Goal: Task Accomplishment & Management: Manage account settings

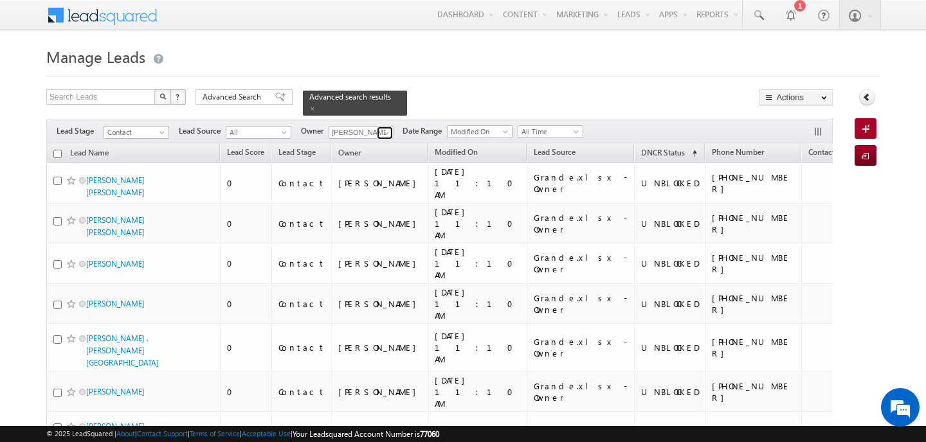
click at [379, 127] on link at bounding box center [385, 133] width 16 height 13
click at [388, 128] on span at bounding box center [386, 133] width 10 height 10
click at [375, 140] on link "MANISH AHIRWAR manish.ahirwar@indglobal.ae" at bounding box center [393, 151] width 129 height 24
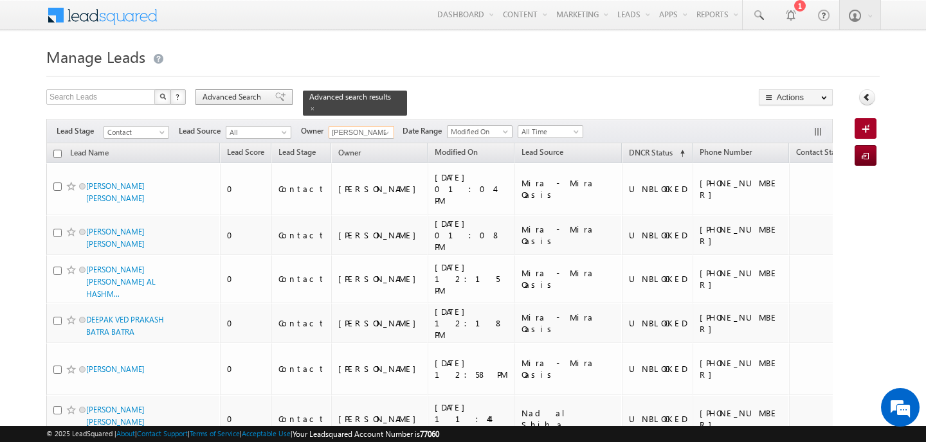
type input "[PERSON_NAME]"
click at [237, 95] on span "Advanced Search" at bounding box center [234, 97] width 62 height 12
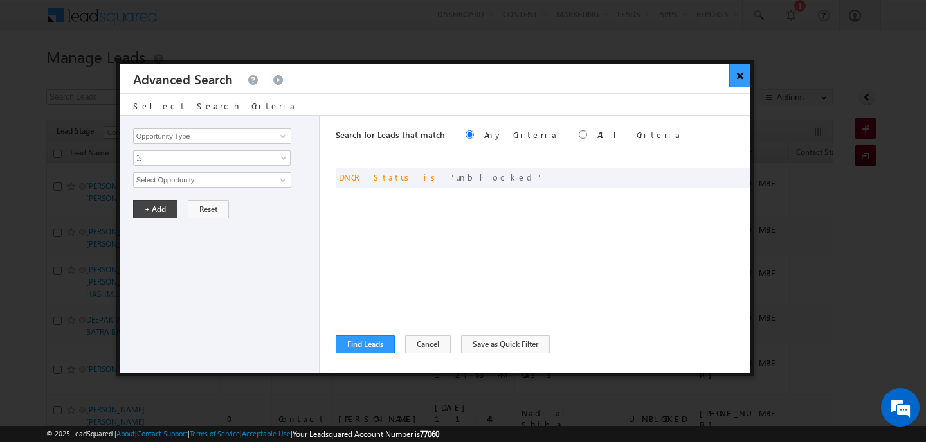
click at [736, 77] on button "×" at bounding box center [739, 75] width 21 height 23
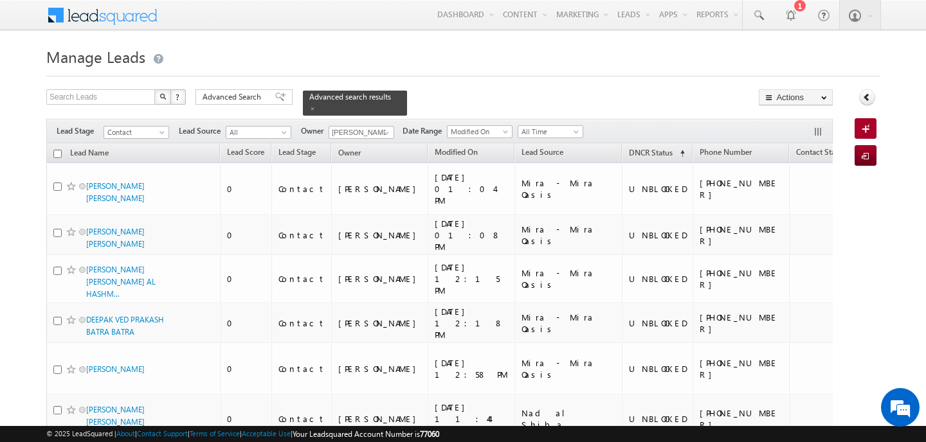
click at [59, 150] on input "checkbox" at bounding box center [57, 154] width 8 height 8
checkbox input "true"
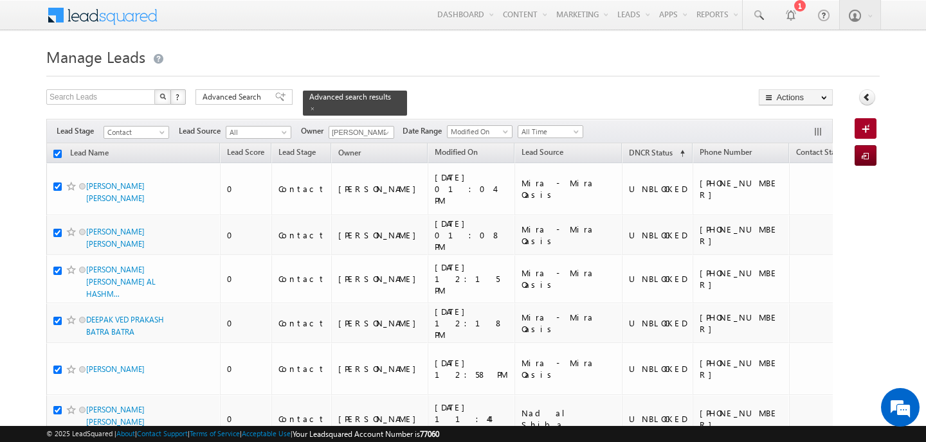
checkbox input "true"
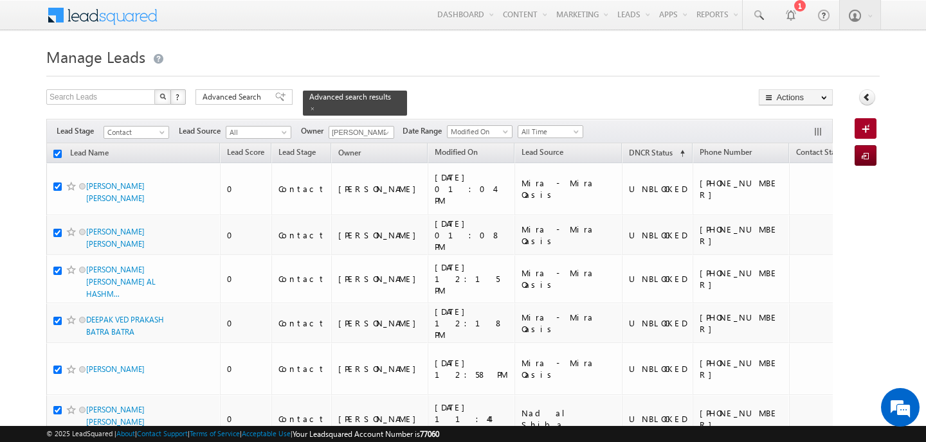
checkbox input "true"
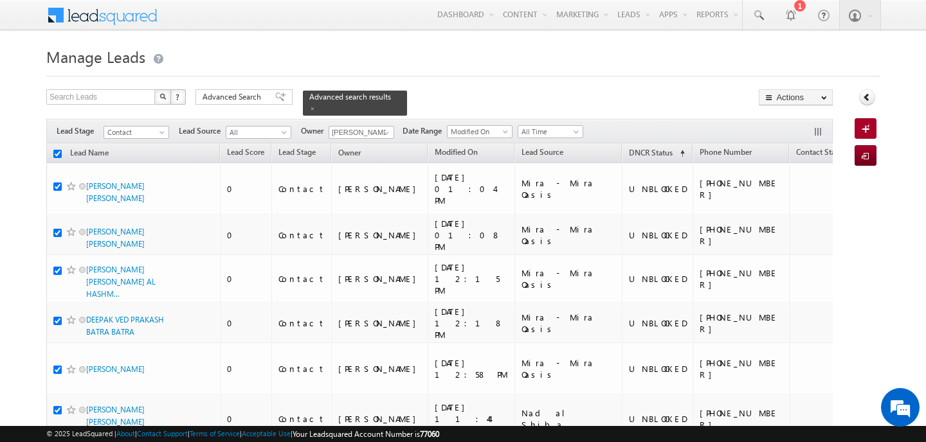
checkbox input "true"
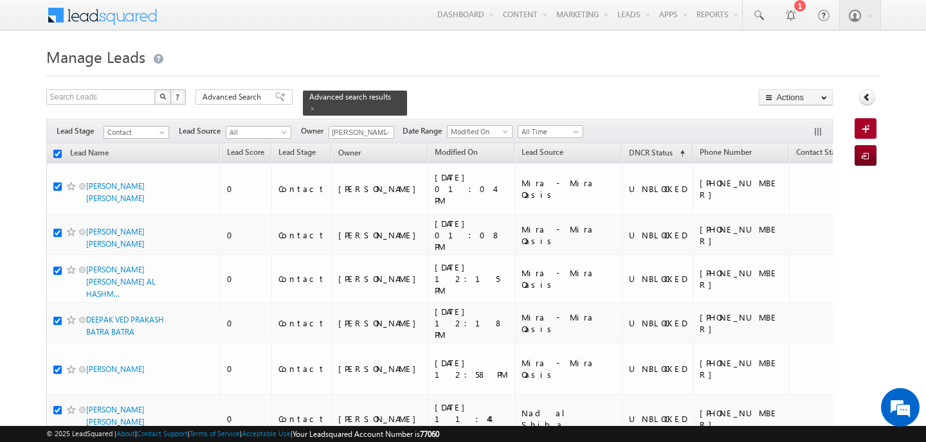
checkbox input "true"
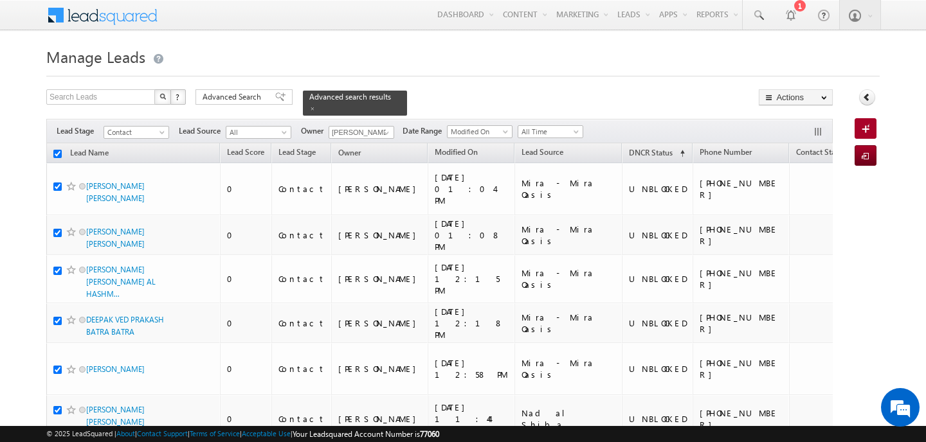
checkbox input "true"
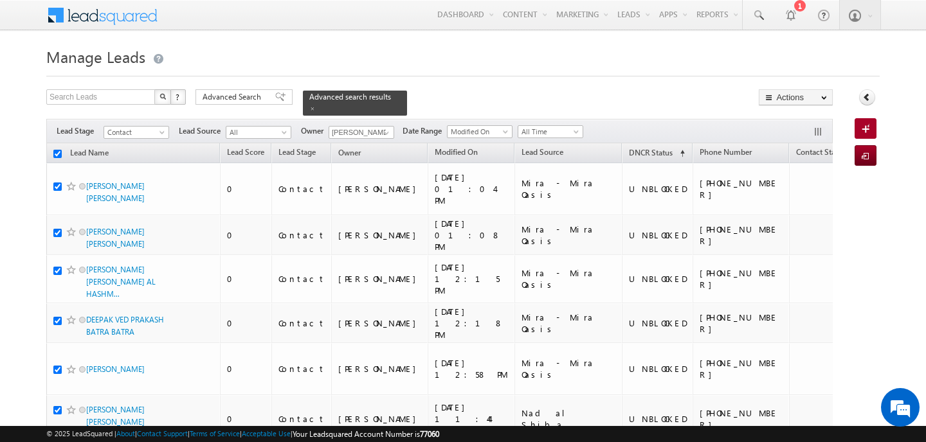
checkbox input "true"
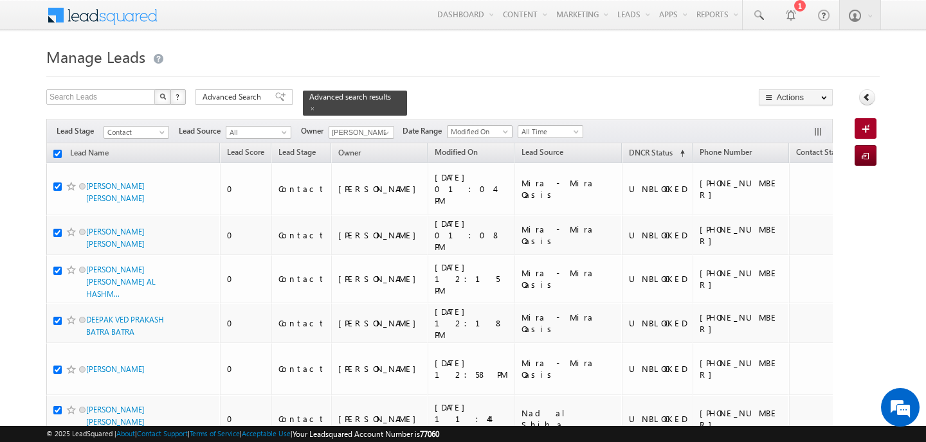
checkbox input "true"
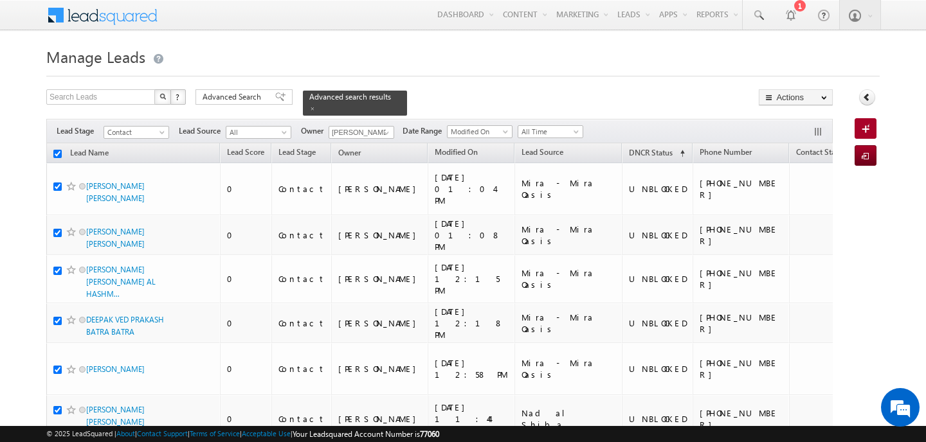
checkbox input "true"
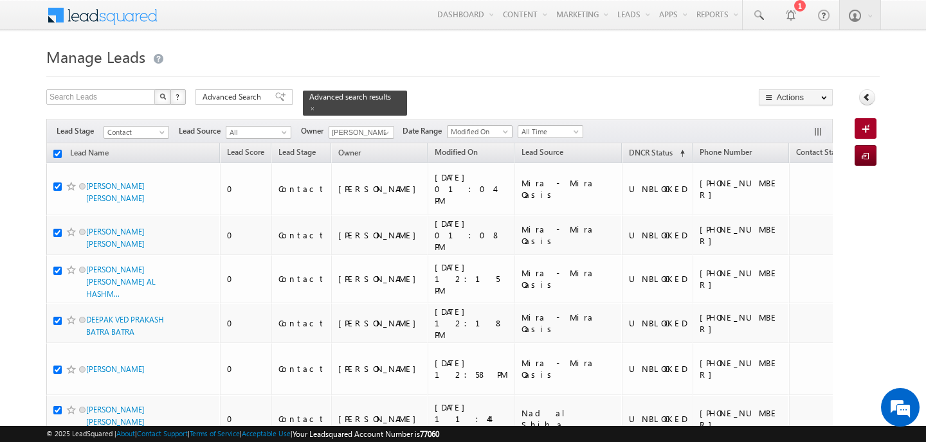
checkbox input "true"
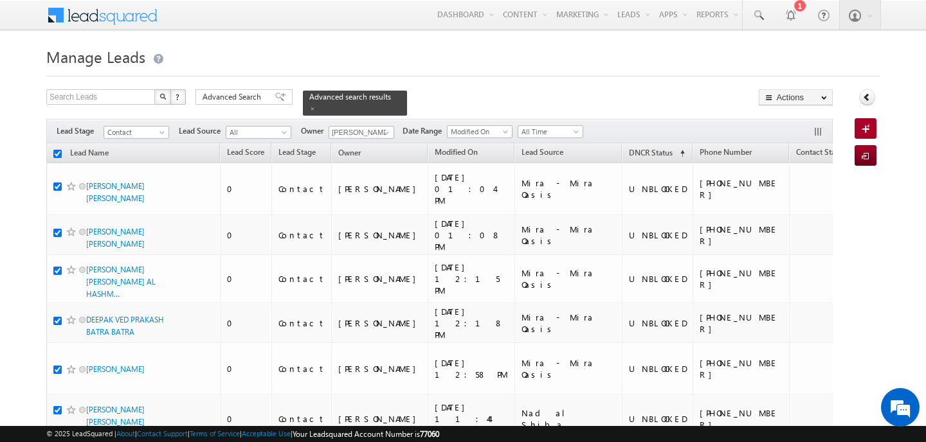
checkbox input "true"
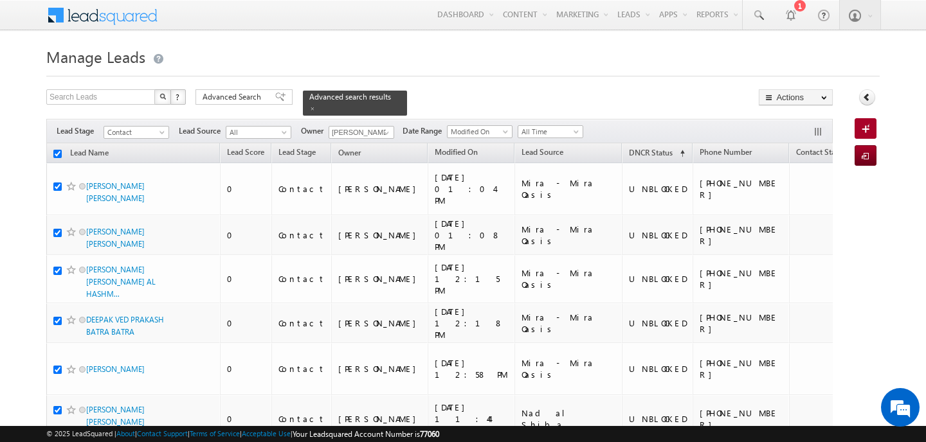
checkbox input "true"
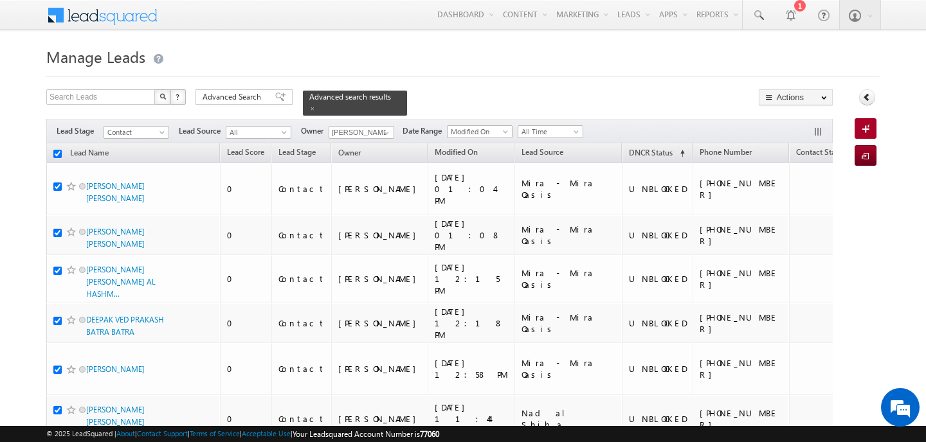
checkbox input "true"
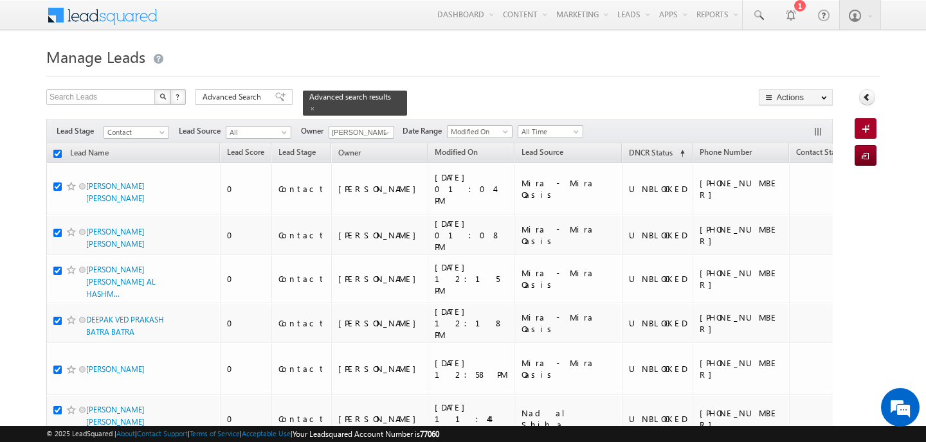
checkbox input "true"
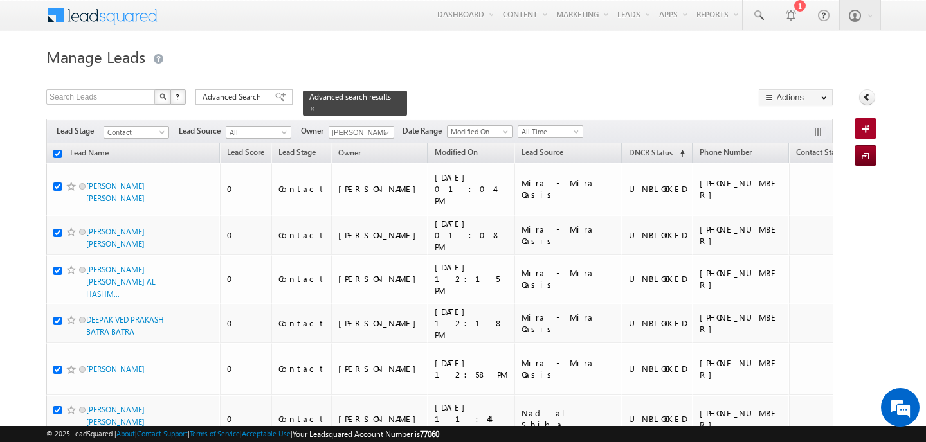
checkbox input "true"
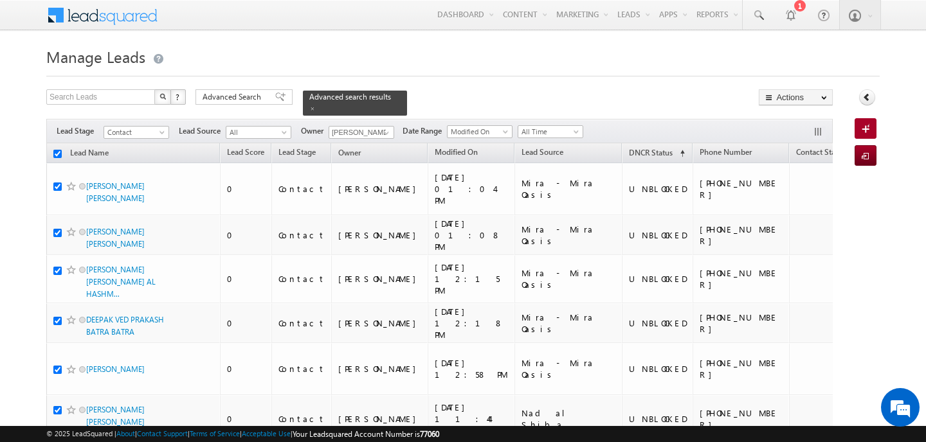
checkbox input "true"
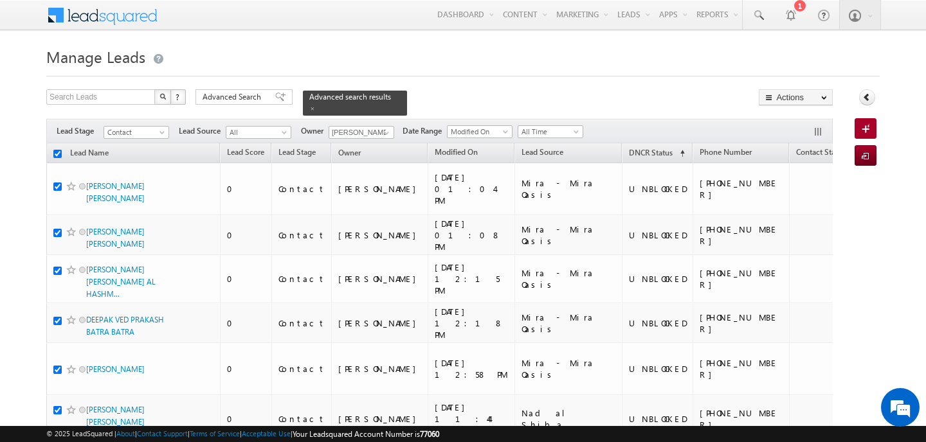
checkbox input "true"
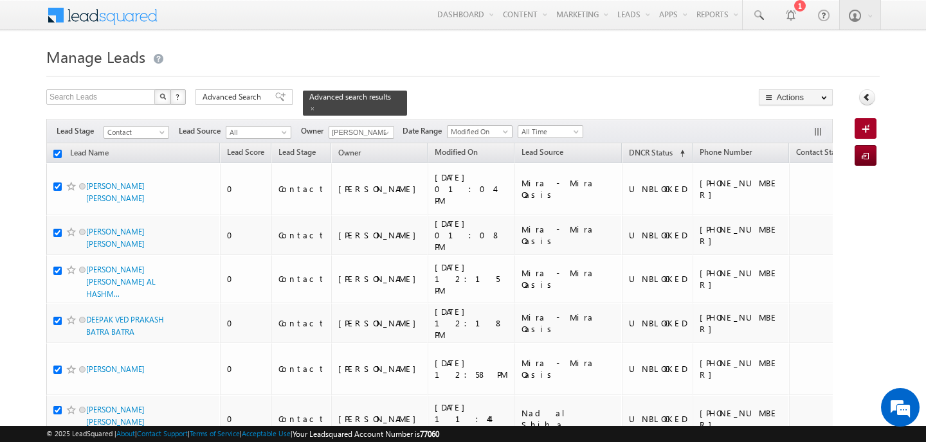
checkbox input "true"
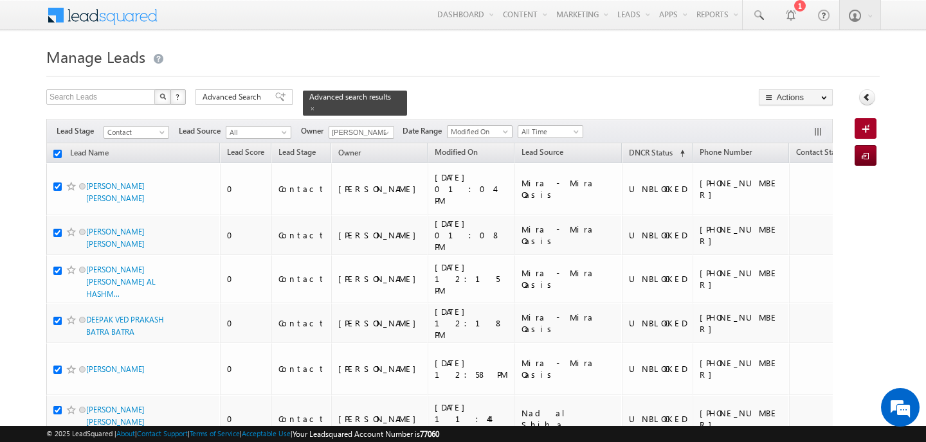
checkbox input "true"
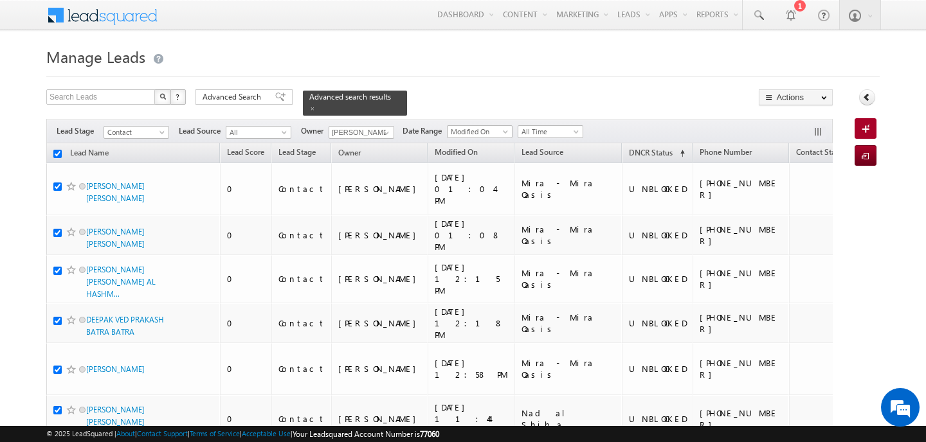
checkbox input "true"
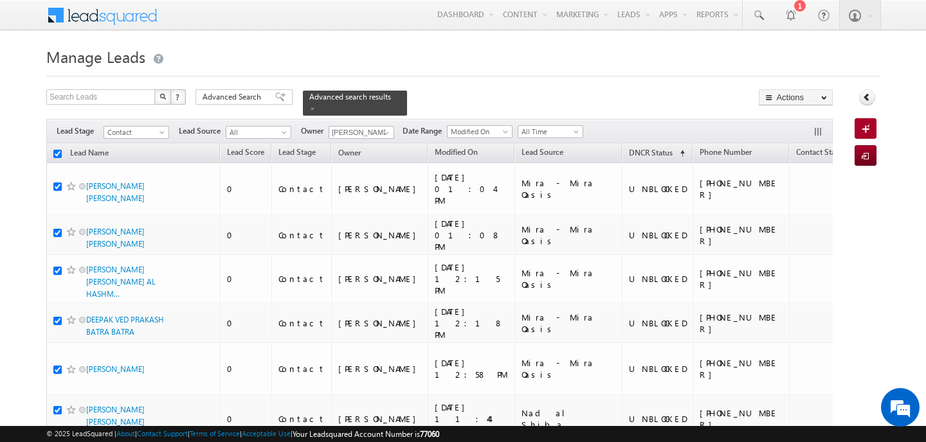
checkbox input "true"
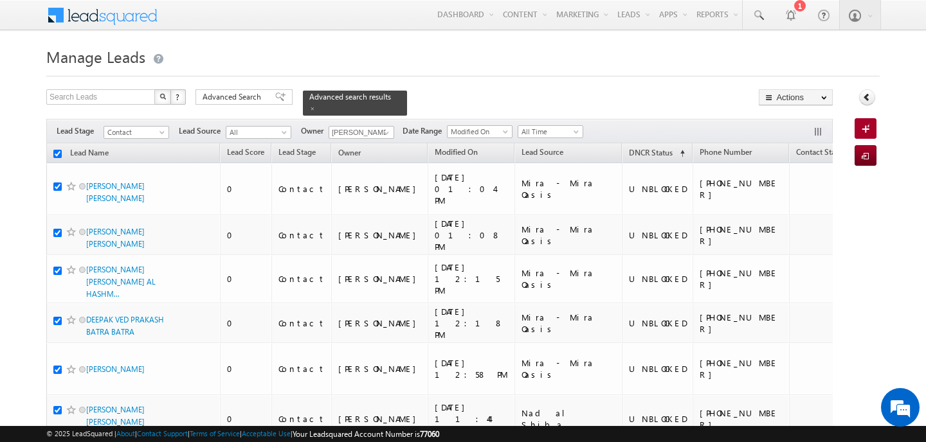
checkbox input "true"
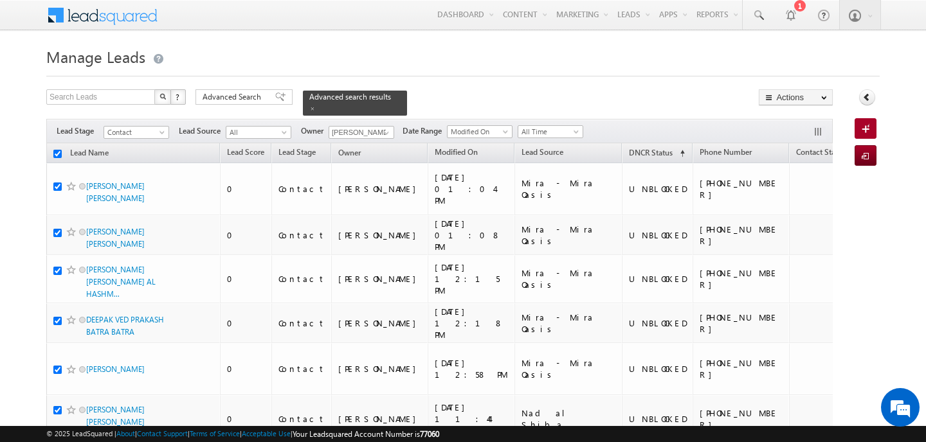
checkbox input "true"
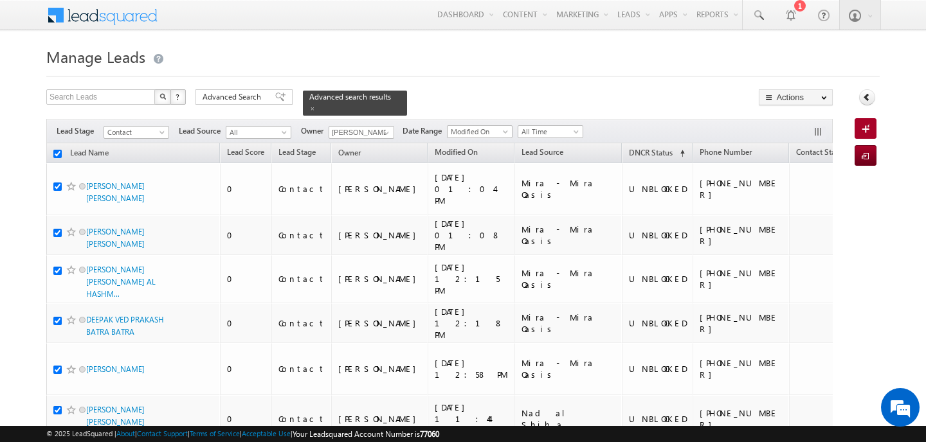
checkbox input "true"
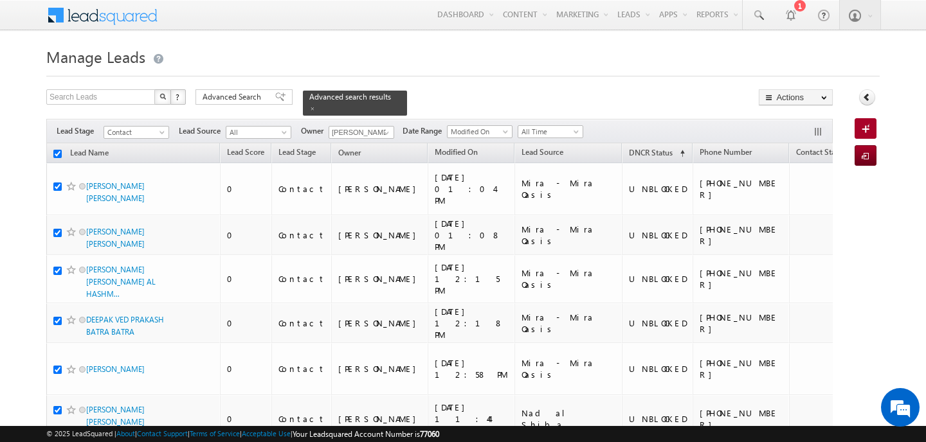
checkbox input "true"
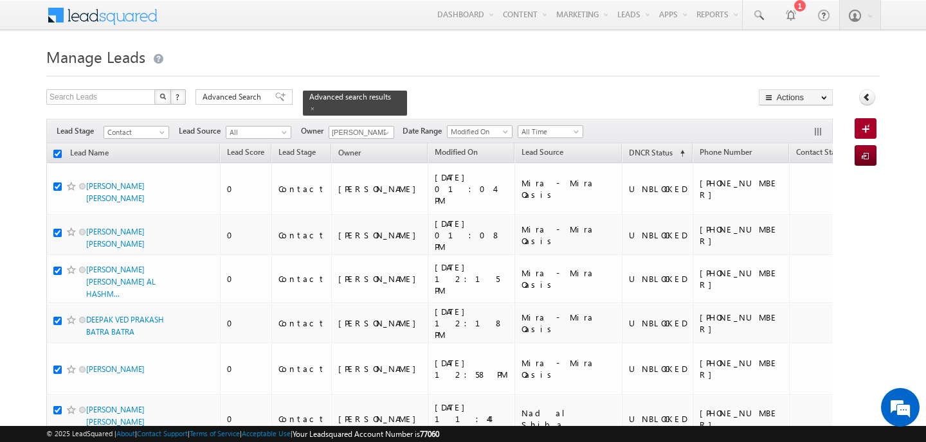
checkbox input "true"
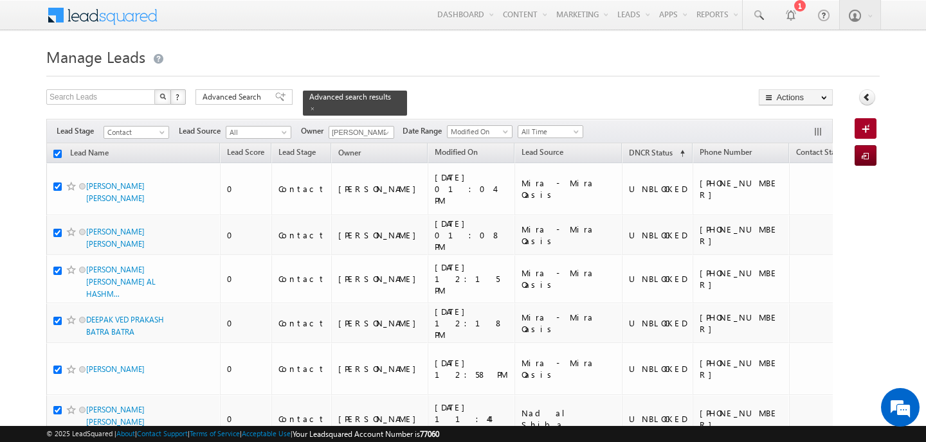
checkbox input "true"
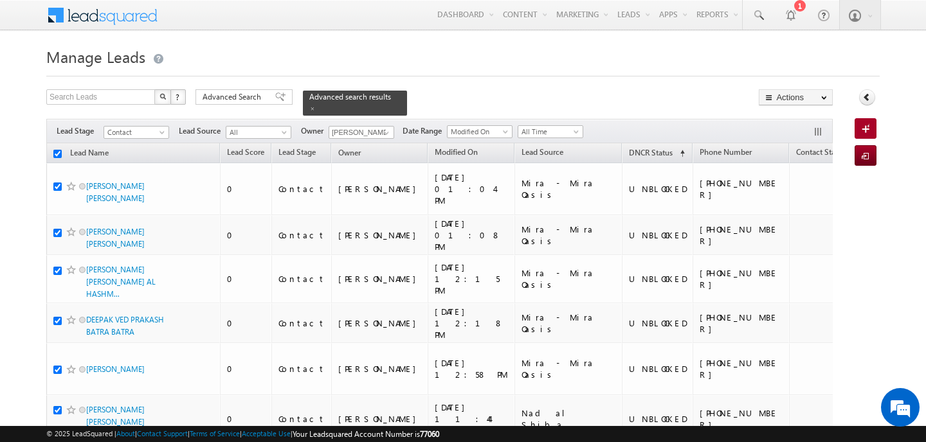
checkbox input "true"
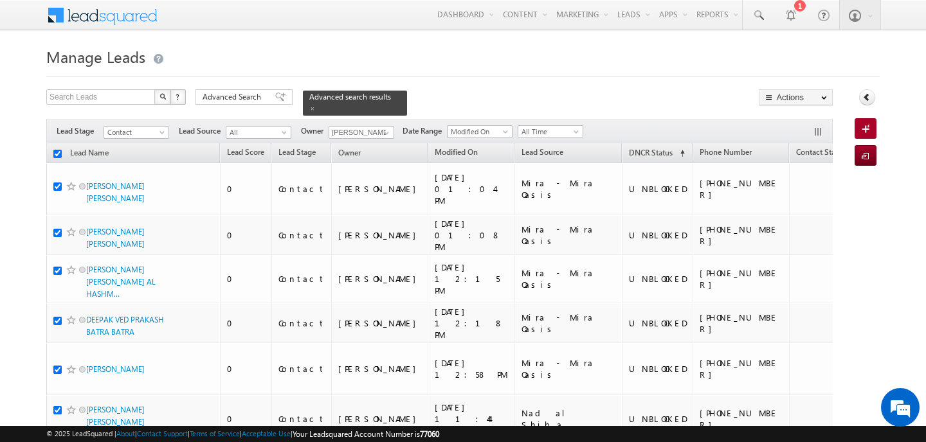
checkbox input "true"
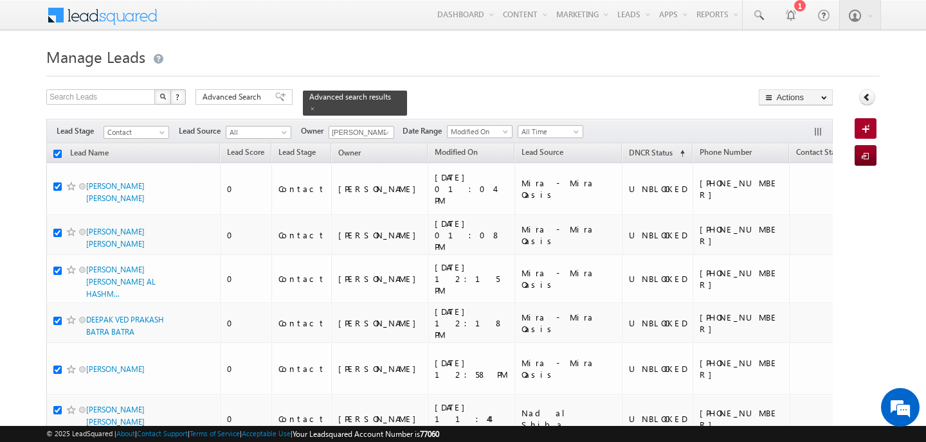
checkbox input "true"
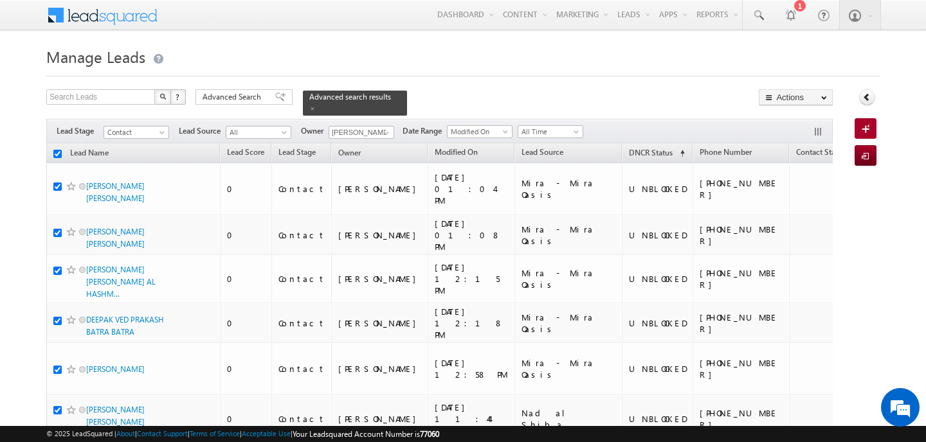
checkbox input "true"
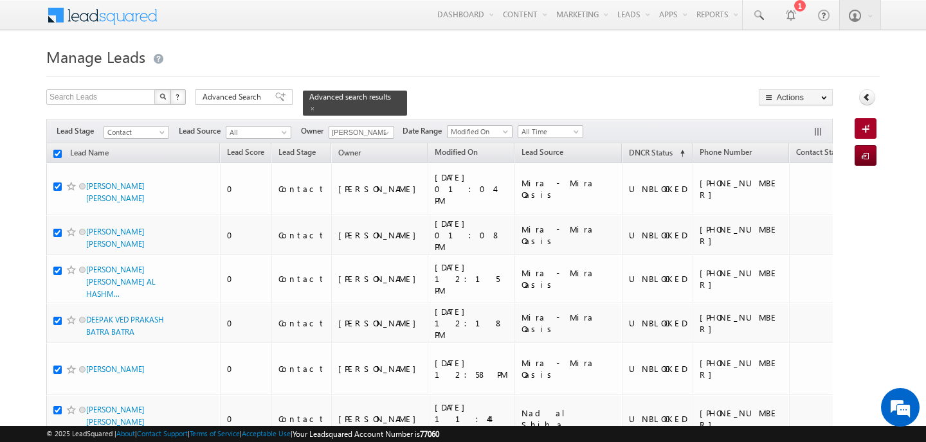
checkbox input "true"
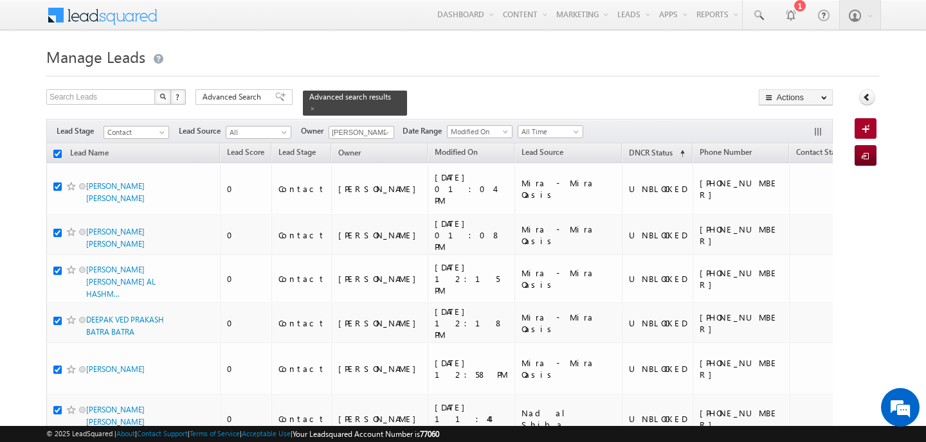
checkbox input "true"
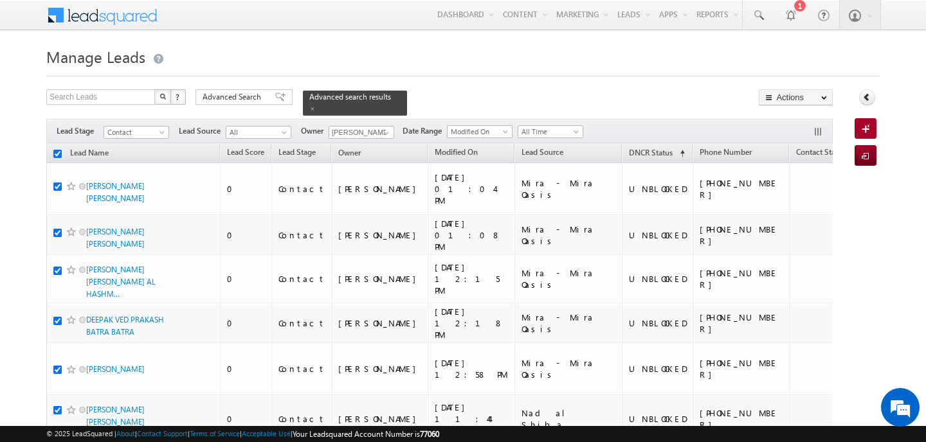
checkbox input "true"
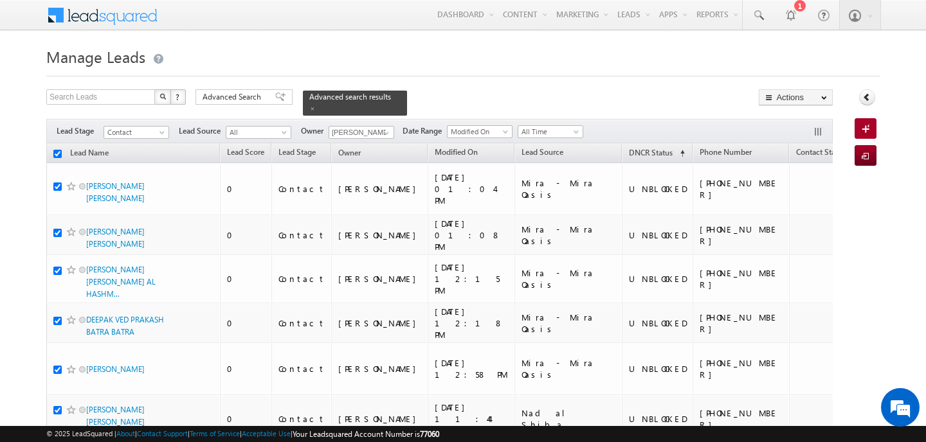
checkbox input "true"
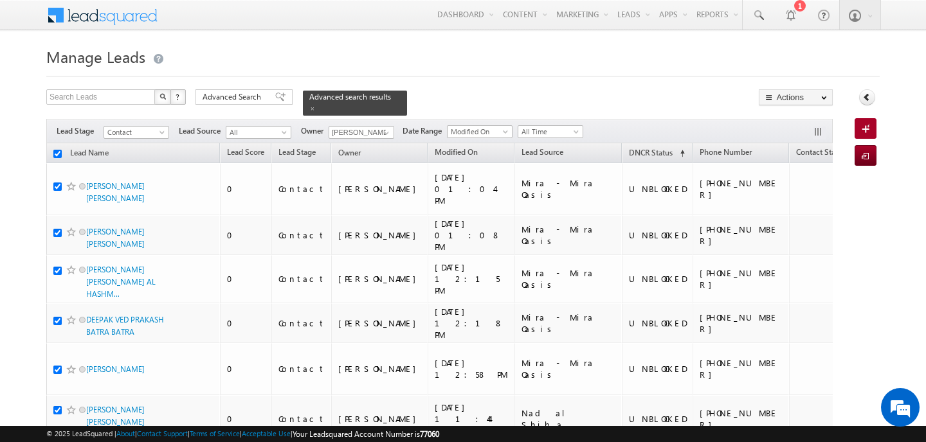
checkbox input "true"
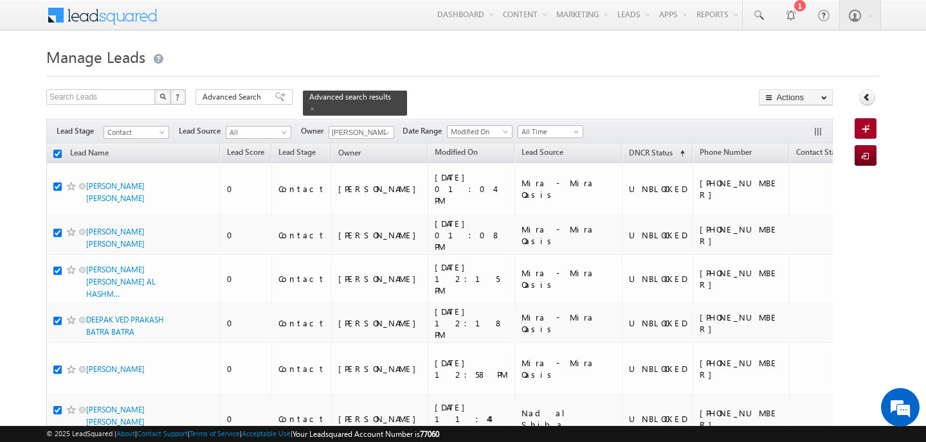
checkbox input "true"
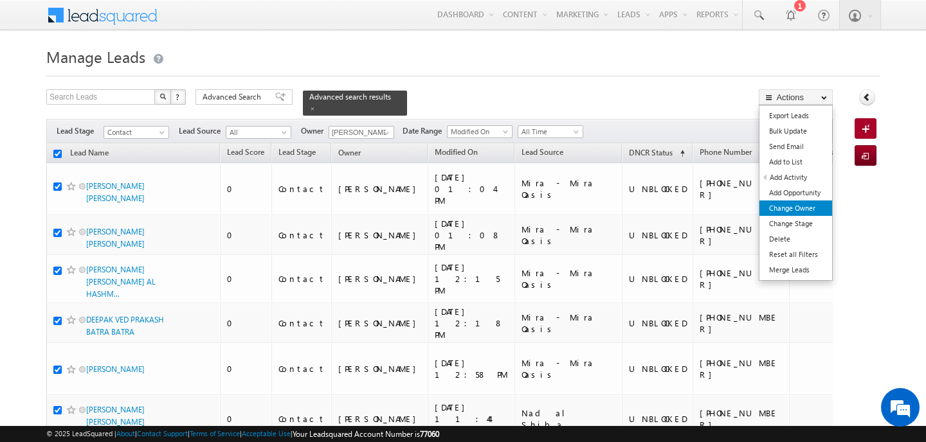
click at [813, 207] on link "Change Owner" at bounding box center [795, 208] width 73 height 15
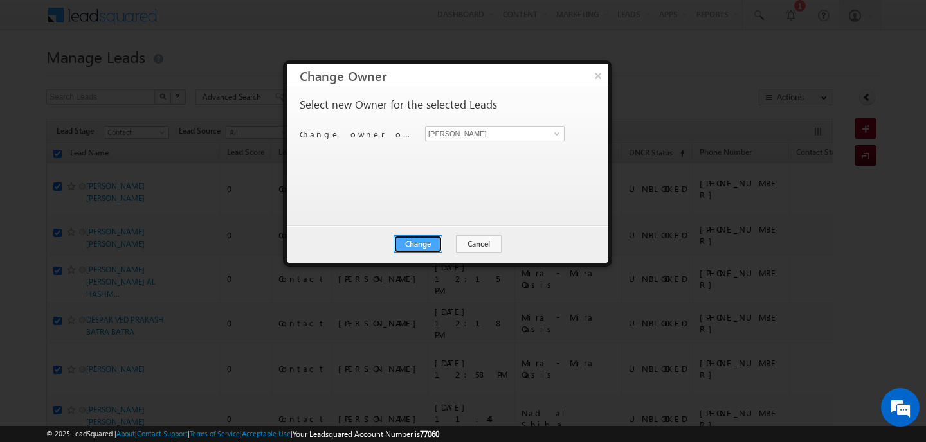
click at [419, 243] on button "Change" at bounding box center [417, 244] width 49 height 18
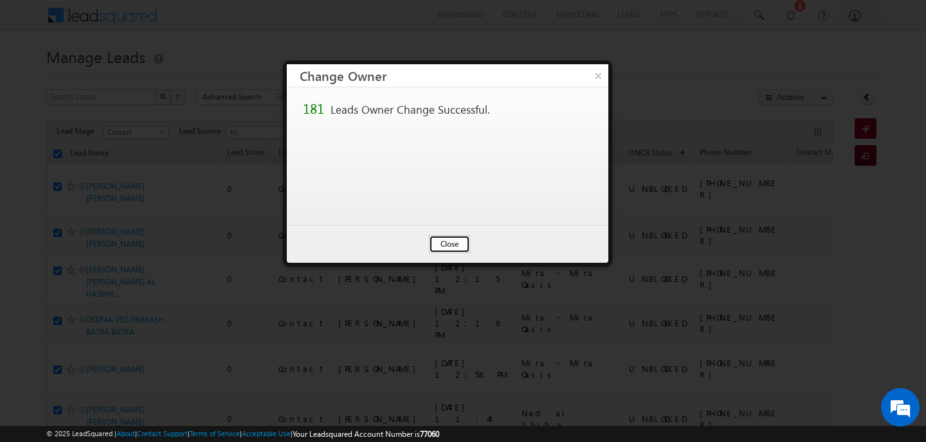
click at [442, 250] on button "Close" at bounding box center [449, 244] width 41 height 18
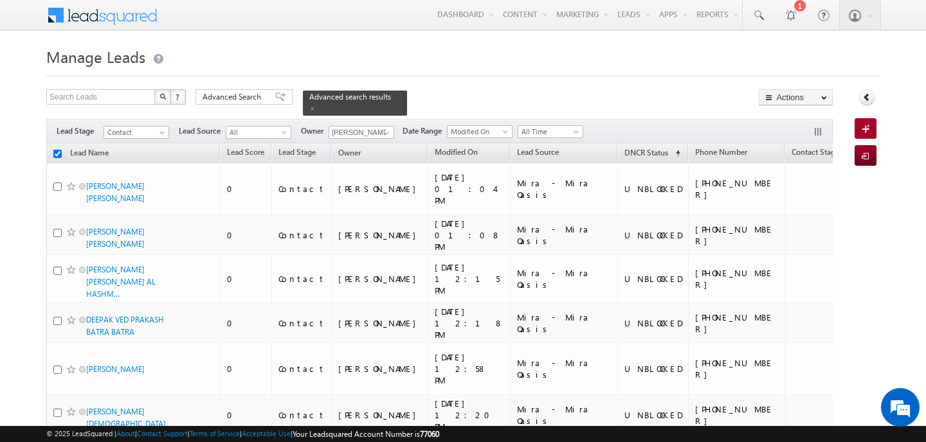
checkbox input "false"
click at [361, 126] on input "[PERSON_NAME]" at bounding box center [362, 132] width 66 height 13
click at [361, 140] on link "Ankit Singh ankitkumar.singh@indglobal.ae" at bounding box center [393, 151] width 129 height 24
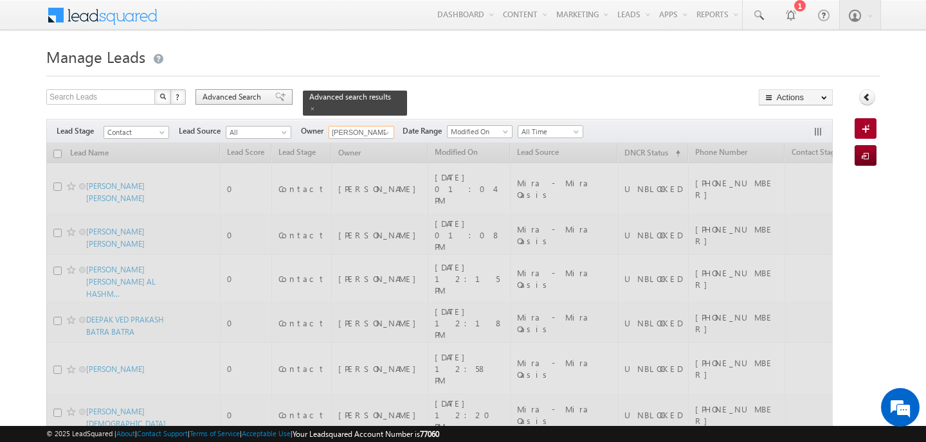
type input "[PERSON_NAME]"
click at [253, 94] on span "Advanced Search" at bounding box center [234, 97] width 62 height 12
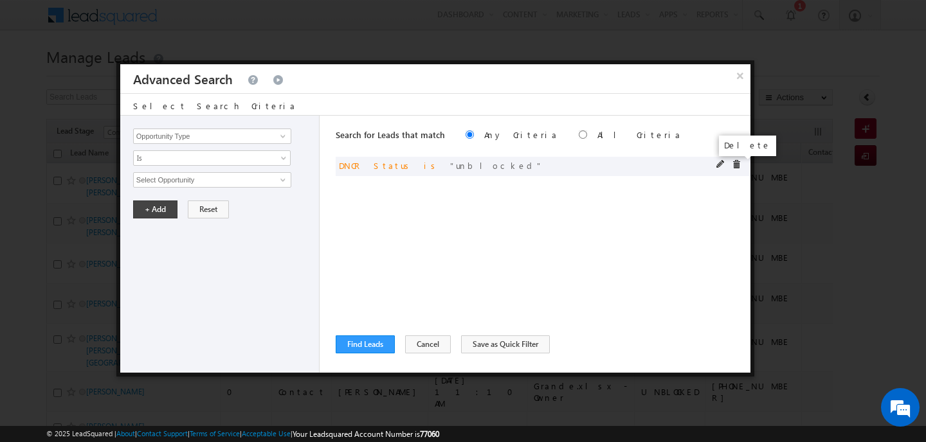
click at [735, 163] on span at bounding box center [736, 164] width 9 height 9
click at [230, 132] on input "Opportunity Type" at bounding box center [212, 136] width 158 height 15
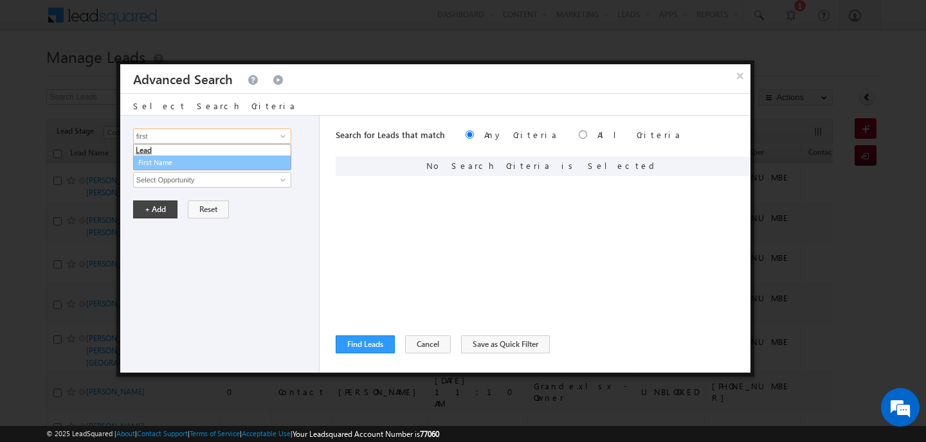
click at [210, 159] on link "First Name" at bounding box center [212, 163] width 158 height 15
type input "First Name"
click at [210, 159] on span "Is" at bounding box center [204, 158] width 140 height 12
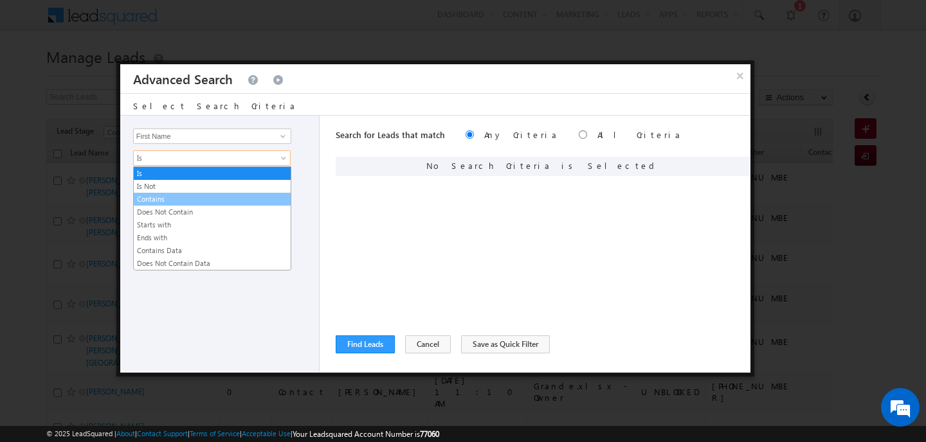
click at [194, 203] on link "Contains" at bounding box center [212, 200] width 157 height 12
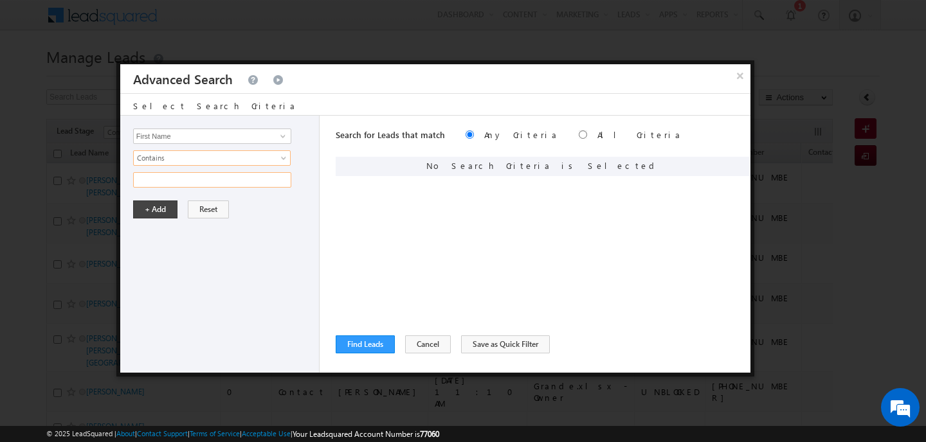
click at [182, 187] on input "text" at bounding box center [212, 179] width 158 height 15
type input "sharma"
click at [156, 215] on button "+ Add" at bounding box center [155, 210] width 44 height 18
click at [221, 141] on input "Opportunity Type" at bounding box center [212, 136] width 158 height 15
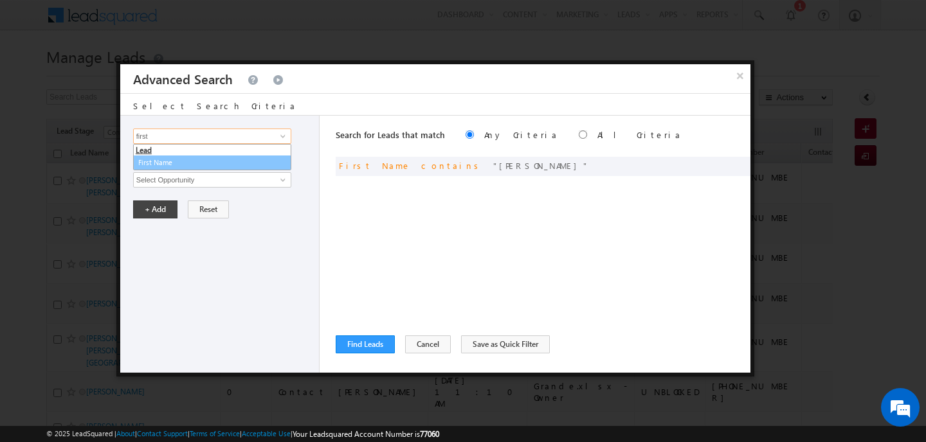
click at [214, 163] on link "First Name" at bounding box center [212, 163] width 158 height 15
type input "First Name"
click at [214, 163] on span "Is" at bounding box center [204, 158] width 140 height 12
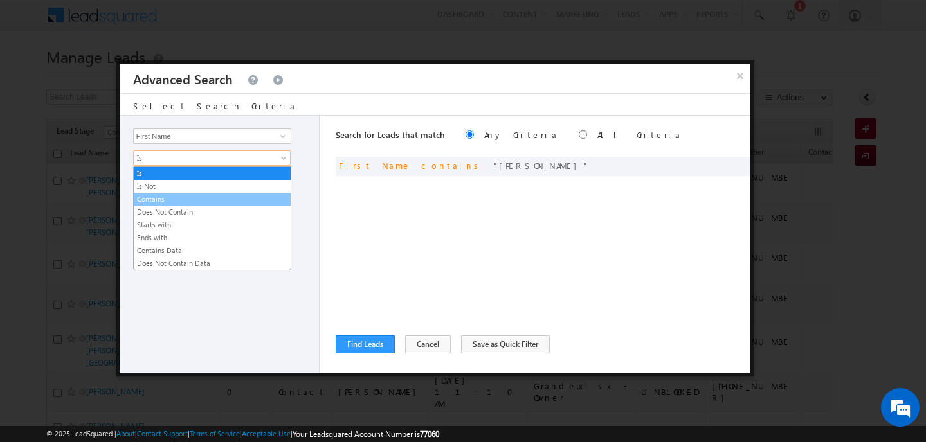
click at [194, 197] on link "Contains" at bounding box center [212, 200] width 157 height 12
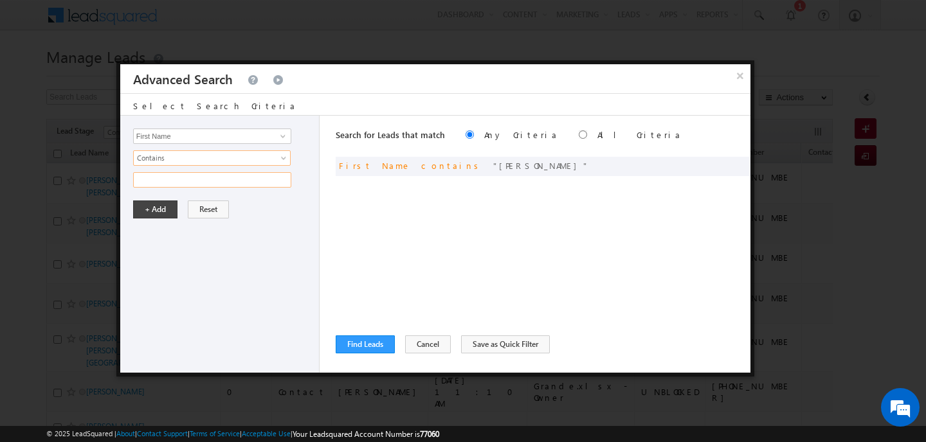
click at [188, 185] on input "text" at bounding box center [212, 179] width 158 height 15
type input "tiwari"
click at [166, 204] on button "+ Add" at bounding box center [155, 210] width 44 height 18
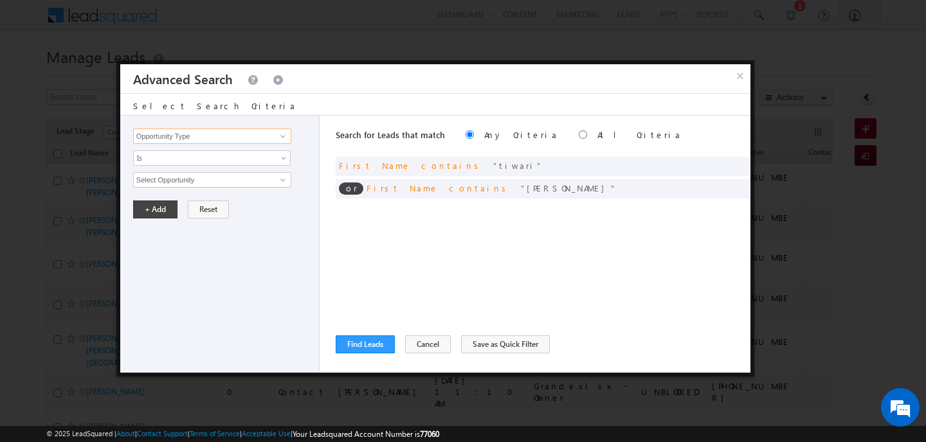
click at [199, 132] on input "Opportunity Type" at bounding box center [212, 136] width 158 height 15
click at [182, 161] on link "First Name" at bounding box center [212, 163] width 158 height 15
type input "First Name"
click at [182, 161] on span "Is" at bounding box center [204, 158] width 140 height 12
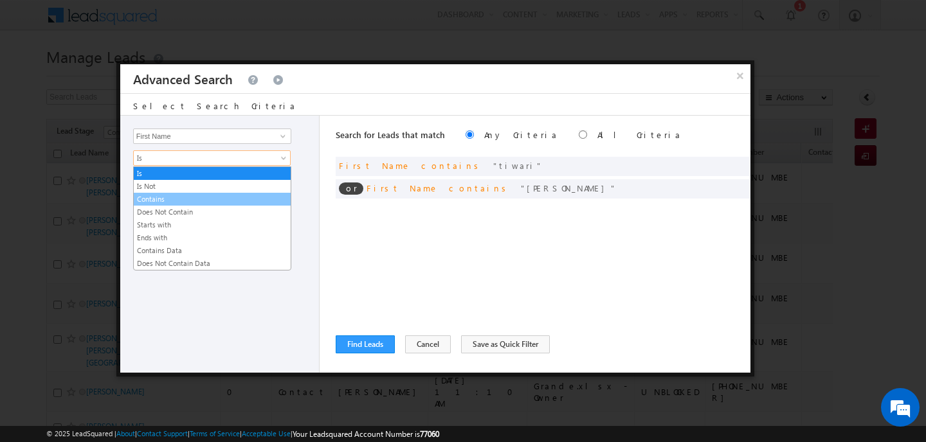
click at [176, 197] on link "Contains" at bounding box center [212, 200] width 157 height 12
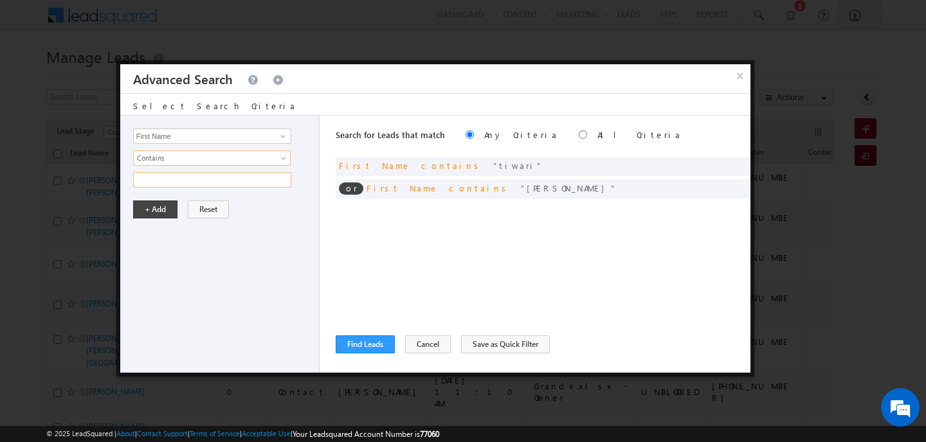
click at [169, 186] on input "text" at bounding box center [212, 179] width 158 height 15
type input "sudharman"
click at [162, 205] on button "+ Add" at bounding box center [155, 210] width 44 height 18
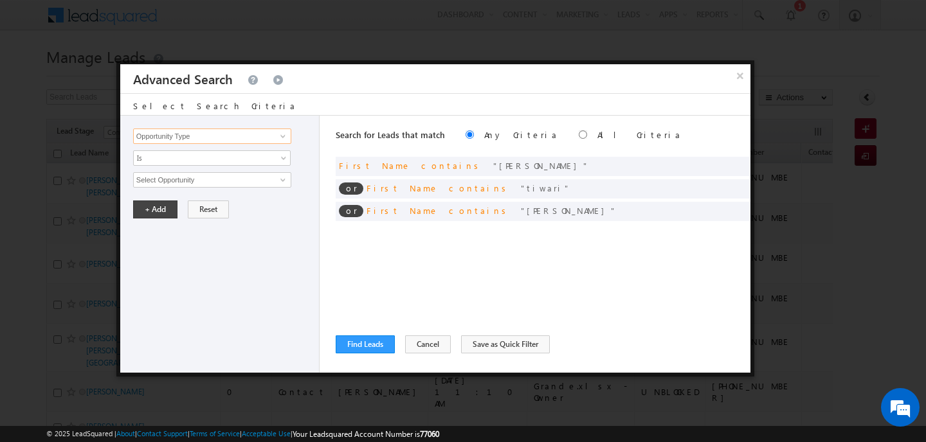
click at [192, 133] on input "Opportunity Type" at bounding box center [212, 136] width 158 height 15
click at [176, 161] on link "First Name" at bounding box center [212, 163] width 158 height 15
type input "First Name"
click at [176, 161] on span "Is" at bounding box center [204, 158] width 140 height 12
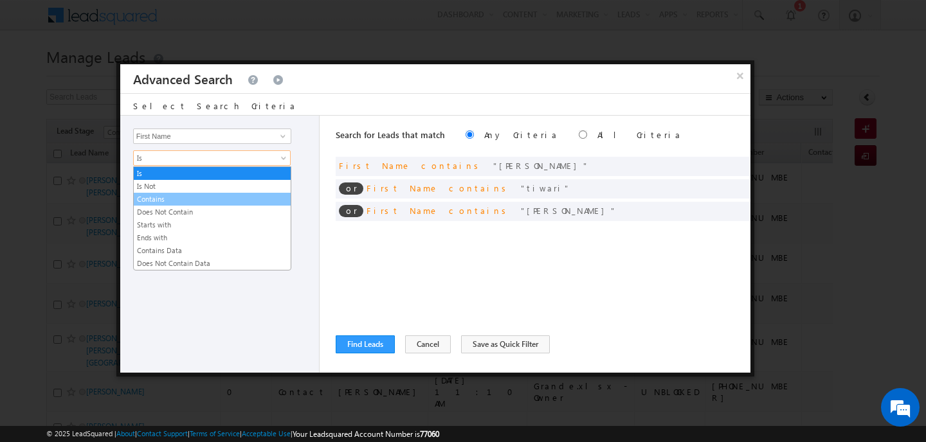
click at [172, 198] on link "Contains" at bounding box center [212, 200] width 157 height 12
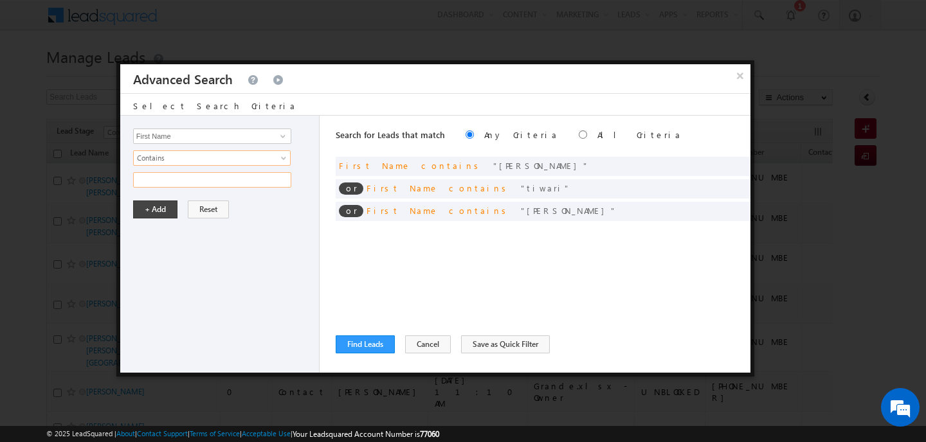
click at [165, 183] on input "text" at bounding box center [212, 179] width 158 height 15
type input "nair"
click at [154, 209] on button "+ Add" at bounding box center [155, 210] width 44 height 18
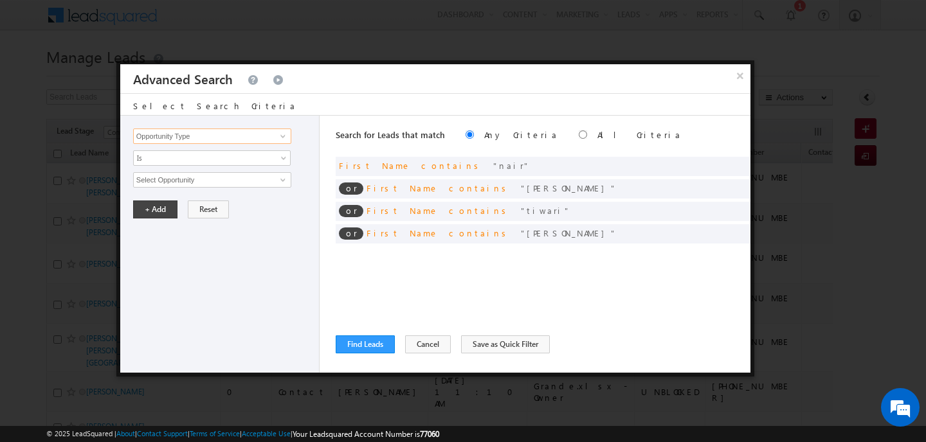
click at [204, 143] on input "Opportunity Type" at bounding box center [212, 136] width 158 height 15
click at [188, 159] on link "First Name" at bounding box center [212, 163] width 158 height 15
type input "First Name"
click at [188, 159] on span "Is" at bounding box center [204, 158] width 140 height 12
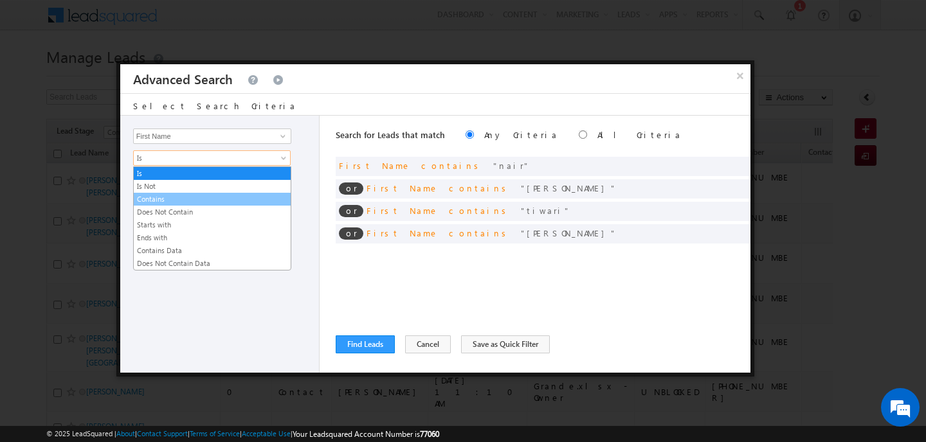
click at [179, 195] on link "Contains" at bounding box center [212, 200] width 157 height 12
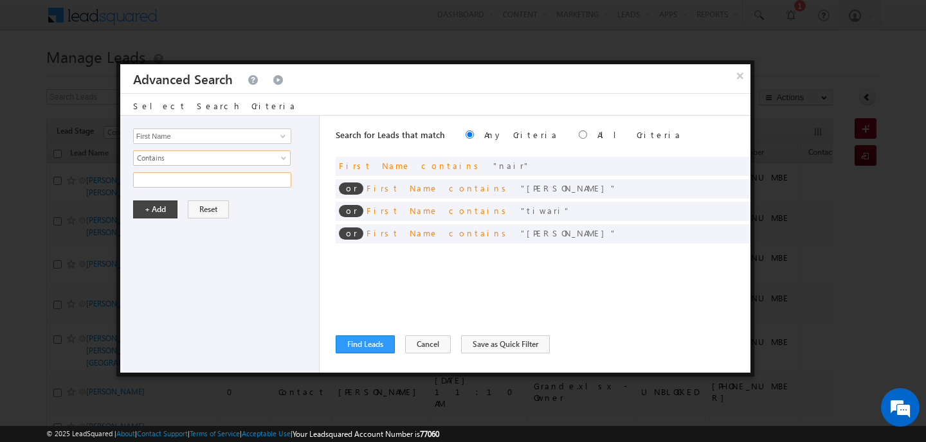
click at [170, 174] on input "text" at bounding box center [212, 179] width 158 height 15
type input "khan"
click at [168, 217] on button "+ Add" at bounding box center [155, 210] width 44 height 18
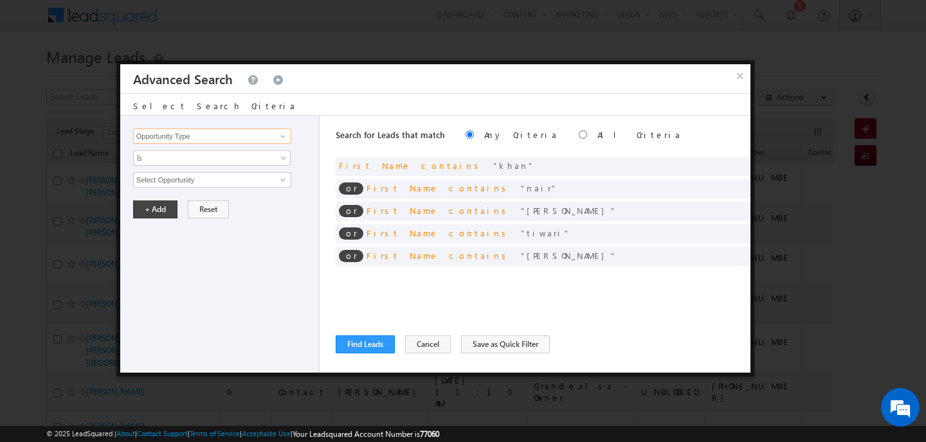
click at [204, 136] on input "Opportunity Type" at bounding box center [212, 136] width 158 height 15
click at [185, 159] on link "First Name" at bounding box center [212, 163] width 158 height 15
type input "First Name"
click at [185, 159] on span "Is" at bounding box center [204, 158] width 140 height 12
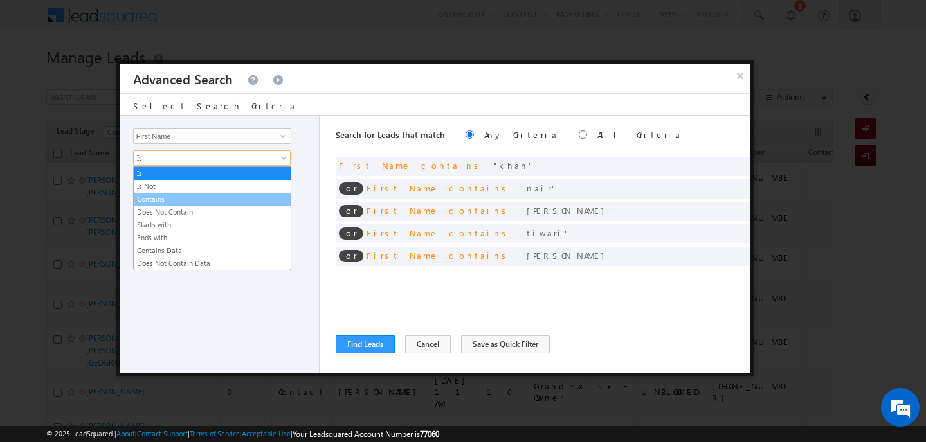
click at [179, 202] on link "Contains" at bounding box center [212, 200] width 157 height 12
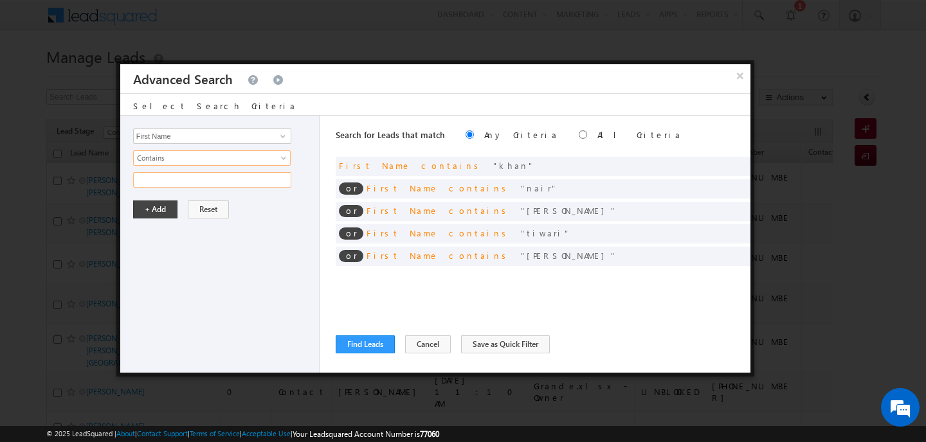
click at [168, 176] on input "text" at bounding box center [212, 179] width 158 height 15
type input "gupta"
click at [153, 215] on button "+ Add" at bounding box center [155, 210] width 44 height 18
click at [188, 138] on input "Opportunity Type" at bounding box center [212, 136] width 158 height 15
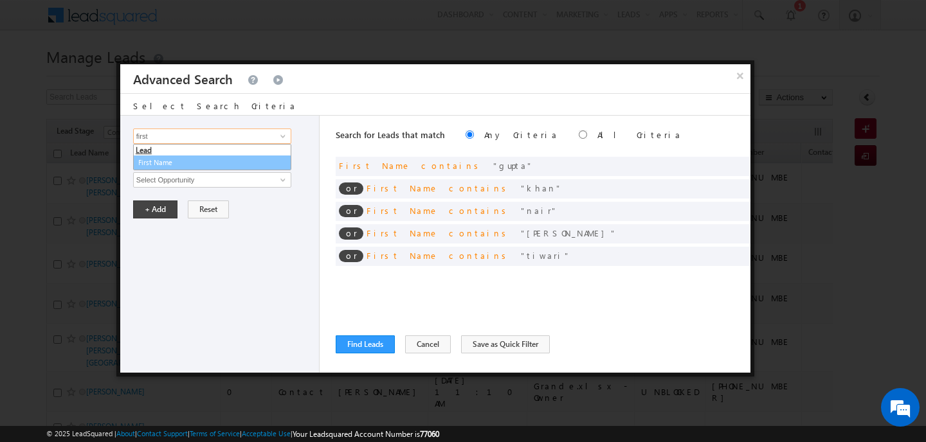
click at [186, 163] on link "First Name" at bounding box center [212, 163] width 158 height 15
type input "First Name"
click at [186, 163] on span "Is" at bounding box center [204, 158] width 140 height 12
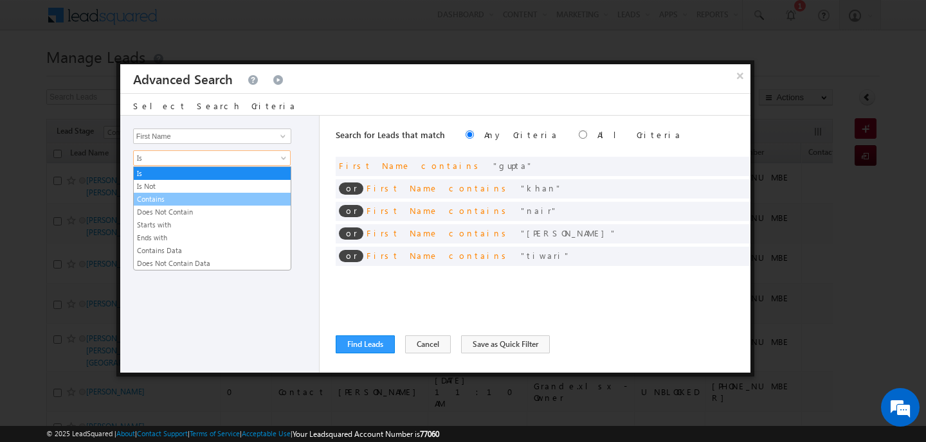
click at [179, 200] on link "Contains" at bounding box center [212, 200] width 157 height 12
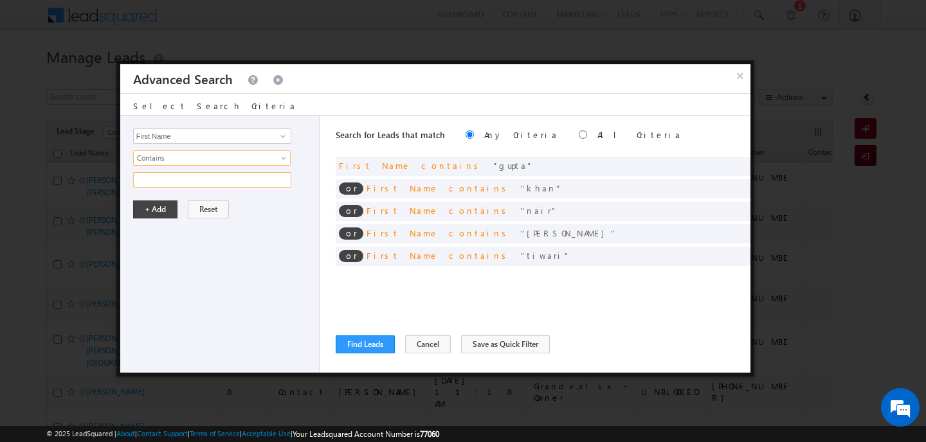
click at [174, 186] on input "text" at bounding box center [212, 179] width 158 height 15
type input "singh"
click at [164, 209] on button "+ Add" at bounding box center [155, 210] width 44 height 18
click at [175, 134] on input "Opportunity Type" at bounding box center [212, 136] width 158 height 15
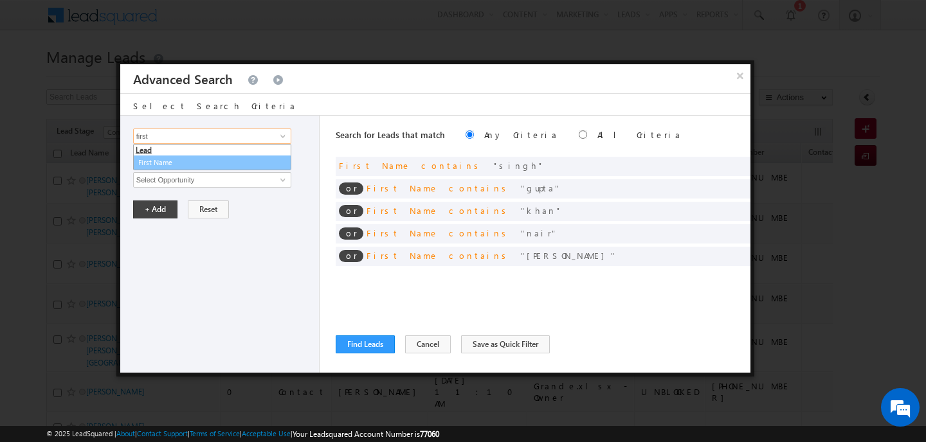
click at [163, 163] on link "First Name" at bounding box center [212, 163] width 158 height 15
type input "First Name"
click at [163, 163] on span "Is" at bounding box center [204, 158] width 140 height 12
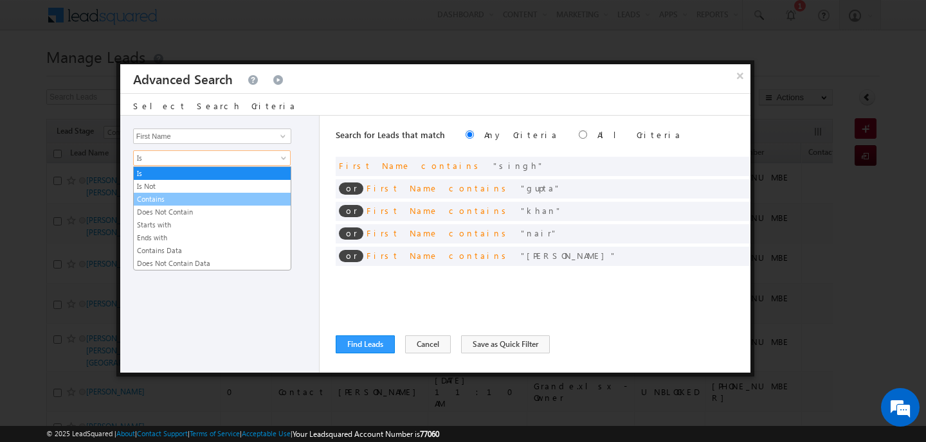
click at [162, 196] on link "Contains" at bounding box center [212, 200] width 157 height 12
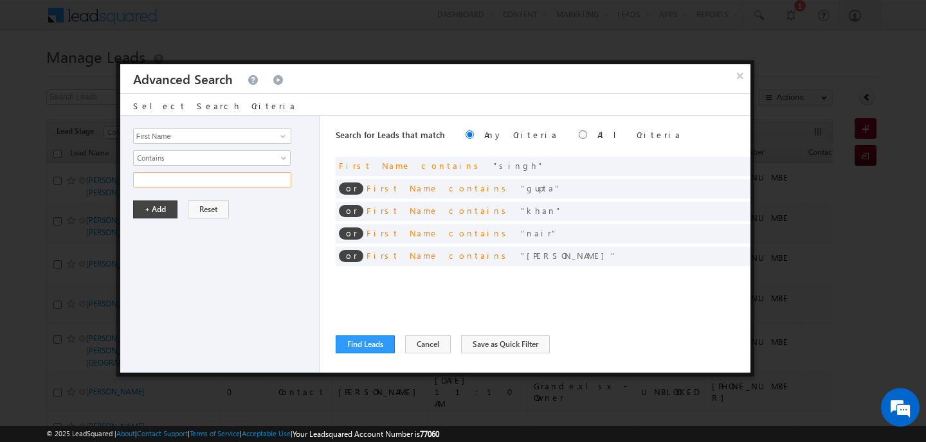
click at [159, 184] on input "text" at bounding box center [212, 179] width 158 height 15
click at [156, 217] on button "+ Add" at bounding box center [155, 210] width 44 height 18
click at [168, 136] on input "Opportunity Type" at bounding box center [212, 136] width 158 height 15
click at [153, 163] on link "First Name" at bounding box center [212, 163] width 158 height 15
click at [153, 163] on span "Is" at bounding box center [204, 158] width 140 height 12
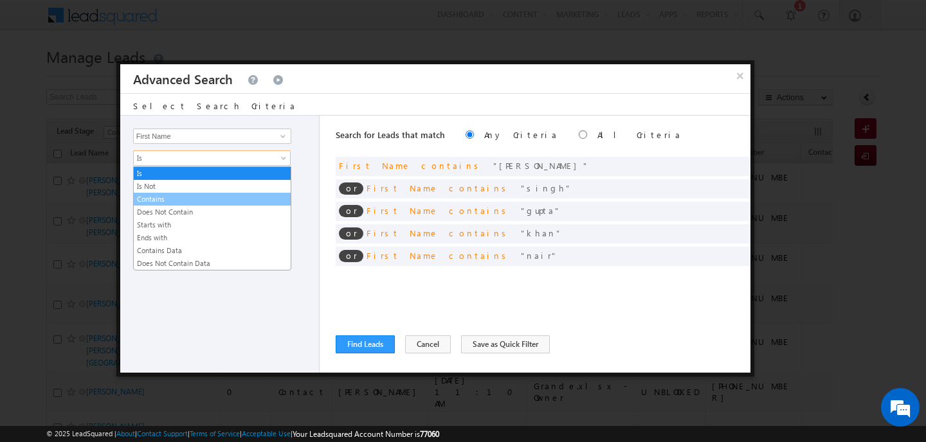
click at [155, 200] on link "Contains" at bounding box center [212, 200] width 157 height 12
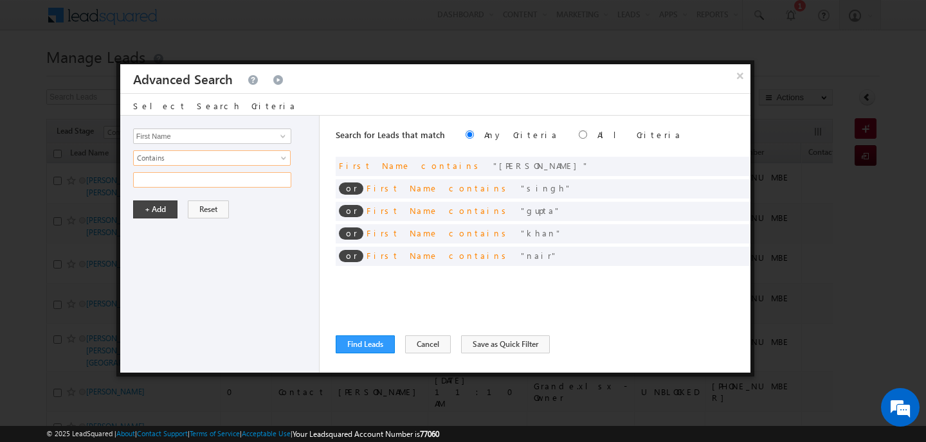
click at [158, 178] on input "text" at bounding box center [212, 179] width 158 height 15
click at [160, 210] on button "+ Add" at bounding box center [155, 210] width 44 height 18
click at [378, 349] on button "Find Leads" at bounding box center [365, 345] width 59 height 18
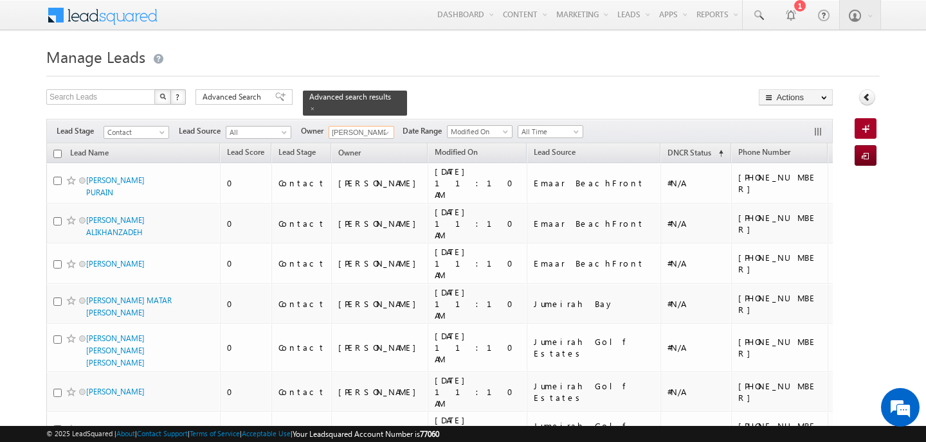
click at [376, 126] on input "[PERSON_NAME]" at bounding box center [362, 132] width 66 height 13
click at [368, 140] on link "Any" at bounding box center [393, 146] width 129 height 15
click at [661, 145] on link "DNCR Status (sorted ascending)" at bounding box center [695, 153] width 69 height 17
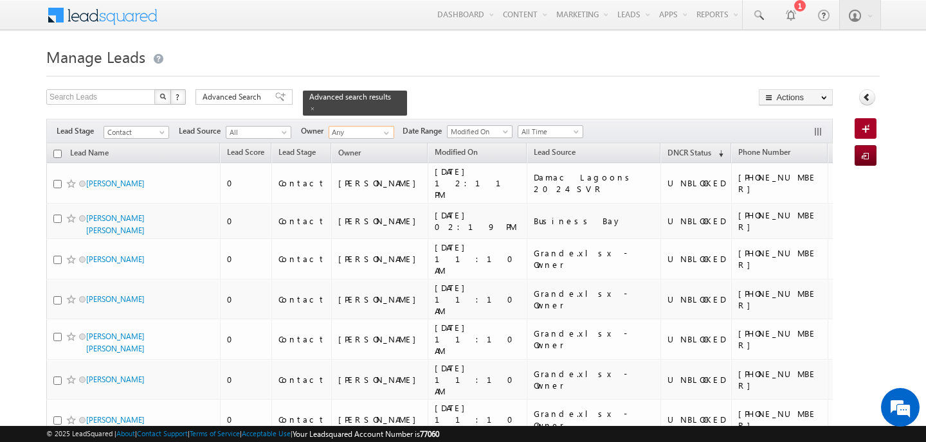
click at [57, 150] on input "checkbox" at bounding box center [57, 154] width 8 height 8
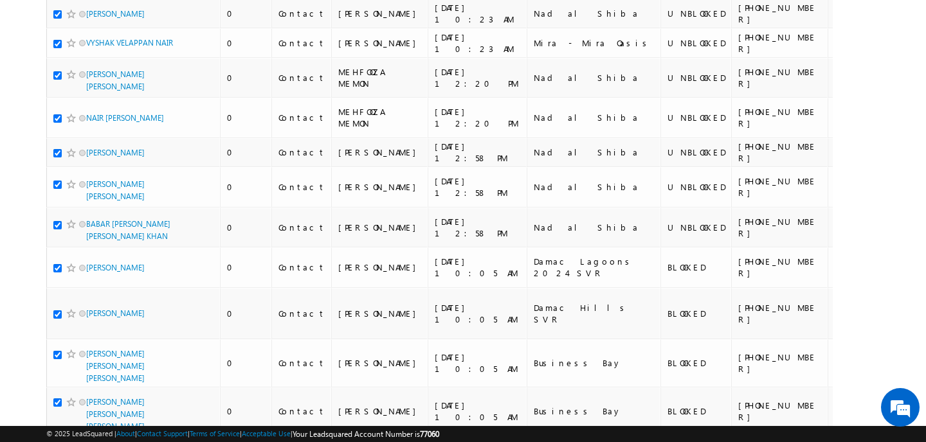
scroll to position [7683, 0]
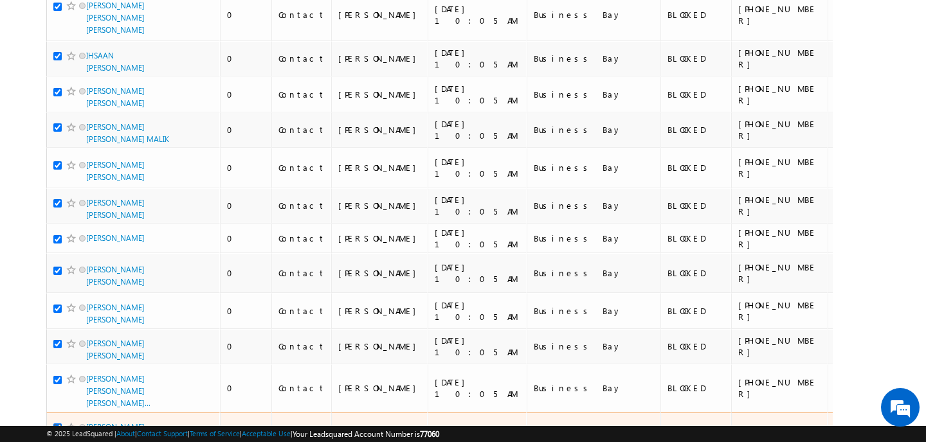
click at [57, 430] on input "checkbox" at bounding box center [57, 434] width 8 height 8
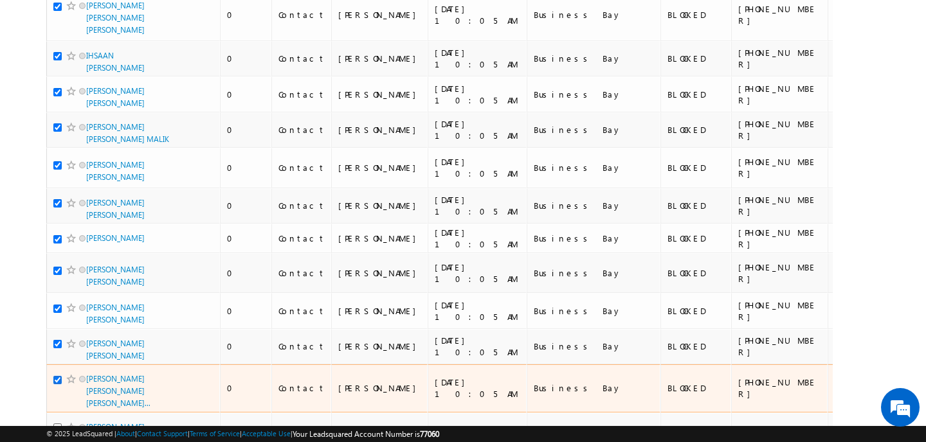
click at [57, 383] on input "checkbox" at bounding box center [57, 387] width 8 height 8
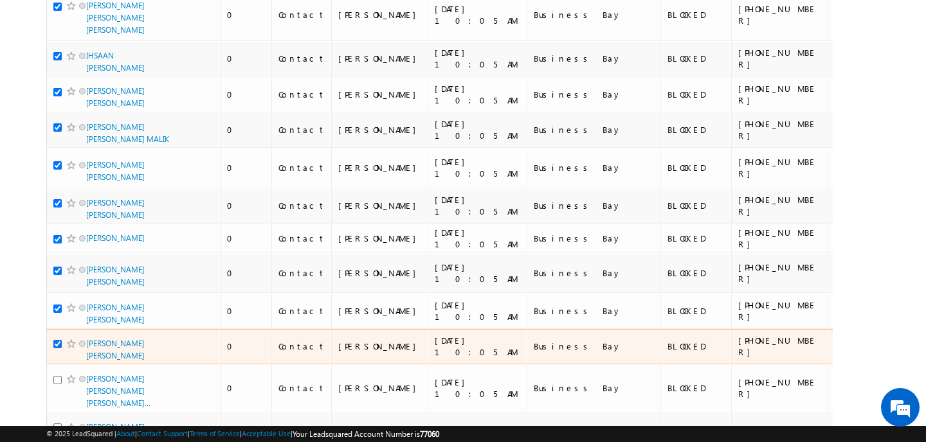
click at [57, 347] on input "checkbox" at bounding box center [57, 351] width 8 height 8
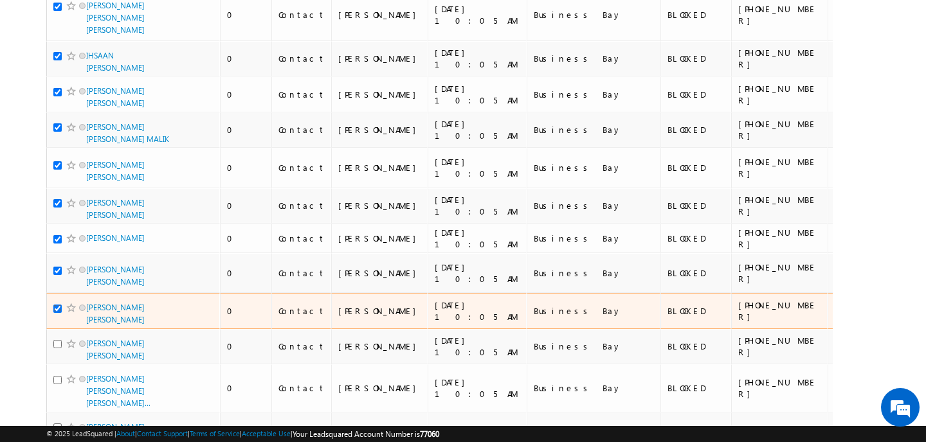
click at [57, 311] on input "checkbox" at bounding box center [57, 315] width 8 height 8
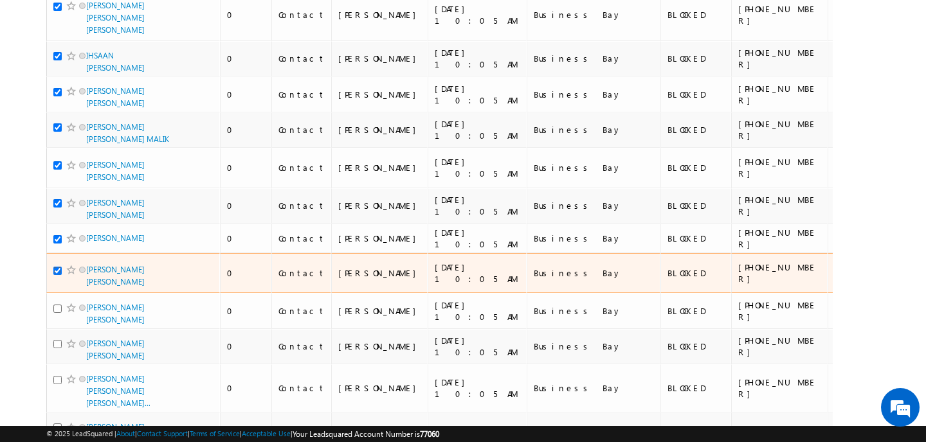
click at [57, 273] on input "checkbox" at bounding box center [57, 277] width 8 height 8
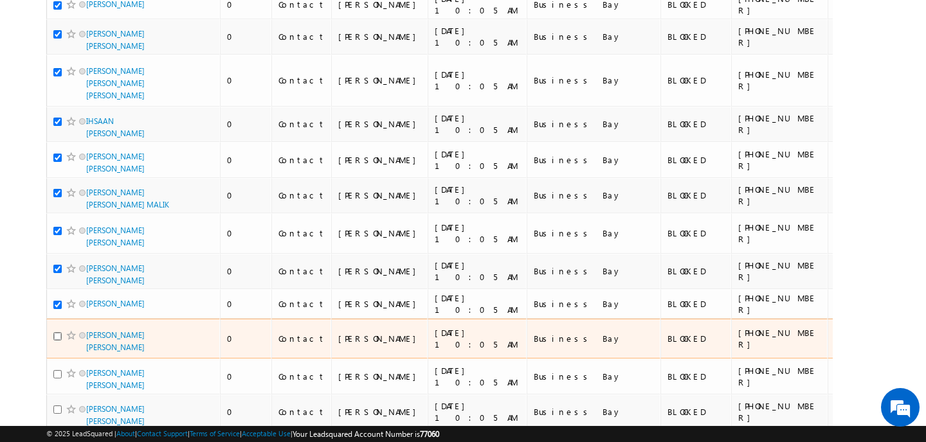
scroll to position [7616, 0]
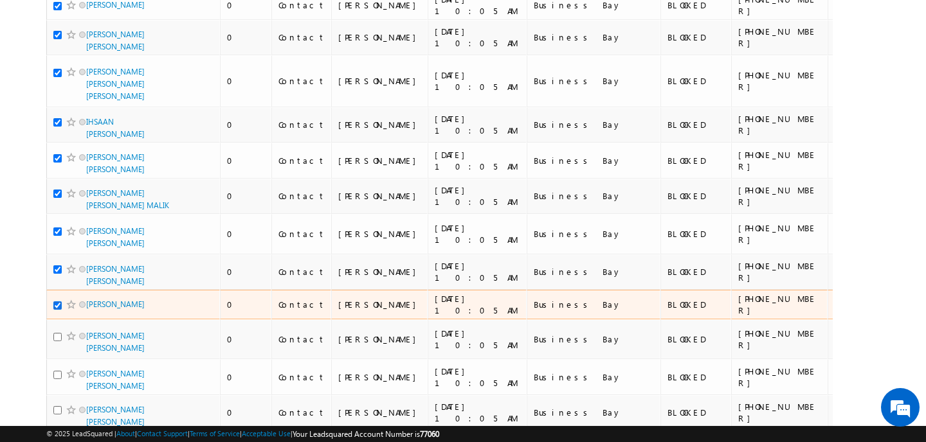
click at [57, 308] on input "checkbox" at bounding box center [57, 312] width 8 height 8
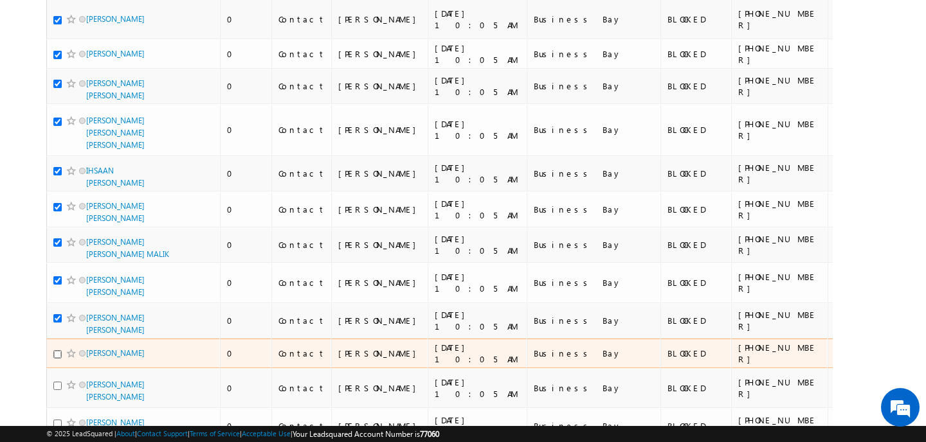
scroll to position [7542, 0]
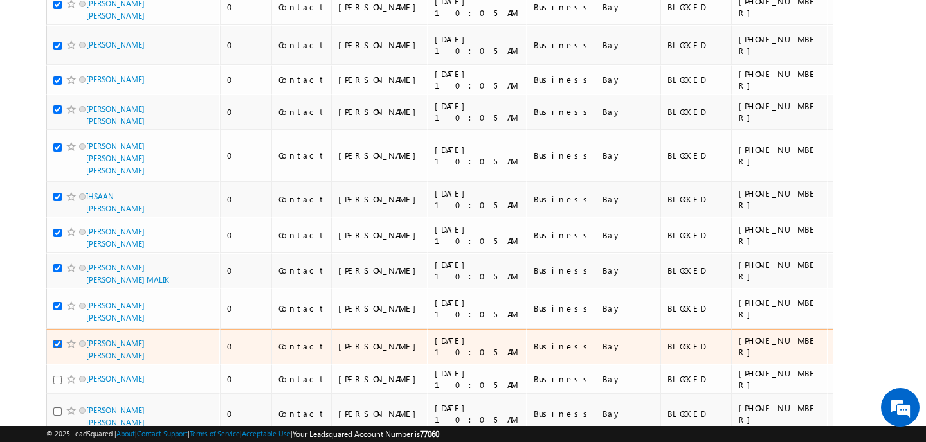
click at [59, 347] on input "checkbox" at bounding box center [57, 351] width 8 height 8
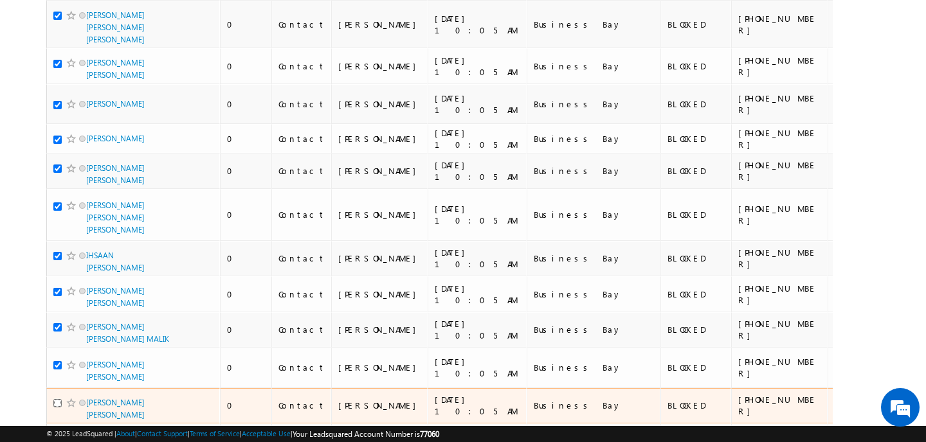
scroll to position [7458, 0]
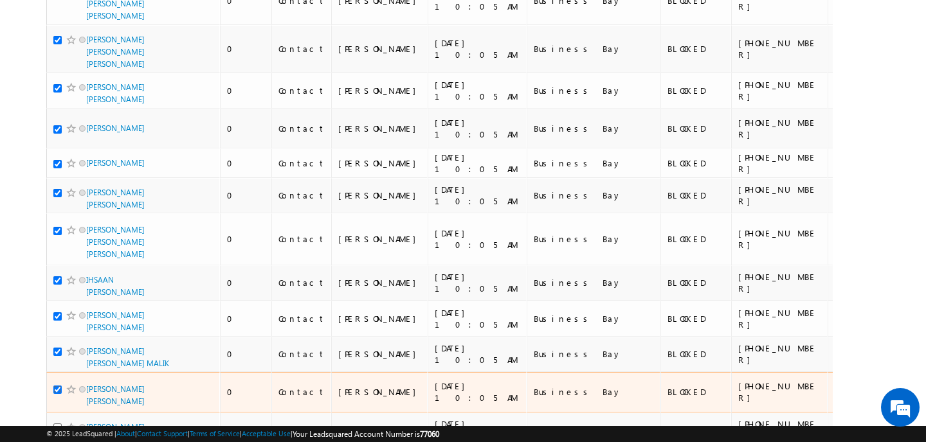
click at [60, 392] on input "checkbox" at bounding box center [57, 396] width 8 height 8
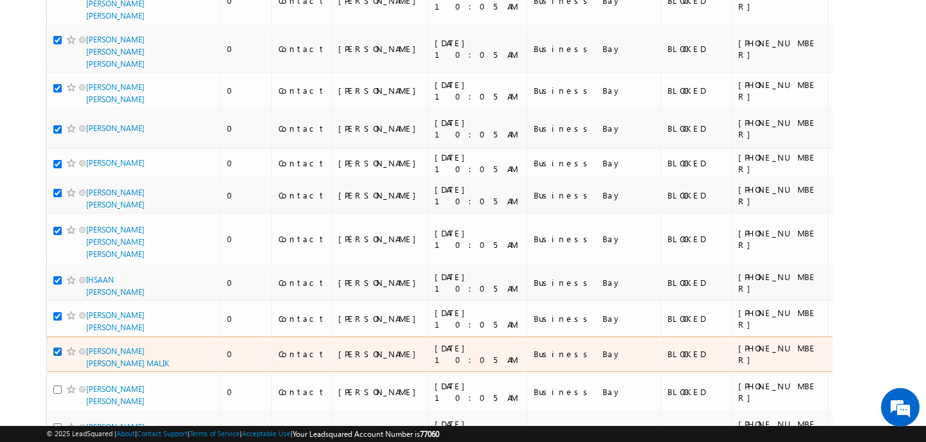
click at [58, 354] on input "checkbox" at bounding box center [57, 358] width 8 height 8
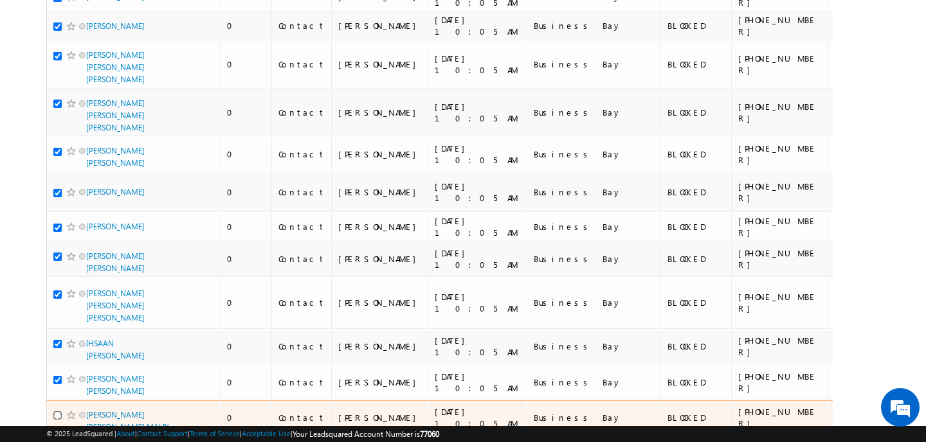
scroll to position [7362, 0]
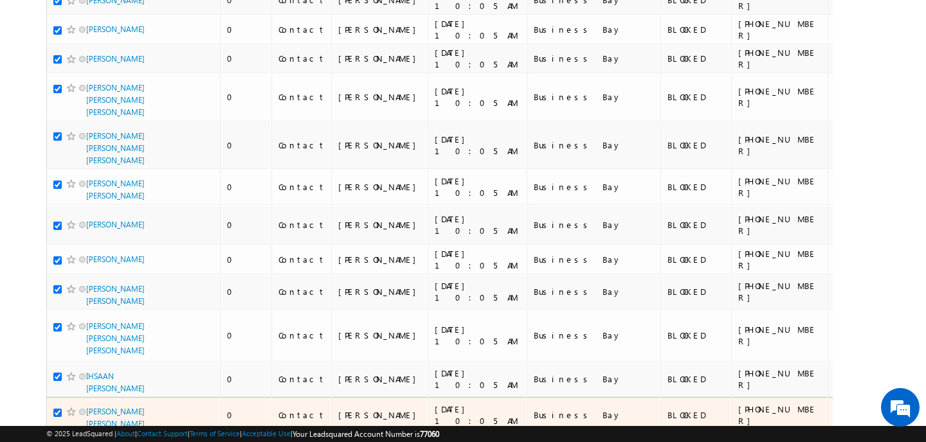
click at [58, 415] on input "checkbox" at bounding box center [57, 419] width 8 height 8
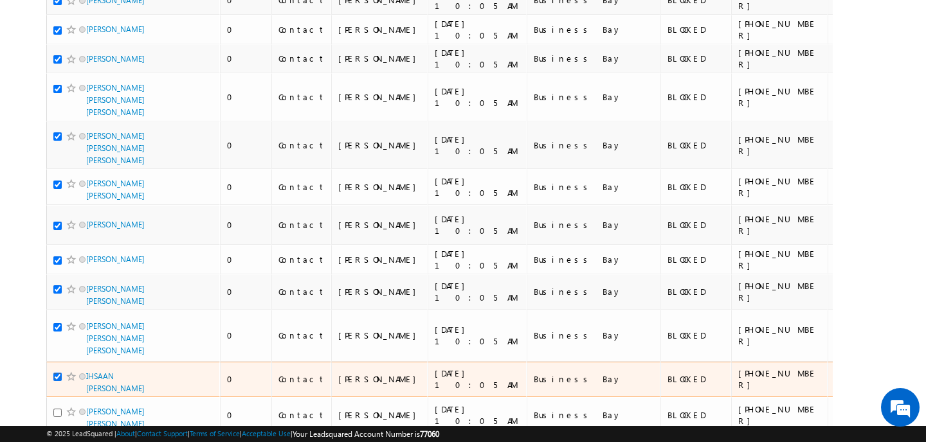
click at [57, 379] on input "checkbox" at bounding box center [57, 383] width 8 height 8
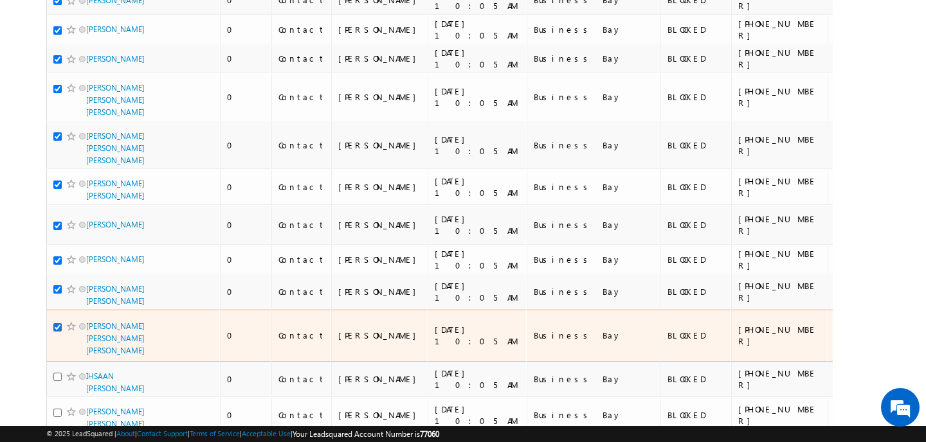
click at [59, 330] on input "checkbox" at bounding box center [57, 334] width 8 height 8
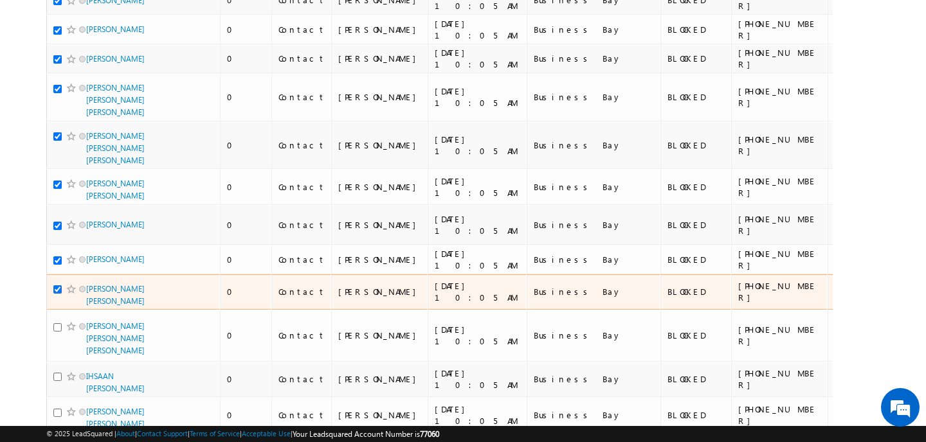
click at [57, 292] on input "checkbox" at bounding box center [57, 296] width 8 height 8
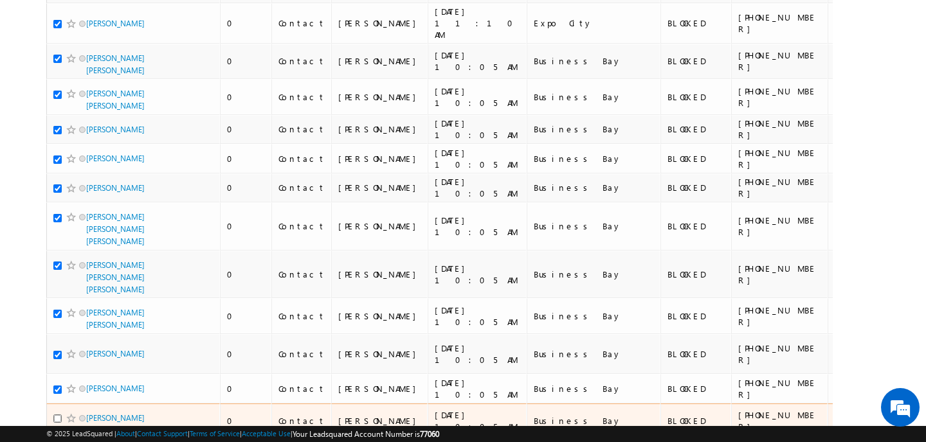
scroll to position [7222, 0]
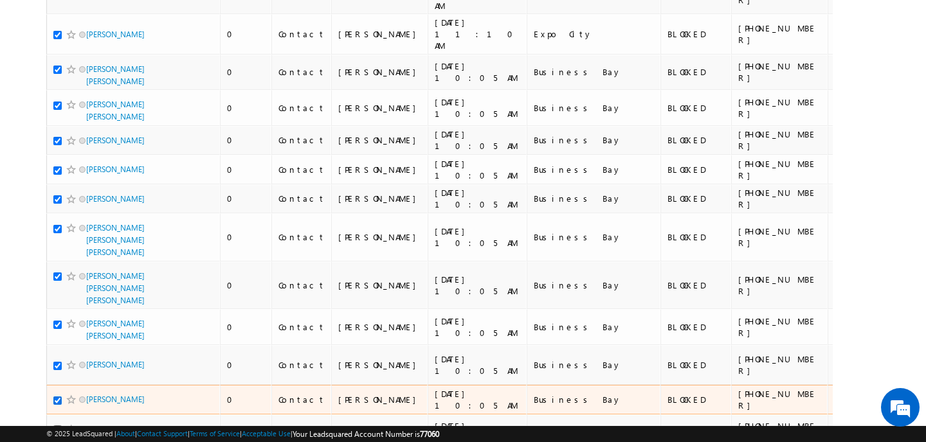
click at [58, 403] on input "checkbox" at bounding box center [57, 407] width 8 height 8
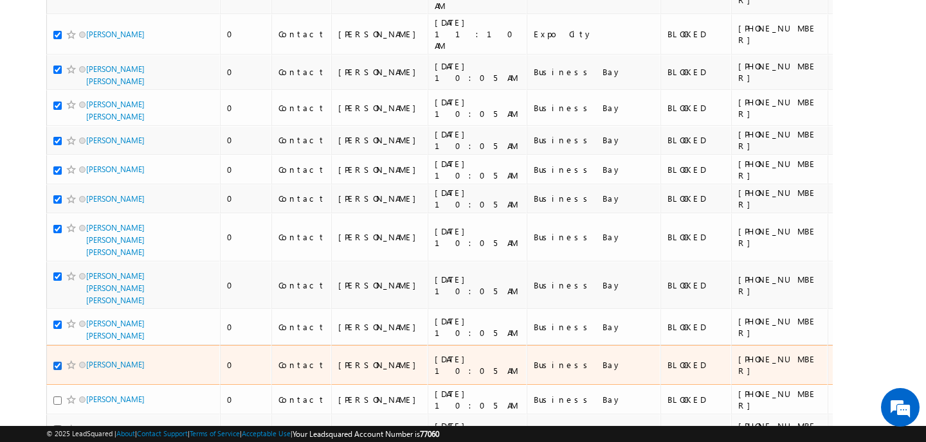
click at [57, 368] on input "checkbox" at bounding box center [57, 372] width 8 height 8
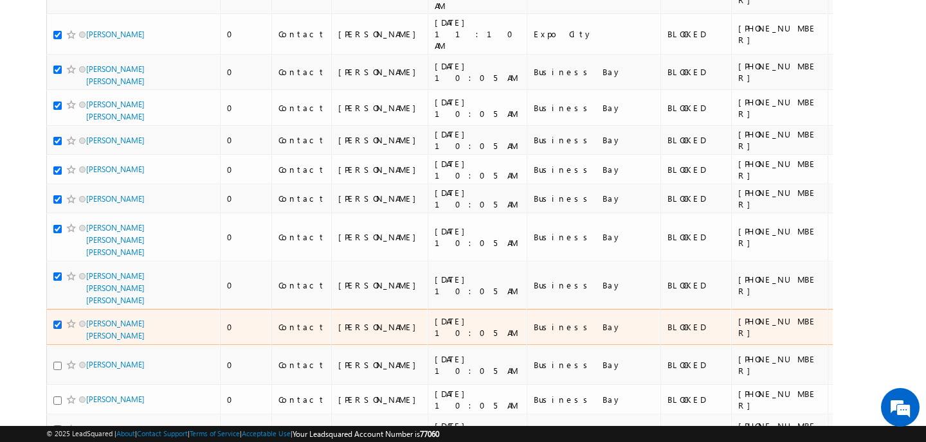
click at [57, 327] on input "checkbox" at bounding box center [57, 331] width 8 height 8
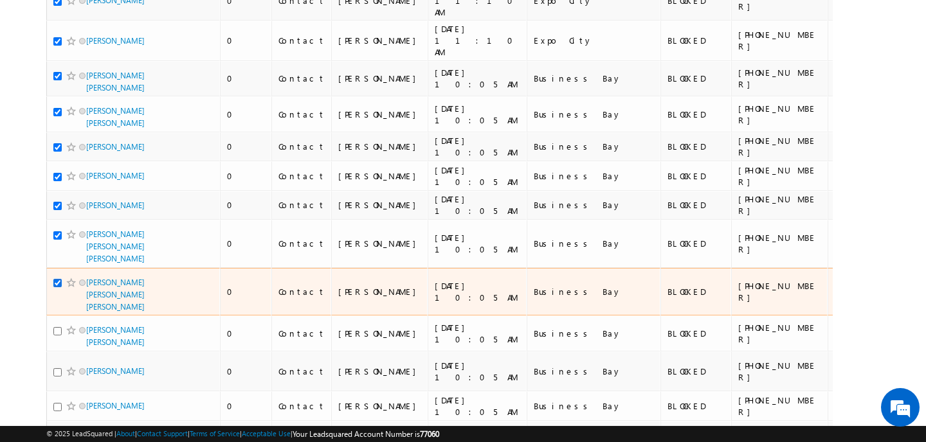
click at [59, 279] on input "checkbox" at bounding box center [57, 283] width 8 height 8
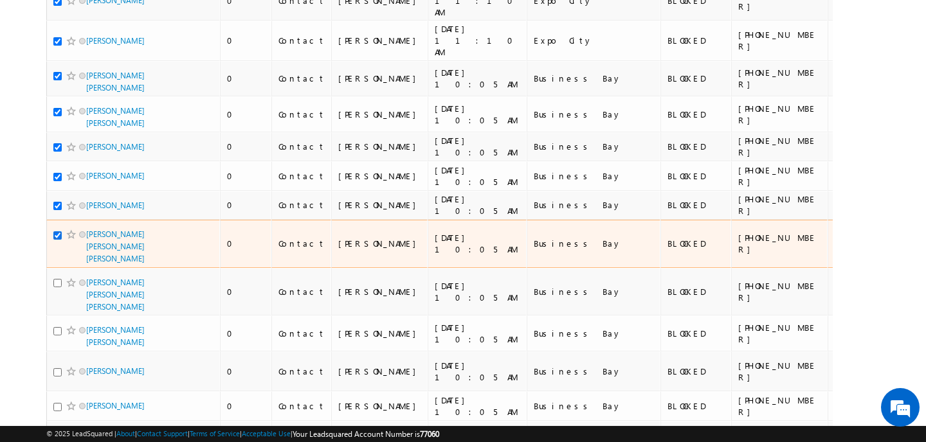
click at [59, 231] on input "checkbox" at bounding box center [57, 235] width 8 height 8
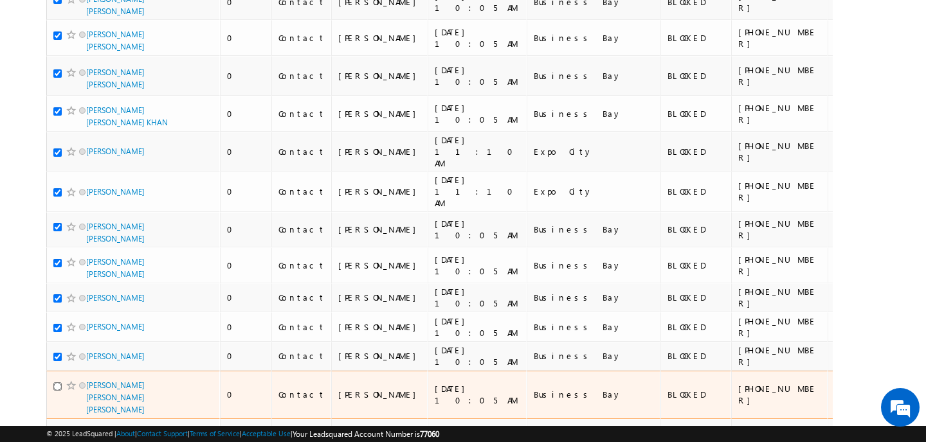
scroll to position [7056, 0]
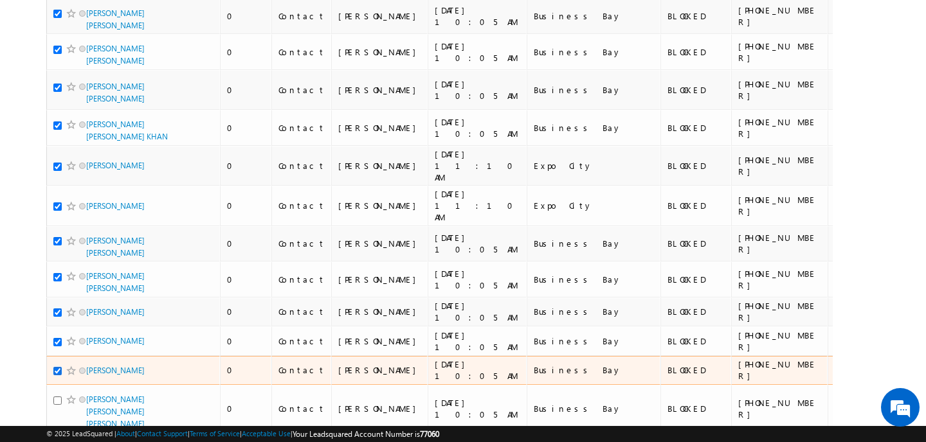
click at [57, 367] on input "checkbox" at bounding box center [57, 371] width 8 height 8
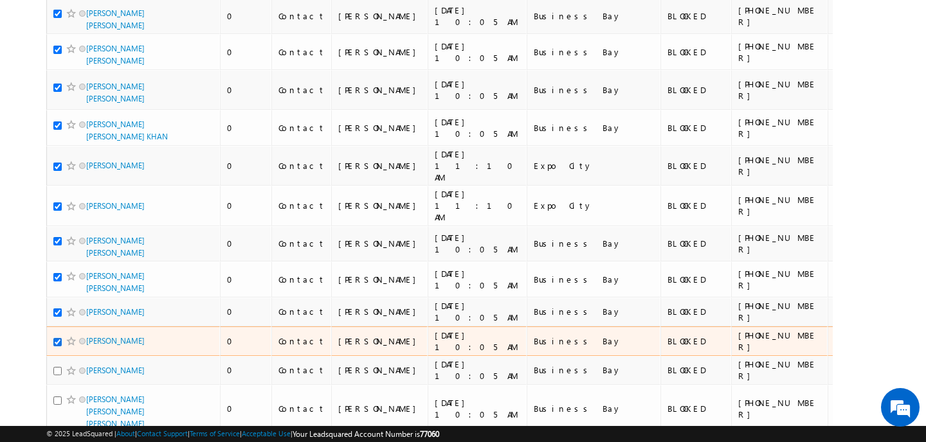
click at [57, 338] on input "checkbox" at bounding box center [57, 342] width 8 height 8
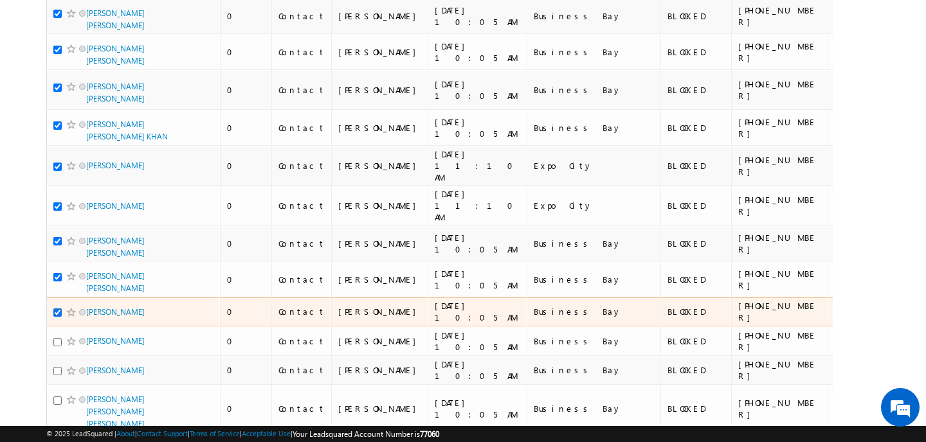
click at [59, 309] on input "checkbox" at bounding box center [57, 313] width 8 height 8
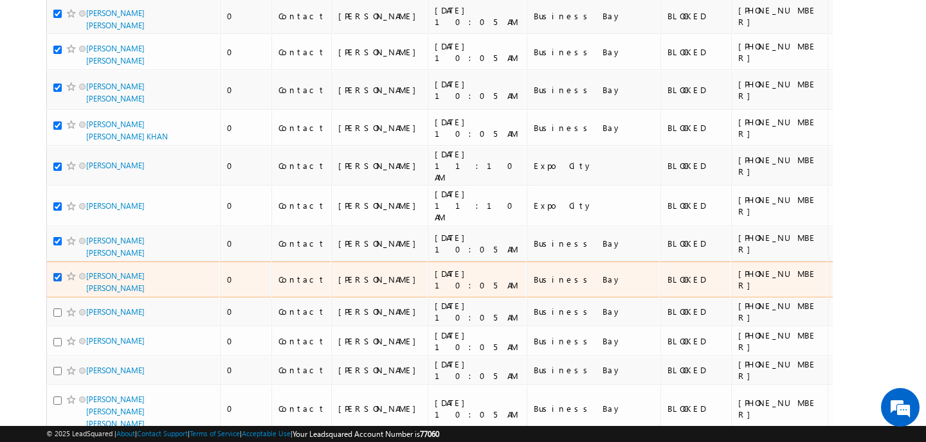
click at [59, 273] on input "checkbox" at bounding box center [57, 277] width 8 height 8
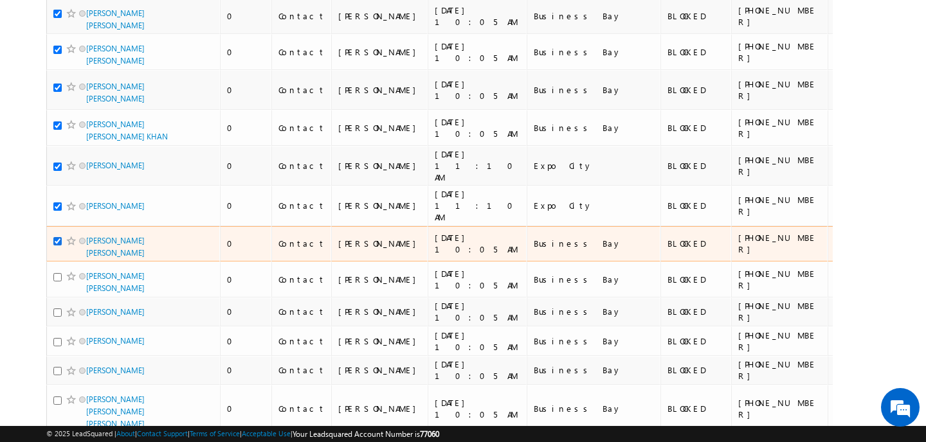
click at [59, 237] on input "checkbox" at bounding box center [57, 241] width 8 height 8
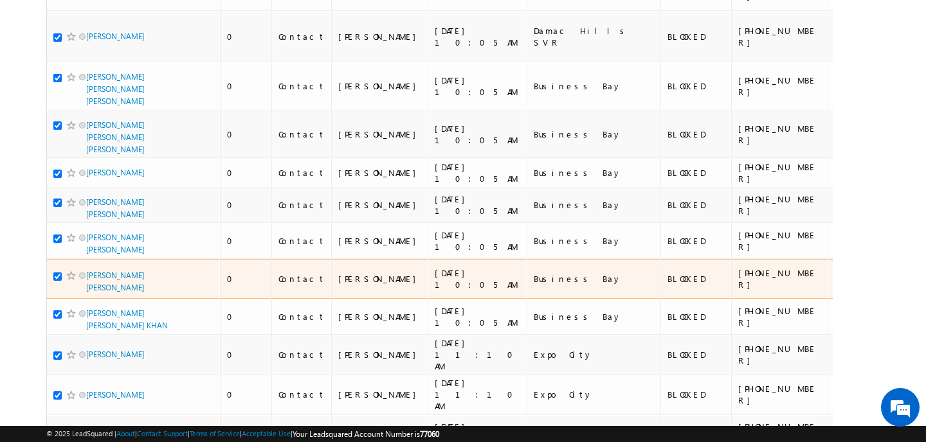
scroll to position [6867, 0]
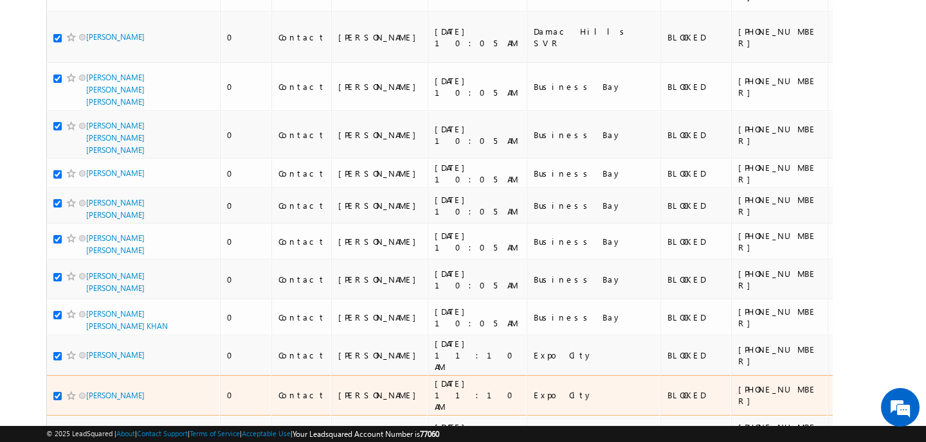
click at [59, 392] on input "checkbox" at bounding box center [57, 396] width 8 height 8
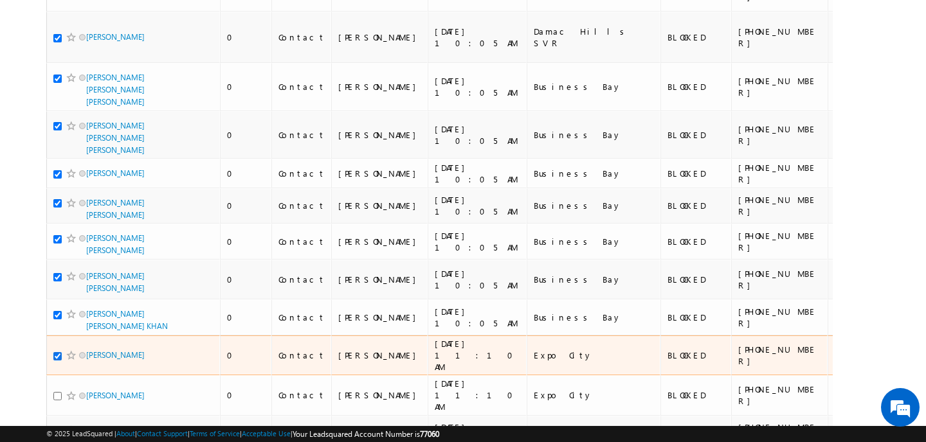
click at [59, 352] on input "checkbox" at bounding box center [57, 356] width 8 height 8
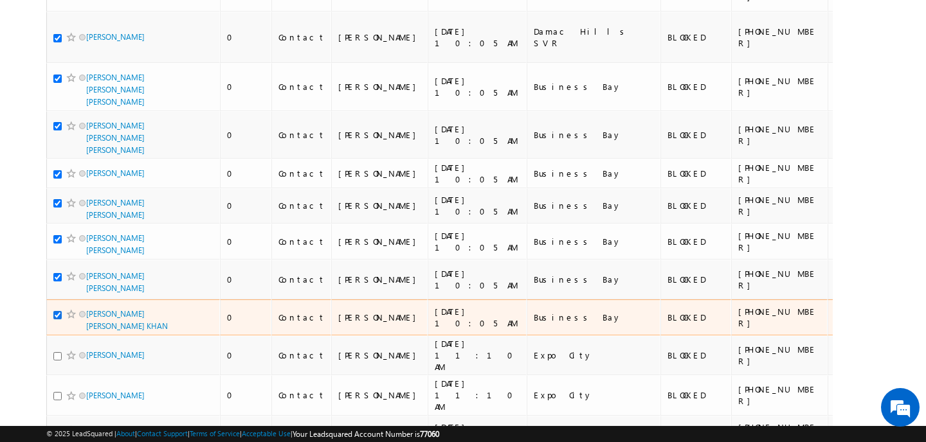
click at [59, 311] on input "checkbox" at bounding box center [57, 315] width 8 height 8
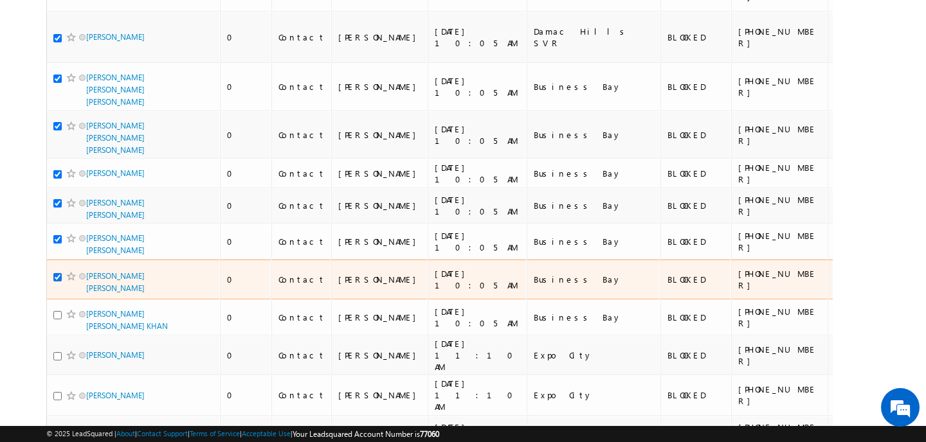
click at [58, 273] on input "checkbox" at bounding box center [57, 277] width 8 height 8
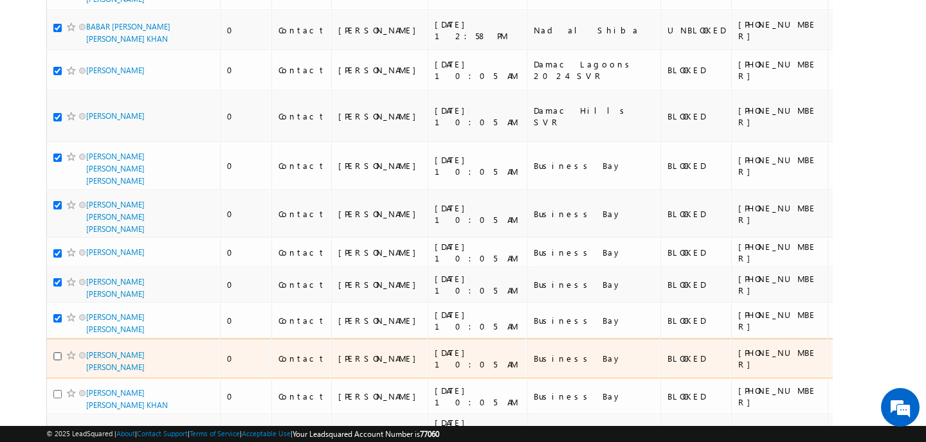
scroll to position [6757, 0]
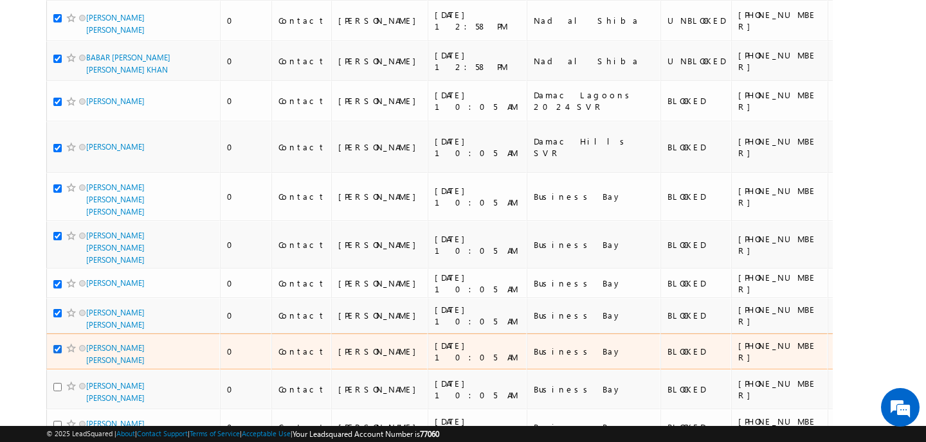
click at [60, 345] on input "checkbox" at bounding box center [57, 349] width 8 height 8
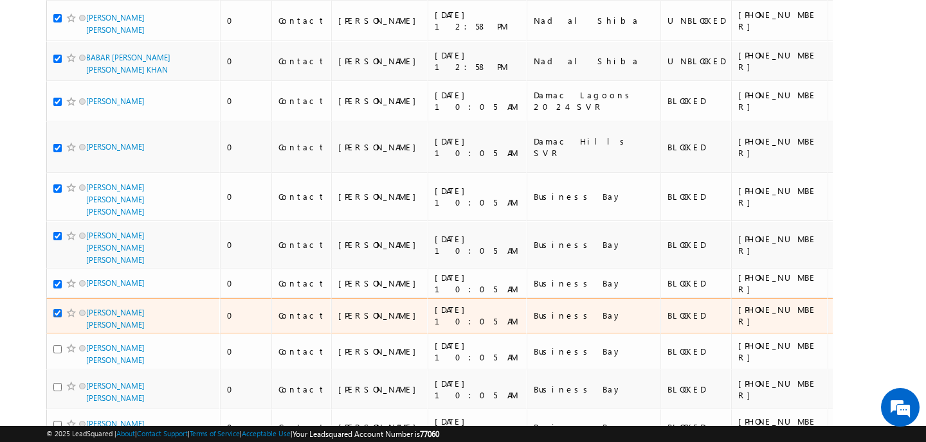
click at [60, 309] on input "checkbox" at bounding box center [57, 313] width 8 height 8
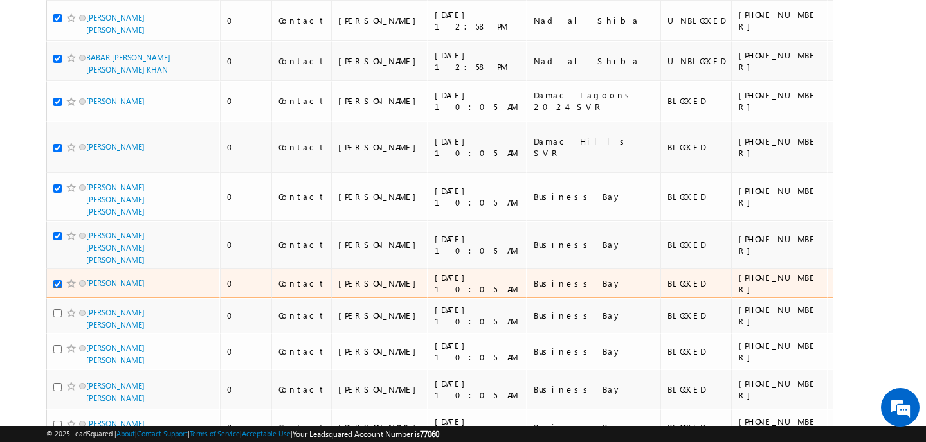
click at [60, 280] on input "checkbox" at bounding box center [57, 284] width 8 height 8
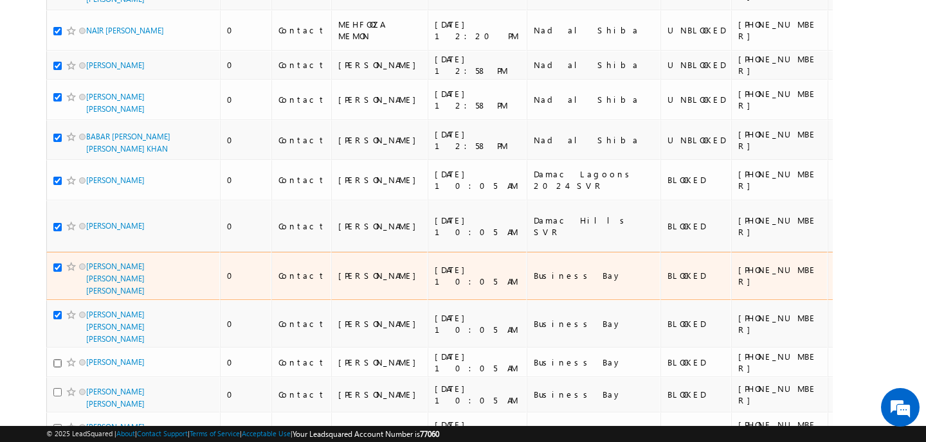
scroll to position [6671, 0]
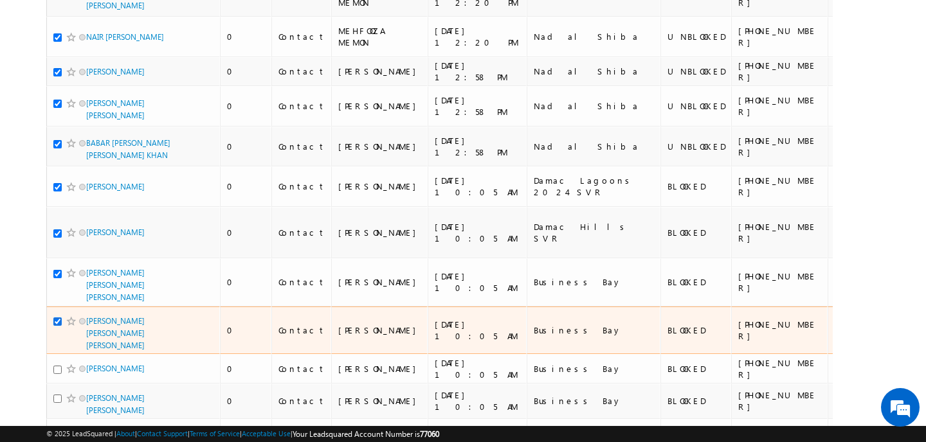
click at [58, 318] on input "checkbox" at bounding box center [57, 322] width 8 height 8
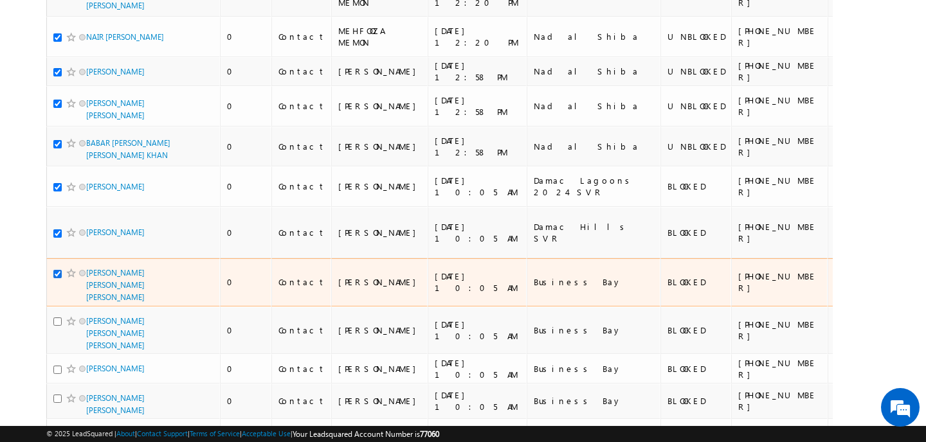
click at [58, 270] on input "checkbox" at bounding box center [57, 274] width 8 height 8
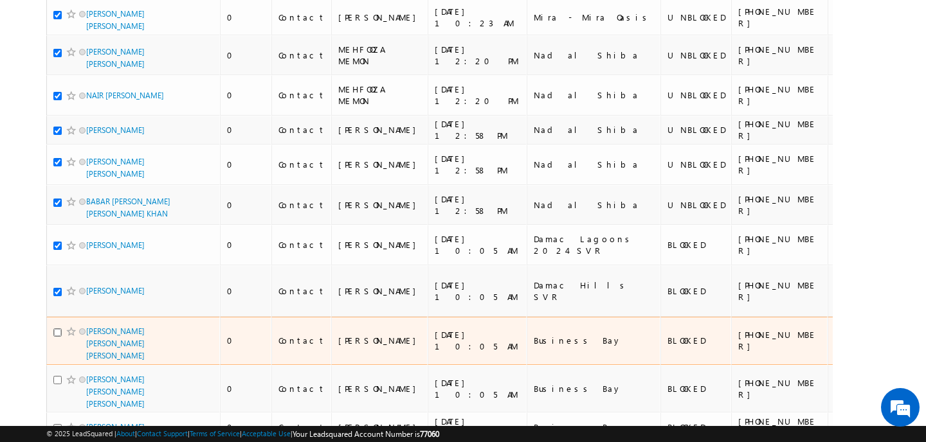
scroll to position [6599, 0]
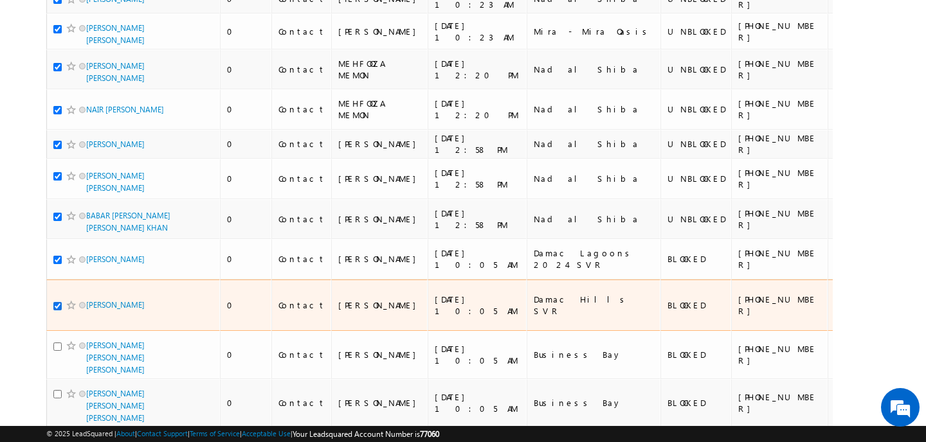
click at [59, 302] on input "checkbox" at bounding box center [57, 306] width 8 height 8
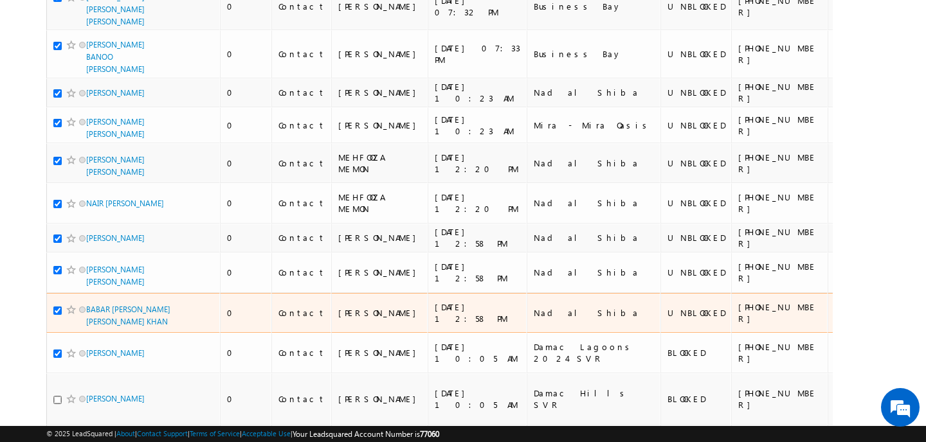
scroll to position [6502, 0]
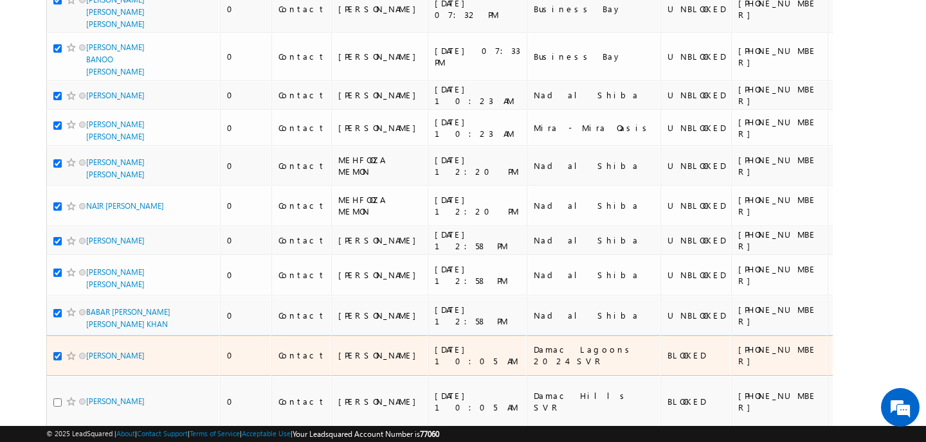
click at [59, 352] on input "checkbox" at bounding box center [57, 356] width 8 height 8
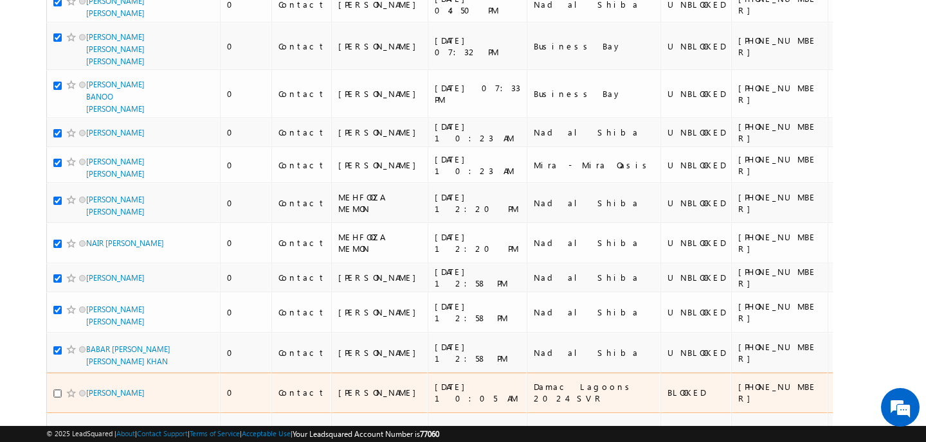
scroll to position [6466, 0]
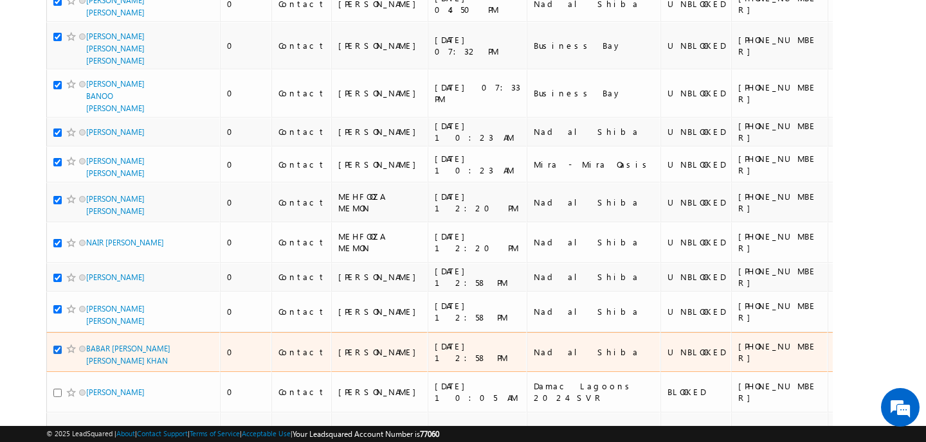
click at [57, 346] on input "checkbox" at bounding box center [57, 350] width 8 height 8
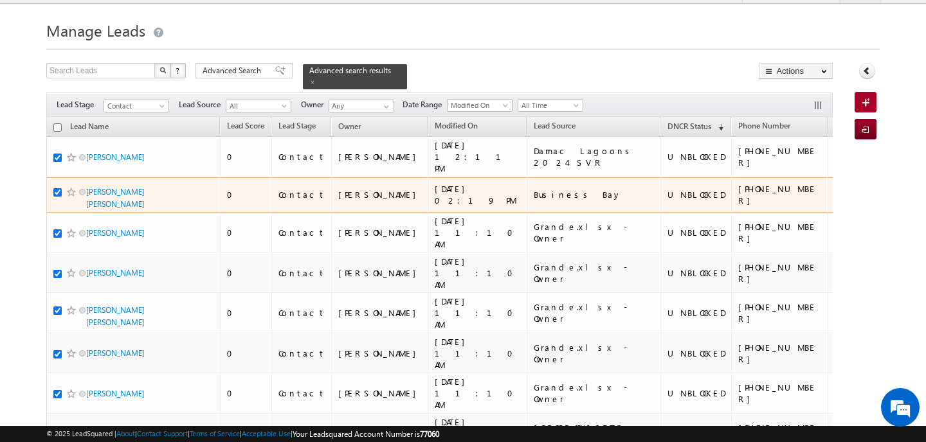
scroll to position [0, 0]
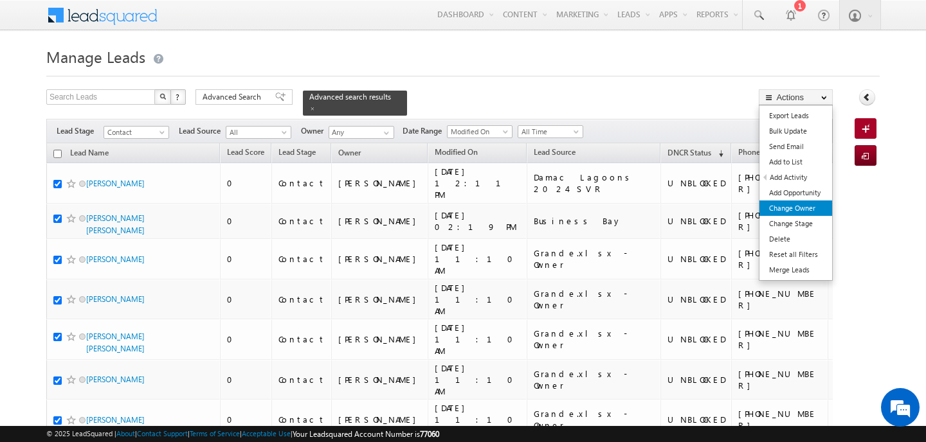
click at [795, 204] on link "Change Owner" at bounding box center [795, 208] width 73 height 15
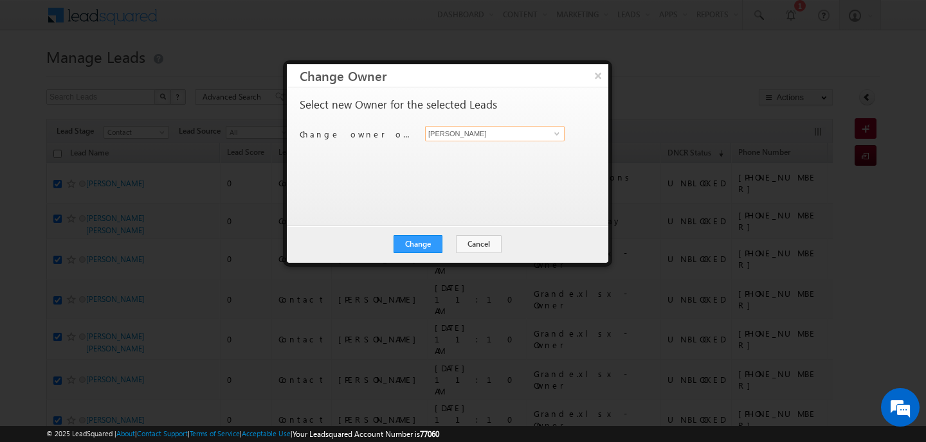
click at [489, 140] on input "[PERSON_NAME]" at bounding box center [495, 133] width 140 height 15
click at [464, 158] on span "manish.ahirwar@indglobal.ae" at bounding box center [488, 159] width 116 height 10
click at [433, 246] on button "Change" at bounding box center [417, 244] width 49 height 18
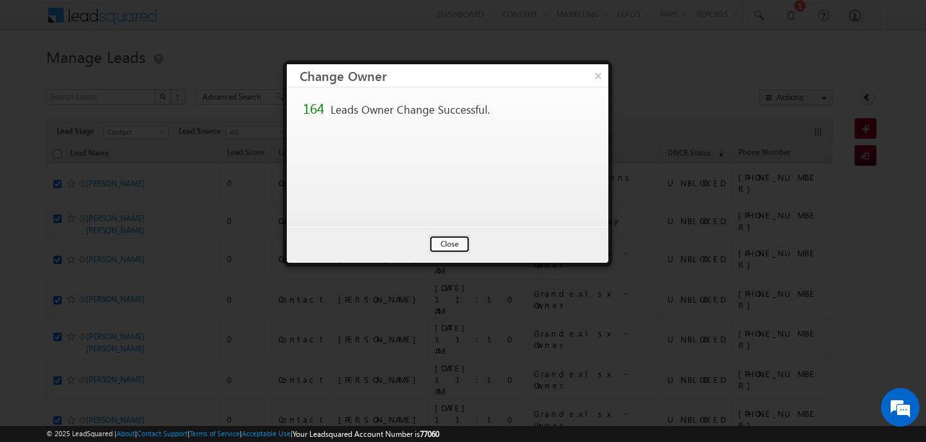
click at [433, 246] on button "Close" at bounding box center [449, 244] width 41 height 18
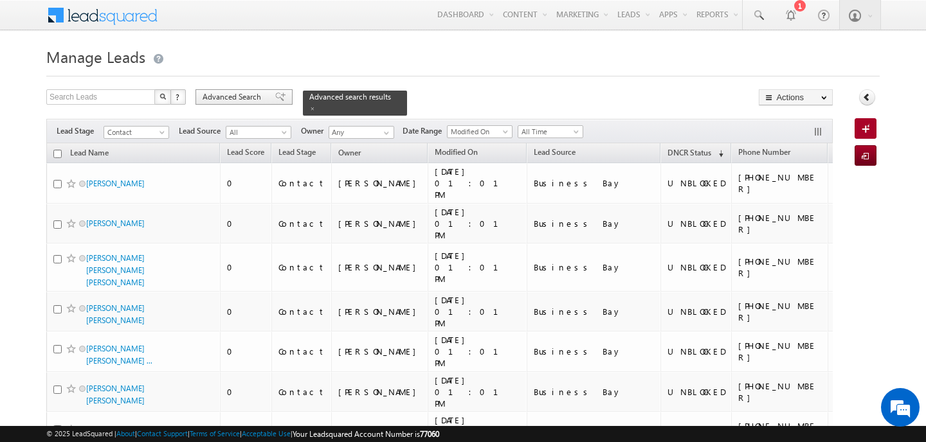
click at [266, 95] on div "Advanced Search" at bounding box center [243, 96] width 97 height 15
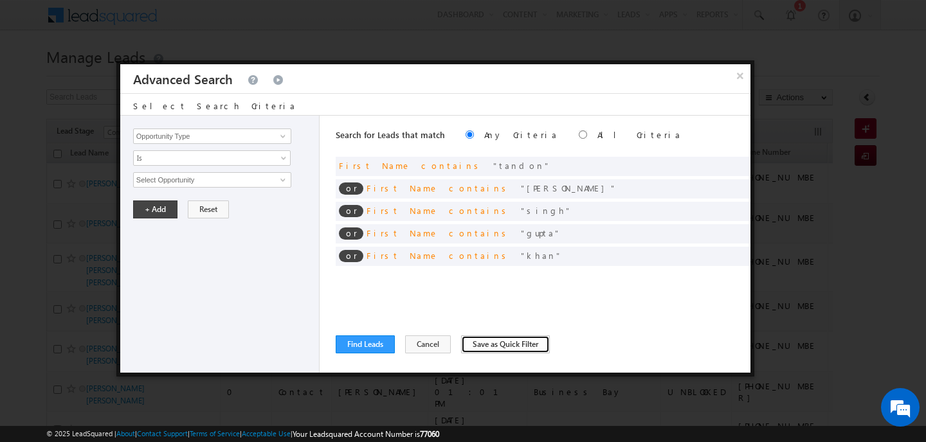
click at [484, 349] on button "Save as Quick Filter" at bounding box center [505, 345] width 89 height 18
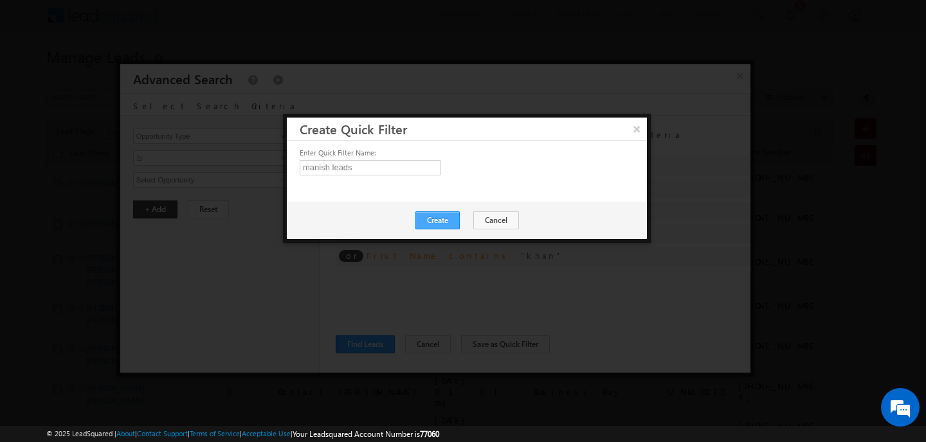
click at [439, 222] on button "Create" at bounding box center [437, 221] width 44 height 18
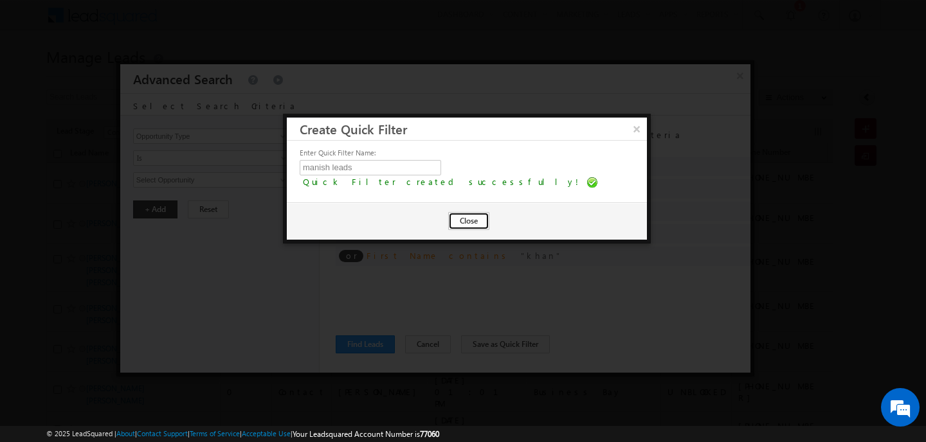
click at [464, 224] on button "Close" at bounding box center [468, 221] width 41 height 18
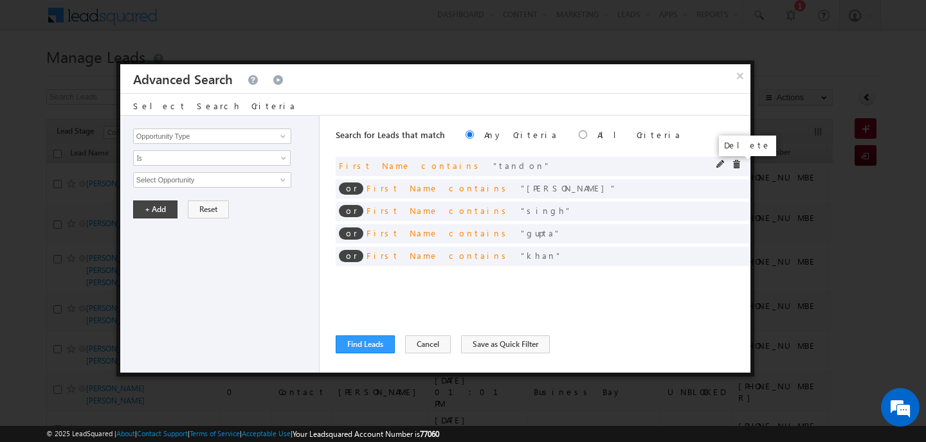
click at [733, 164] on span at bounding box center [736, 164] width 9 height 9
click at [0, 0] on span at bounding box center [0, 0] width 0 height 0
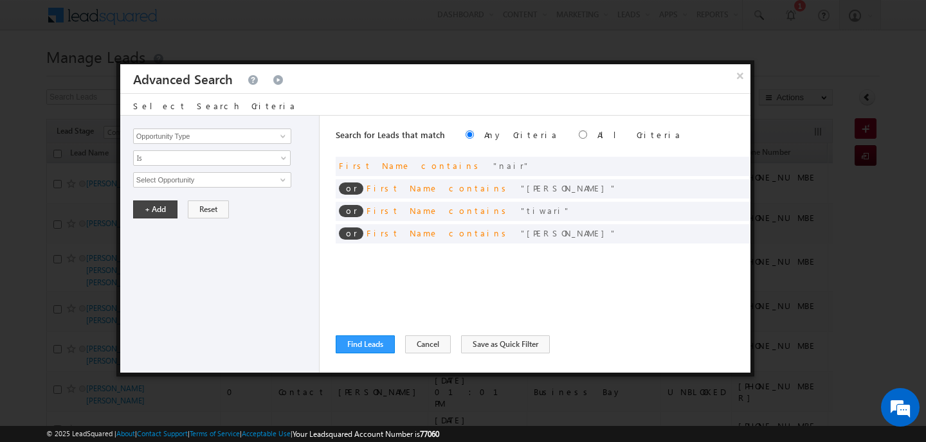
click at [0, 0] on span at bounding box center [0, 0] width 0 height 0
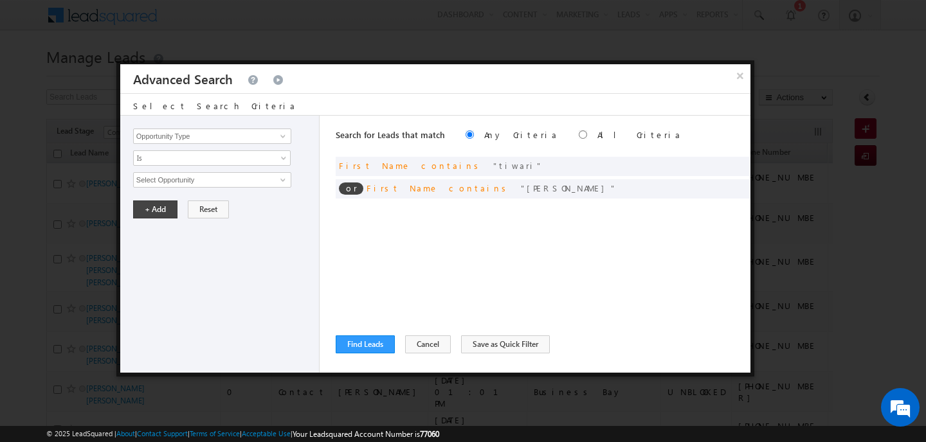
click at [0, 0] on span at bounding box center [0, 0] width 0 height 0
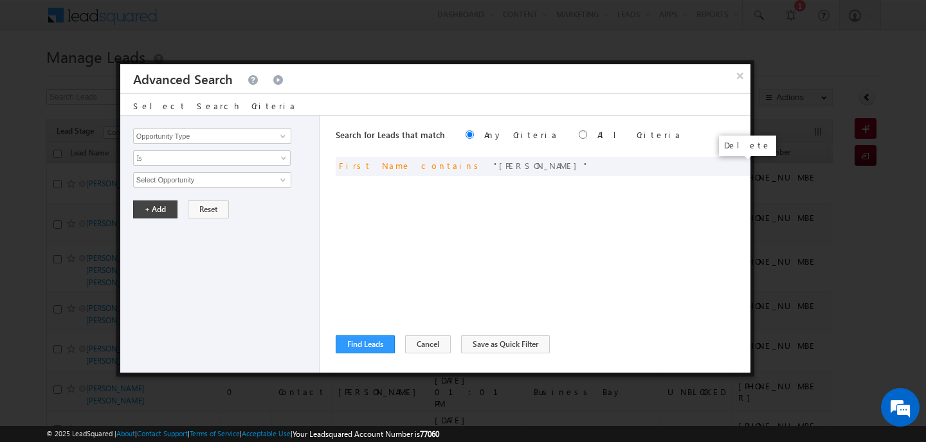
click at [0, 0] on span at bounding box center [0, 0] width 0 height 0
click at [0, 0] on div "No Search Criteria is Selected" at bounding box center [0, 0] width 0 height 0
click at [733, 164] on div "No Search Criteria is Selected" at bounding box center [543, 166] width 415 height 19
click at [179, 130] on input "Opportunity Type" at bounding box center [212, 136] width 158 height 15
click at [162, 156] on li "Lead" at bounding box center [212, 151] width 157 height 12
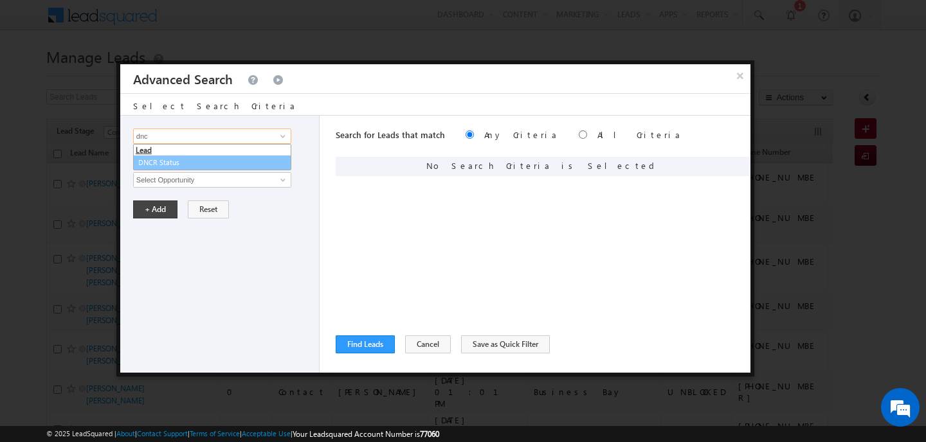
click at [161, 164] on link "DNCR Status" at bounding box center [212, 163] width 158 height 15
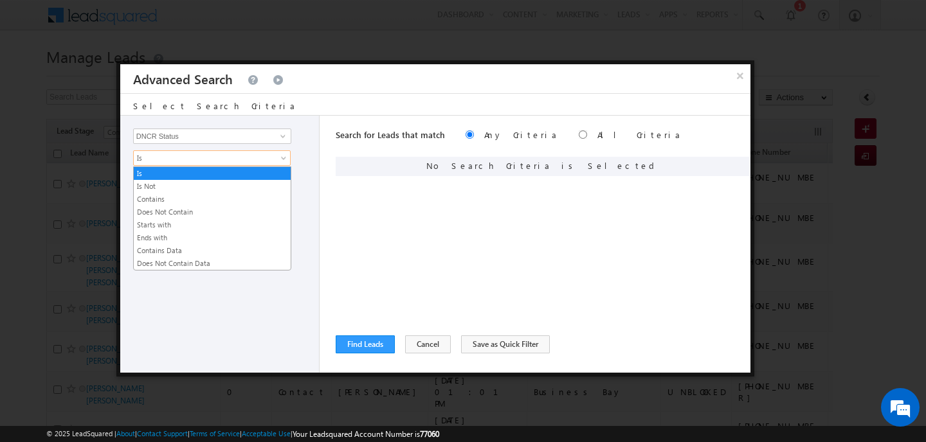
click at [161, 164] on span "Is" at bounding box center [204, 158] width 140 height 12
click at [163, 171] on link "Is" at bounding box center [212, 174] width 157 height 12
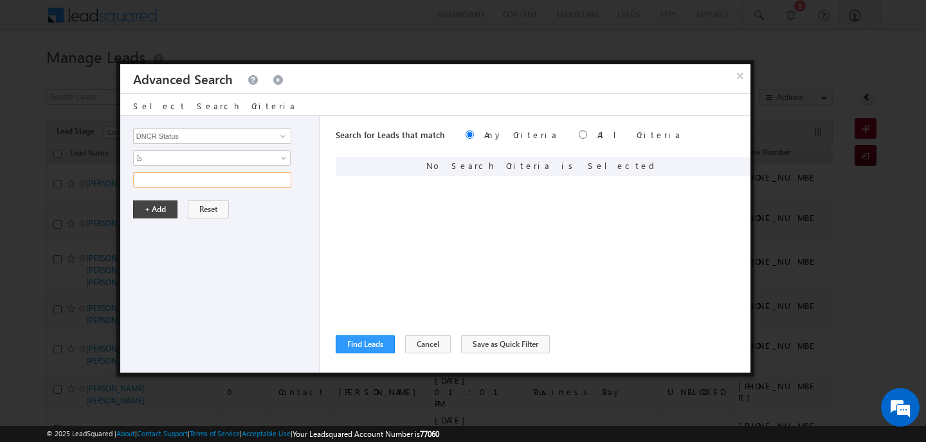
click at [163, 183] on input "text" at bounding box center [212, 179] width 158 height 15
click at [156, 203] on button "+ Add" at bounding box center [155, 210] width 44 height 18
click at [358, 339] on button "Find Leads" at bounding box center [365, 345] width 59 height 18
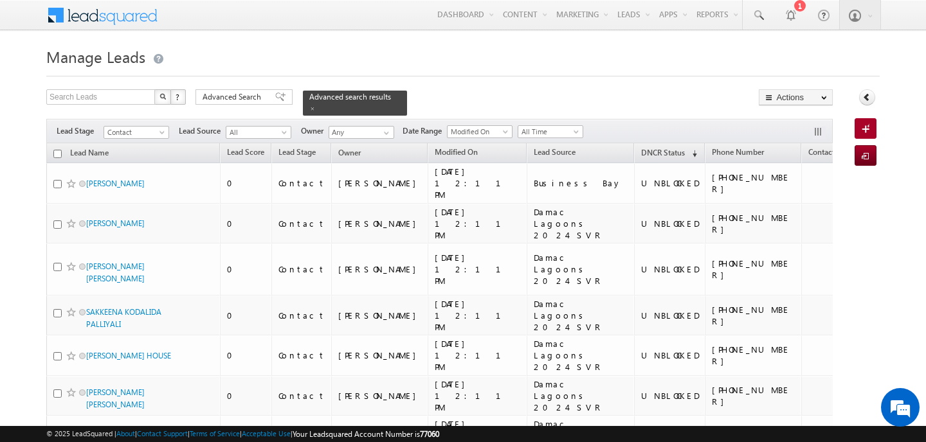
click at [57, 150] on input "checkbox" at bounding box center [57, 154] width 8 height 8
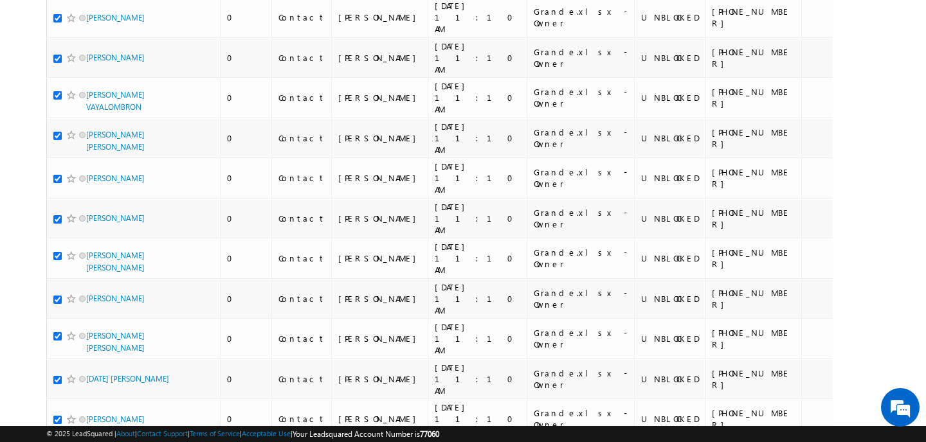
scroll to position [5984, 0]
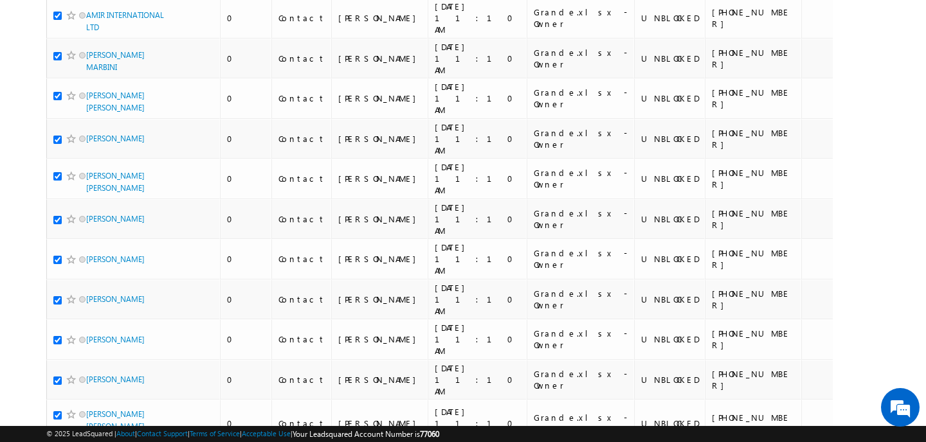
scroll to position [6161, 0]
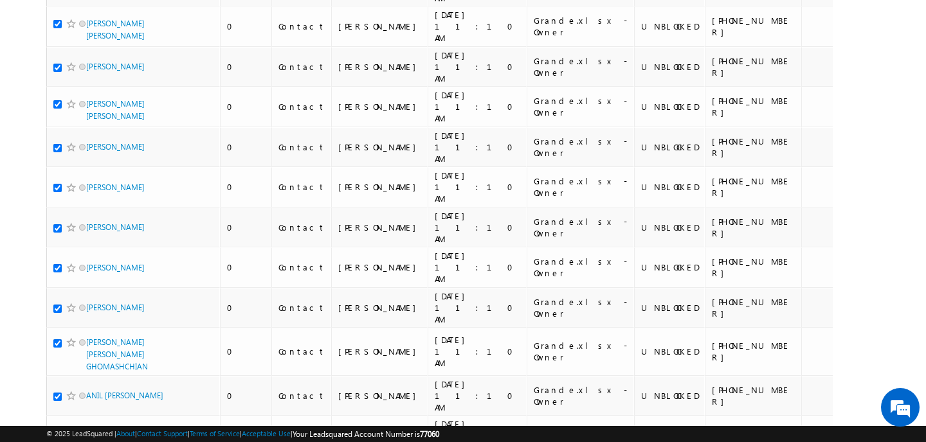
scroll to position [6230, 0]
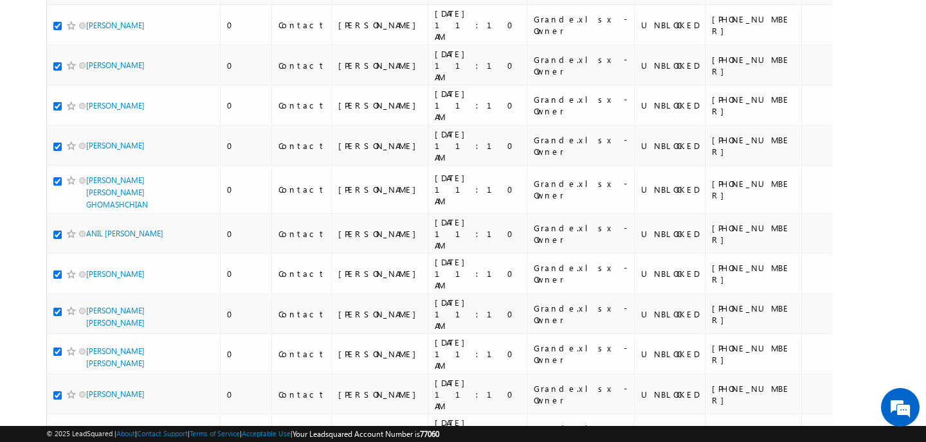
scroll to position [6391, 0]
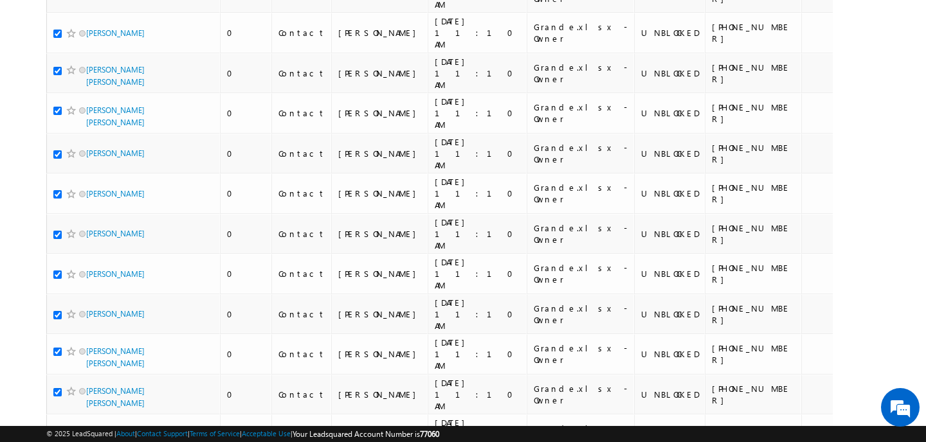
scroll to position [6632, 0]
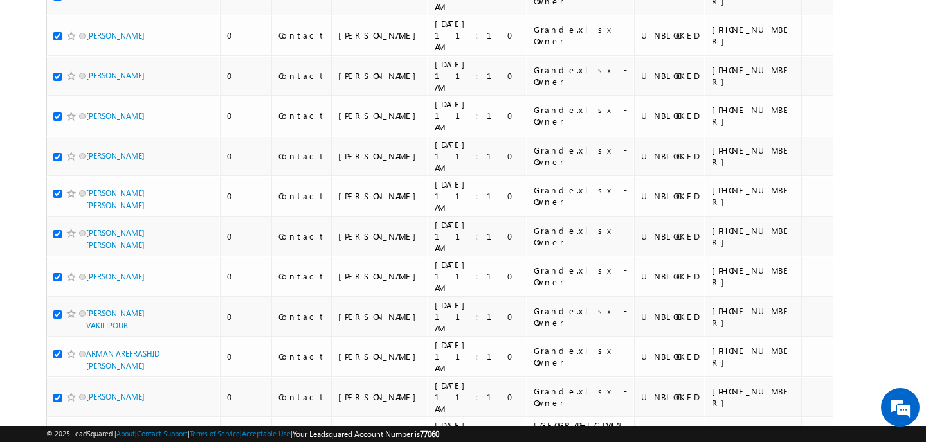
scroll to position [6790, 0]
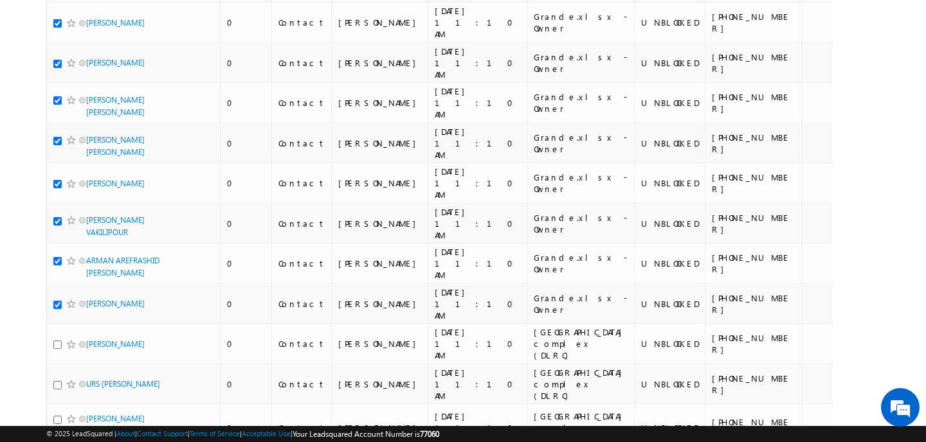
scroll to position [6897, 0]
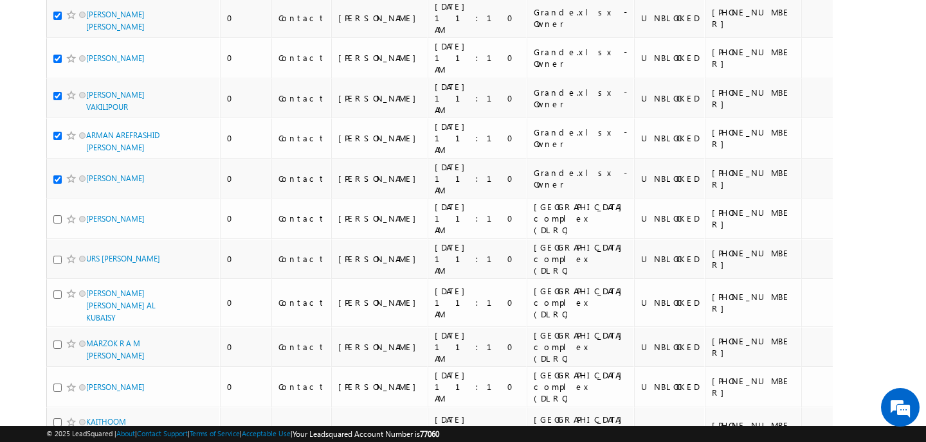
scroll to position [7020, 0]
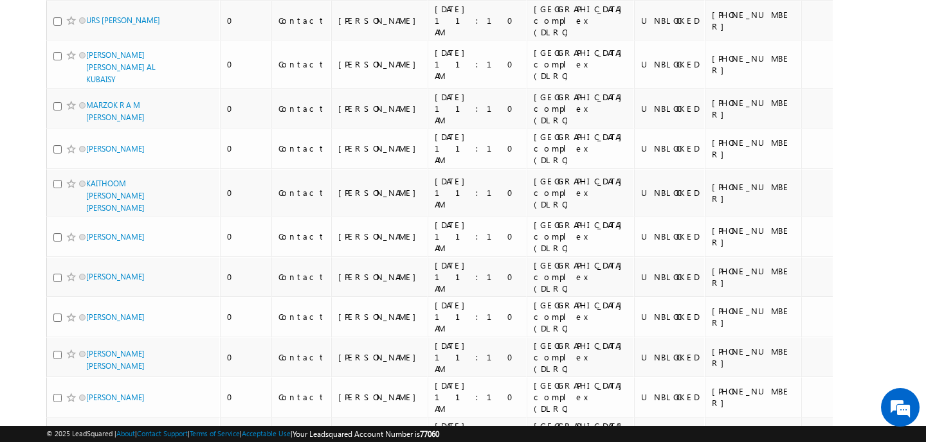
scroll to position [7247, 0]
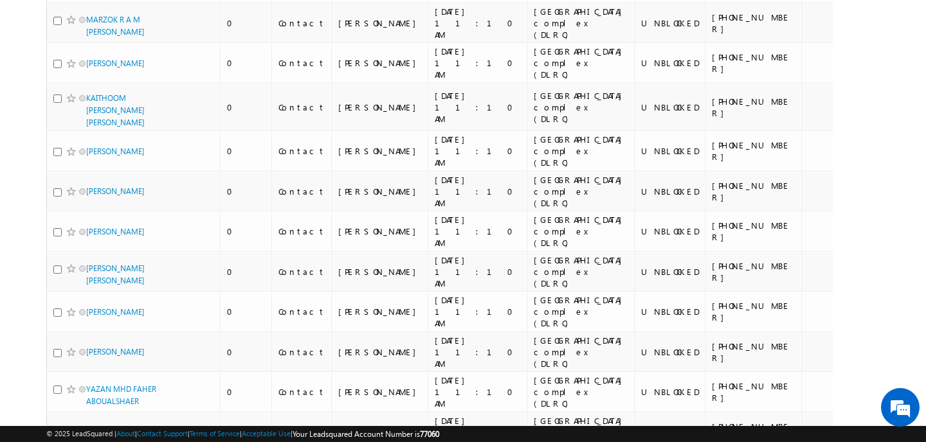
scroll to position [7339, 0]
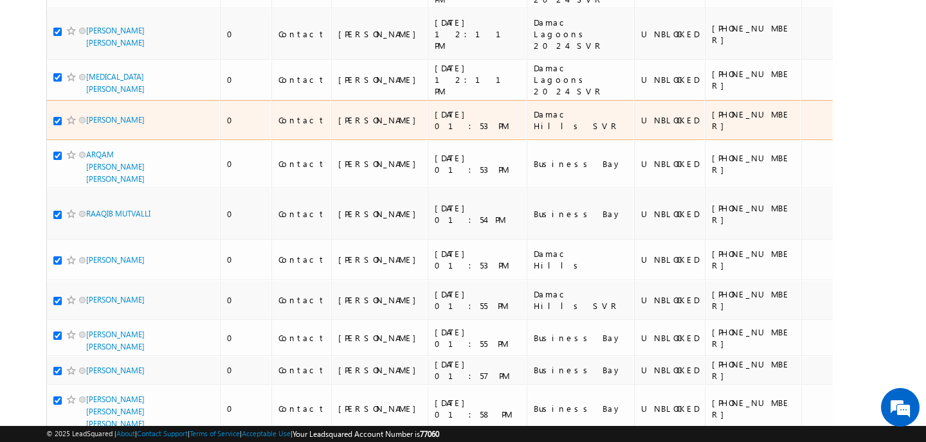
scroll to position [0, 0]
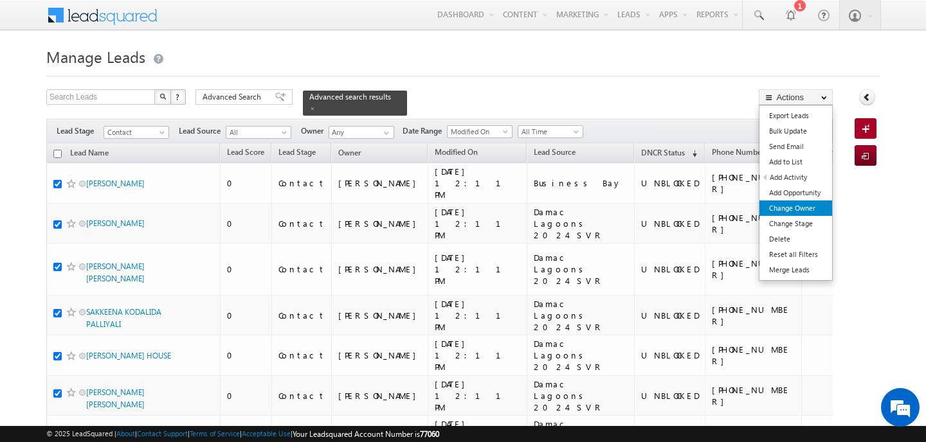
click at [797, 204] on link "Change Owner" at bounding box center [795, 208] width 73 height 15
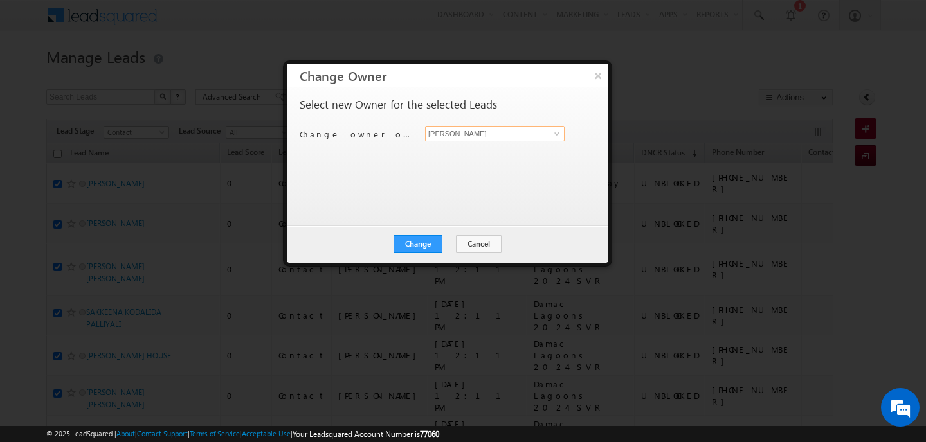
click at [466, 136] on input "[PERSON_NAME]" at bounding box center [495, 133] width 140 height 15
click at [454, 159] on span "subham.modak@indglobal.ae" at bounding box center [488, 159] width 116 height 10
click at [440, 245] on button "Change" at bounding box center [417, 244] width 49 height 18
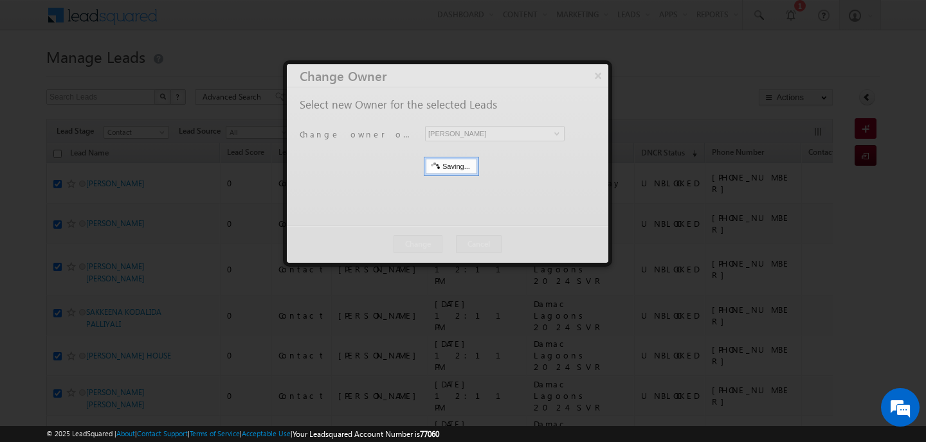
click at [440, 245] on div at bounding box center [447, 163] width 321 height 199
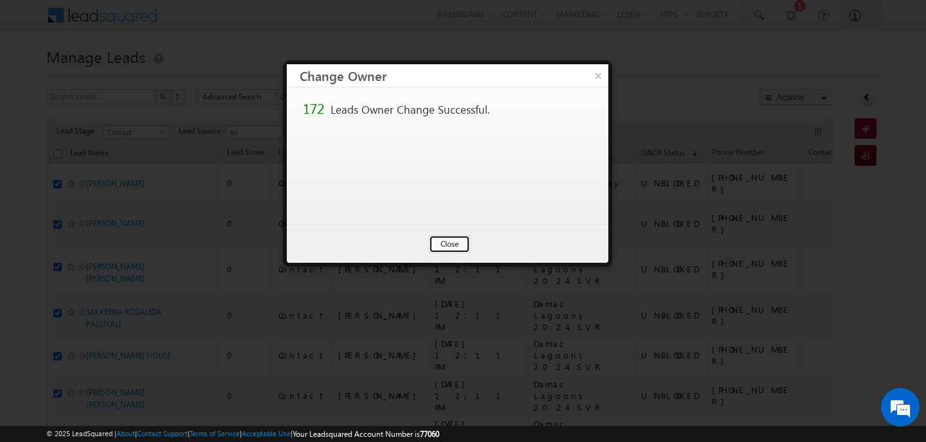
click at [440, 245] on button "Close" at bounding box center [449, 244] width 41 height 18
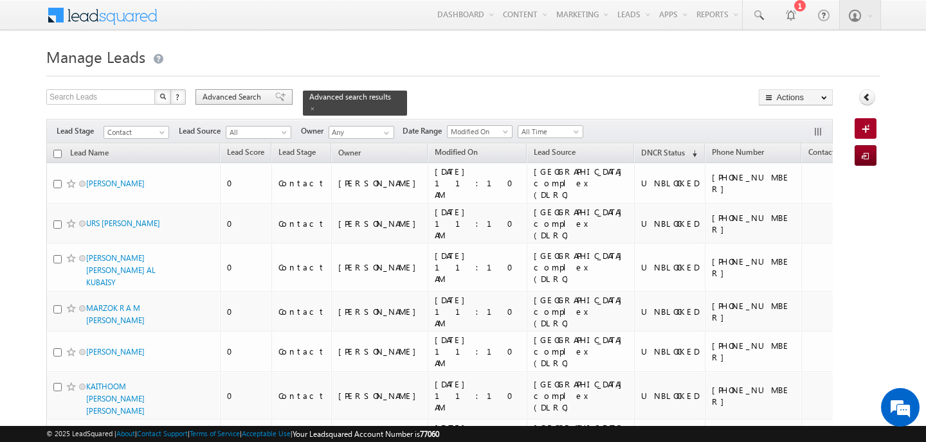
click at [252, 96] on span "Advanced Search" at bounding box center [234, 97] width 62 height 12
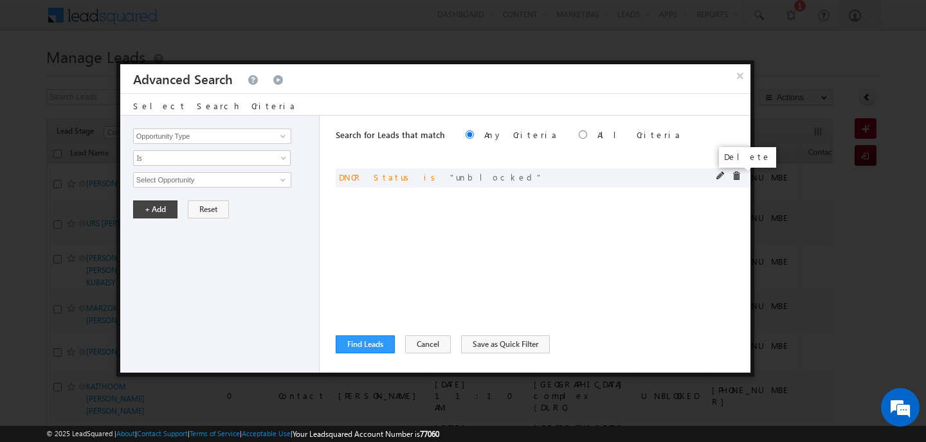
click at [736, 177] on span at bounding box center [736, 176] width 9 height 9
click at [170, 138] on input "Opportunity Type" at bounding box center [212, 136] width 158 height 15
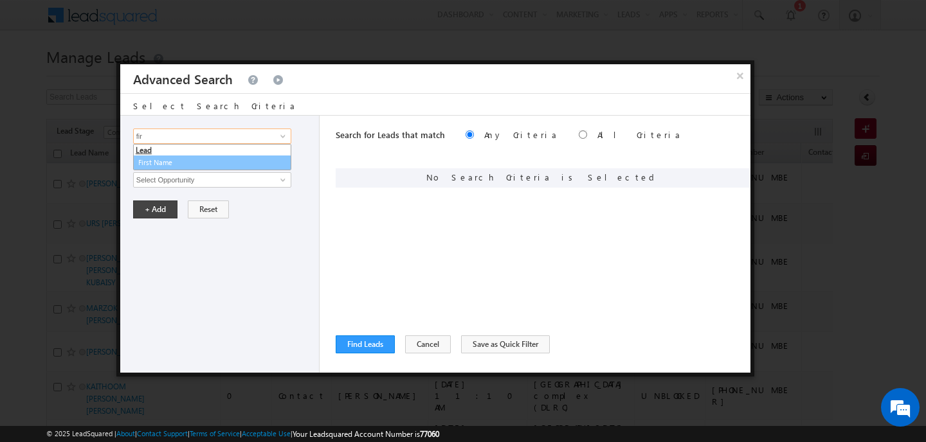
click at [144, 160] on link "First Name" at bounding box center [212, 163] width 158 height 15
type input "First Name"
click at [169, 156] on span "Is" at bounding box center [204, 158] width 140 height 12
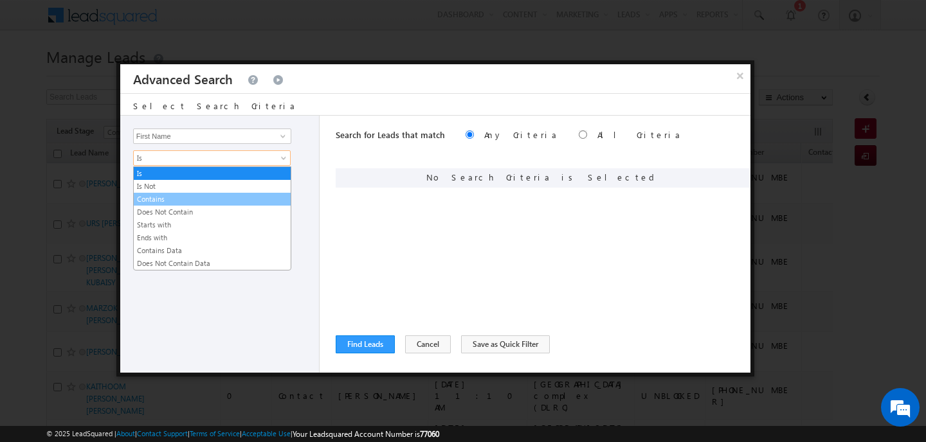
click at [163, 204] on link "Contains" at bounding box center [212, 200] width 157 height 12
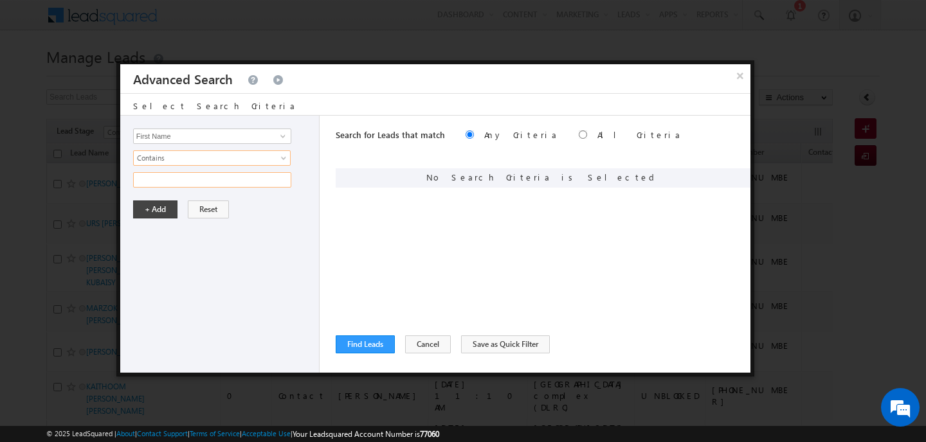
click at [158, 175] on input "text" at bounding box center [212, 179] width 158 height 15
type input "dash"
click at [155, 214] on button "+ Add" at bounding box center [155, 210] width 44 height 18
click at [163, 143] on input "Opportunity Type" at bounding box center [212, 136] width 158 height 15
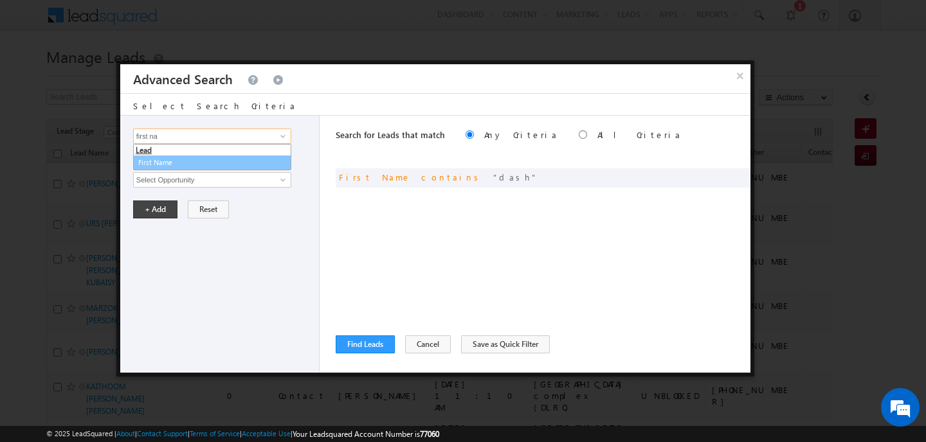
click at [158, 161] on link "First Name" at bounding box center [212, 163] width 158 height 15
type input "First Name"
click at [156, 159] on span "Is" at bounding box center [204, 158] width 140 height 12
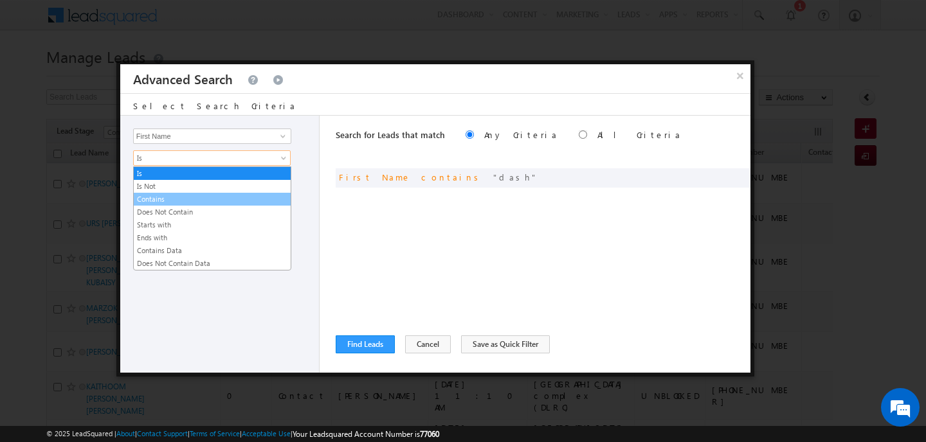
click at [165, 200] on link "Contains" at bounding box center [212, 200] width 157 height 12
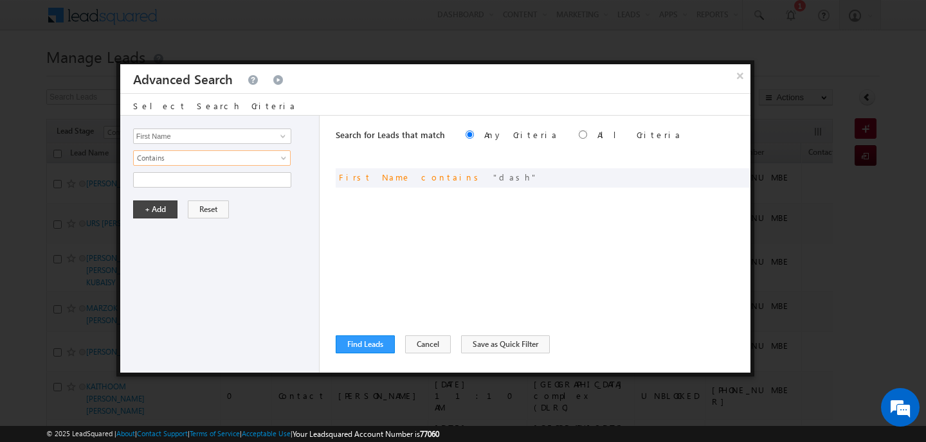
click at [156, 171] on div "Opportunity Type Lead Activity Task Sales Group Prospect Id Address 1 Address 2…" at bounding box center [219, 244] width 199 height 257
click at [157, 180] on input "text" at bounding box center [212, 179] width 158 height 15
type input "n"
type input "nayak"
click at [159, 204] on button "+ Add" at bounding box center [155, 210] width 44 height 18
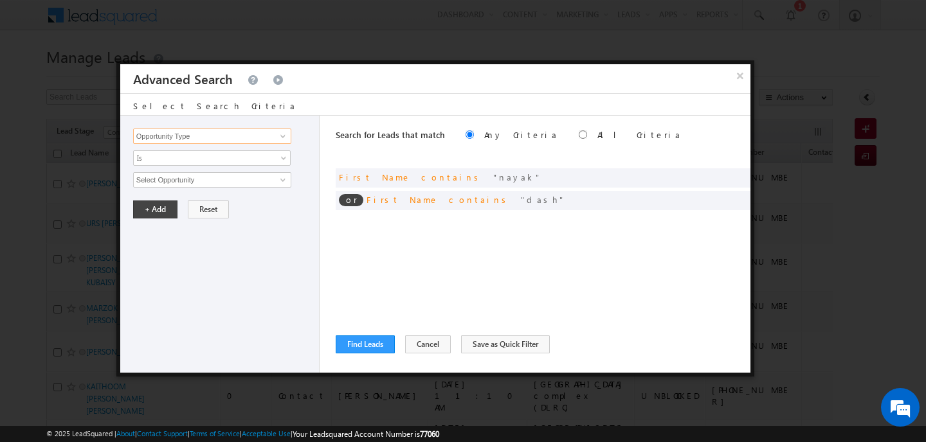
click at [198, 138] on input "Opportunity Type" at bounding box center [212, 136] width 158 height 15
click at [160, 163] on link "First Name" at bounding box center [212, 163] width 158 height 15
type input "First Name"
click at [160, 163] on span "Is" at bounding box center [204, 158] width 140 height 12
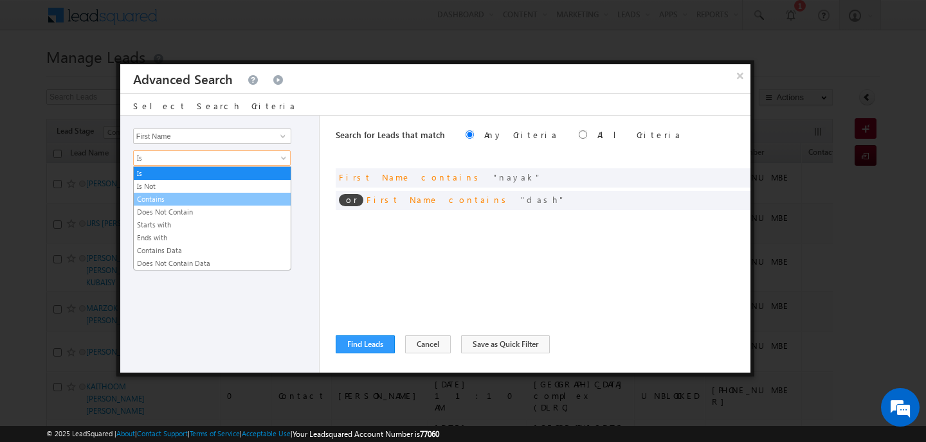
click at [163, 199] on link "Contains" at bounding box center [212, 200] width 157 height 12
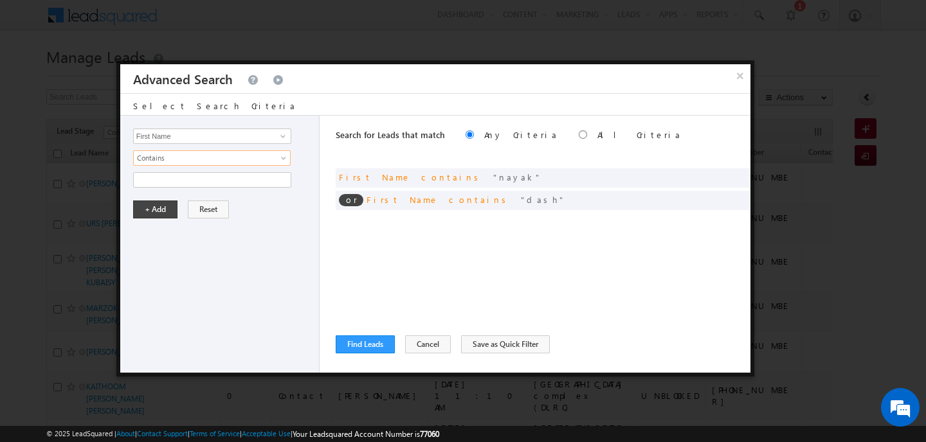
click at [158, 172] on div "Opportunity Type Lead Activity Task Sales Group Prospect Id Address 1 Address 2…" at bounding box center [219, 244] width 199 height 257
click at [160, 177] on input "text" at bounding box center [212, 179] width 158 height 15
type input "pattnaik"
click at [154, 203] on button "+ Add" at bounding box center [155, 210] width 44 height 18
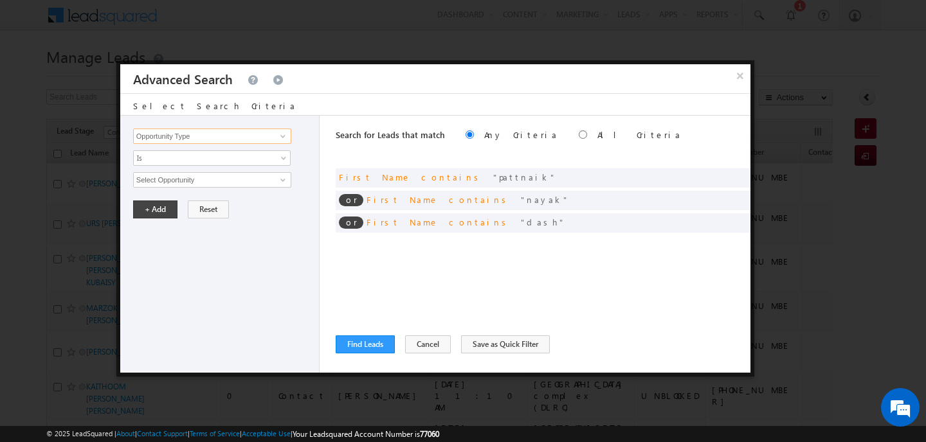
click at [206, 132] on input "Opportunity Type" at bounding box center [212, 136] width 158 height 15
click at [176, 158] on link "First Name" at bounding box center [212, 163] width 158 height 15
type input "First Name"
click at [176, 158] on span "Is" at bounding box center [204, 158] width 140 height 12
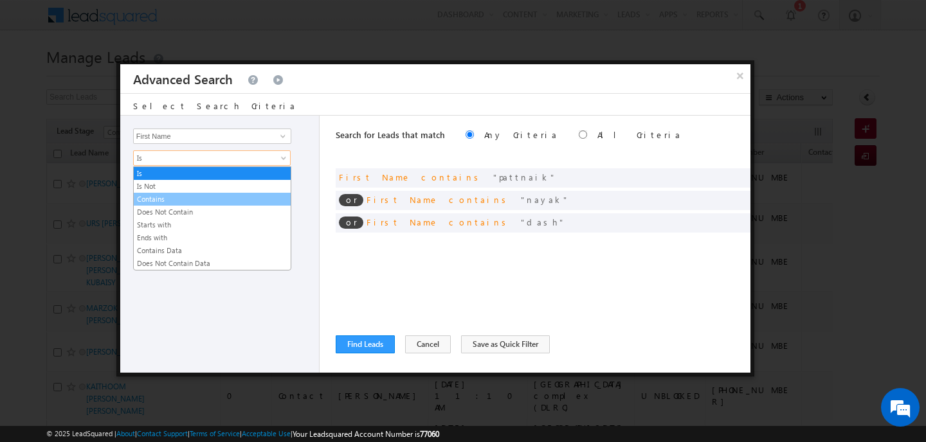
click at [161, 197] on link "Contains" at bounding box center [212, 200] width 157 height 12
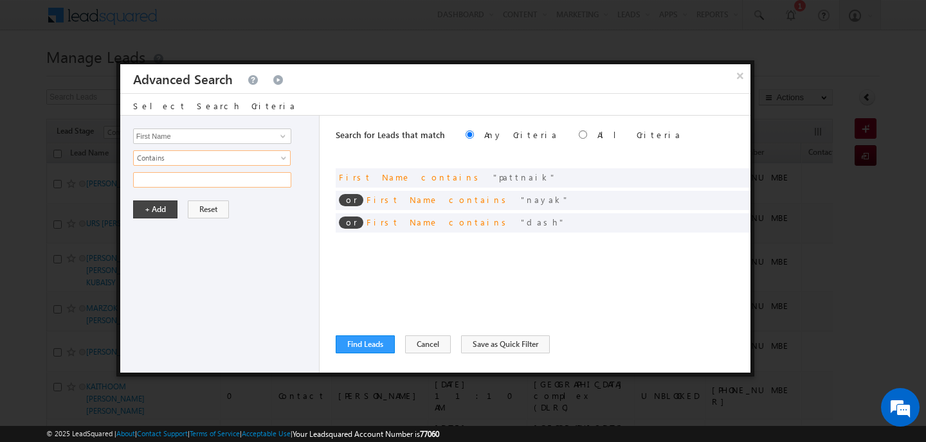
click at [157, 178] on input "text" at bounding box center [212, 179] width 158 height 15
type input "mohanty"
click at [151, 209] on button "+ Add" at bounding box center [155, 210] width 44 height 18
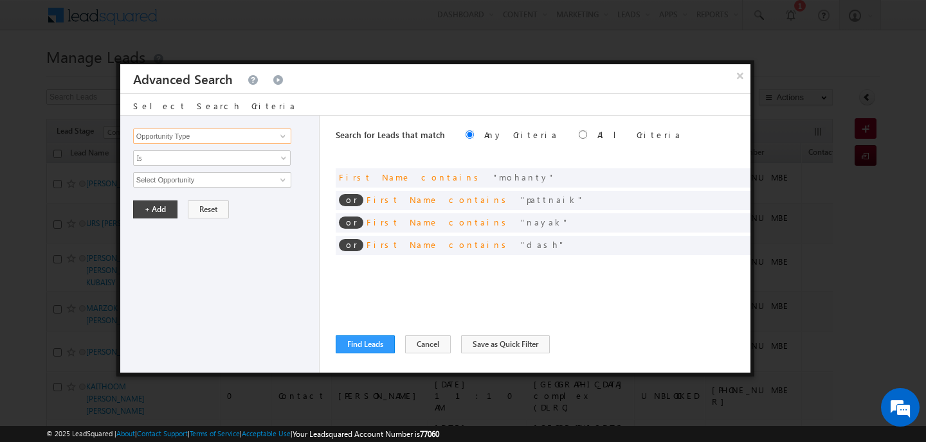
click at [193, 138] on input "Opportunity Type" at bounding box center [212, 136] width 158 height 15
click at [177, 158] on link "First Name" at bounding box center [212, 163] width 158 height 15
type input "First Name"
click at [177, 158] on span "Is" at bounding box center [204, 158] width 140 height 12
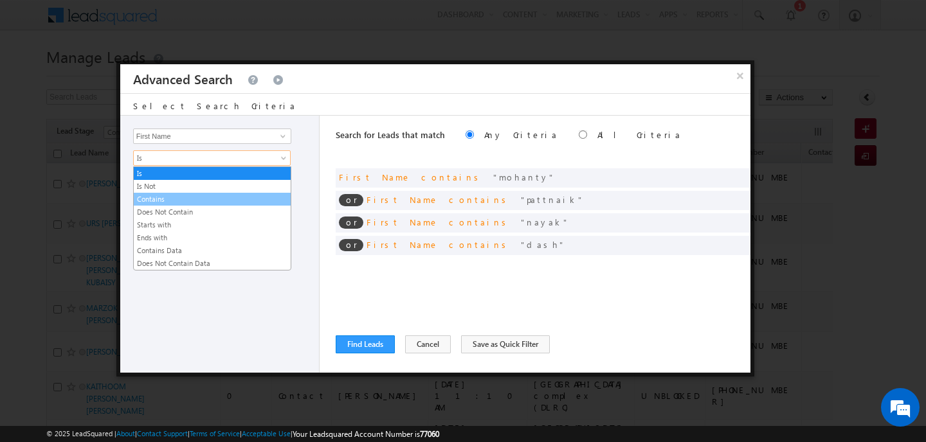
click at [166, 199] on link "Contains" at bounding box center [212, 200] width 157 height 12
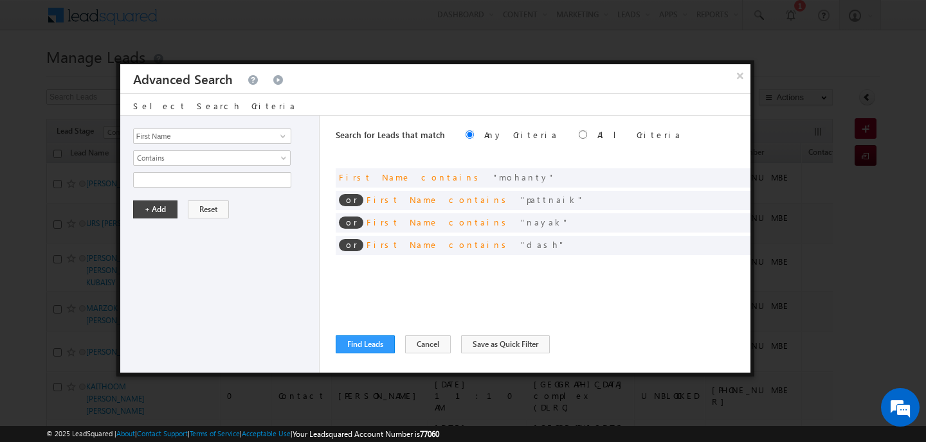
click at [167, 168] on div "Opportunity Type Lead Activity Task Sales Group Prospect Id Address 1 Address 2…" at bounding box center [219, 244] width 199 height 257
click at [167, 174] on input "text" at bounding box center [212, 179] width 158 height 15
type input "mohapatra"
click at [149, 208] on button "+ Add" at bounding box center [155, 210] width 44 height 18
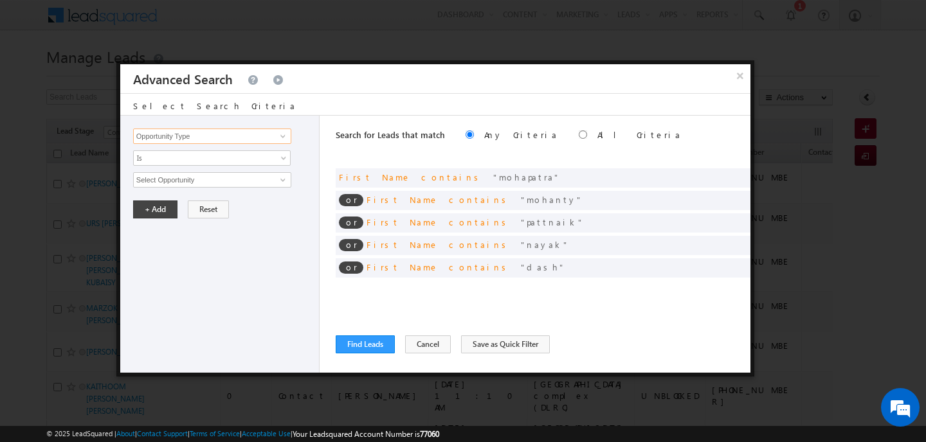
click at [184, 131] on input "Opportunity Type" at bounding box center [212, 136] width 158 height 15
click at [172, 165] on link "First Name" at bounding box center [212, 163] width 158 height 15
type input "First Name"
click at [169, 158] on span "Is" at bounding box center [204, 158] width 140 height 12
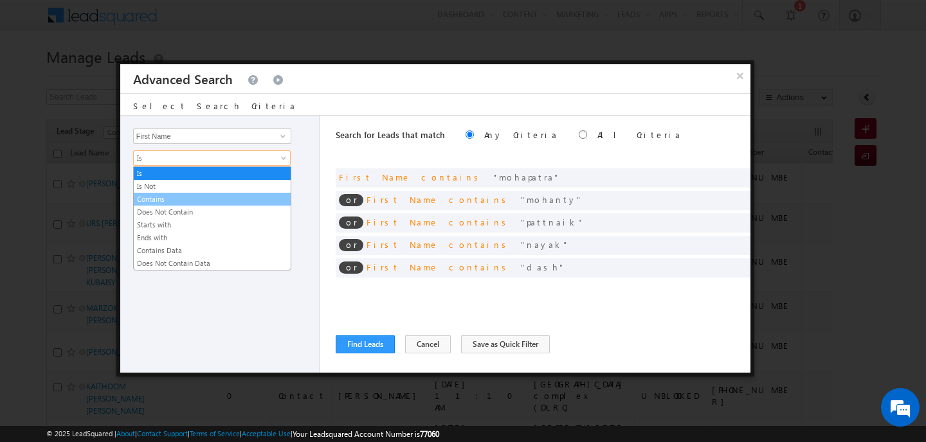
click at [163, 201] on link "Contains" at bounding box center [212, 200] width 157 height 12
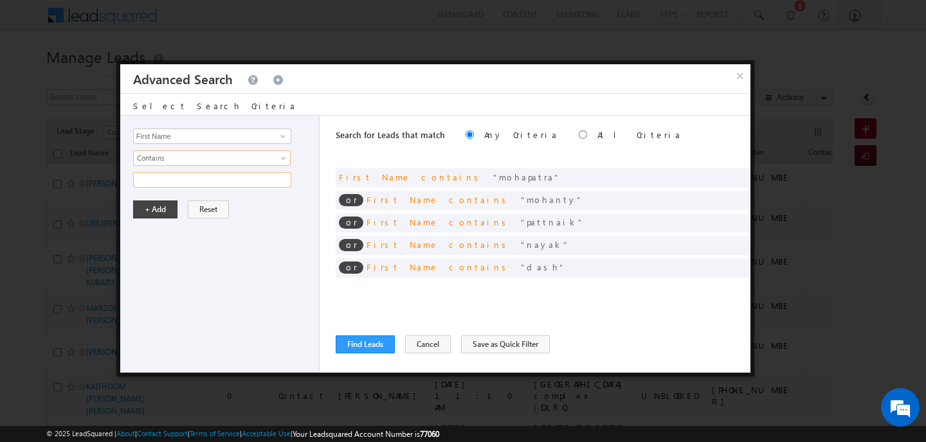
click at [160, 185] on input "text" at bounding box center [212, 179] width 158 height 15
type input "khadanga"
click at [150, 212] on button "+ Add" at bounding box center [155, 210] width 44 height 18
click at [174, 140] on input "Opportunity Type" at bounding box center [212, 136] width 158 height 15
click at [156, 158] on link "First Name" at bounding box center [212, 163] width 158 height 15
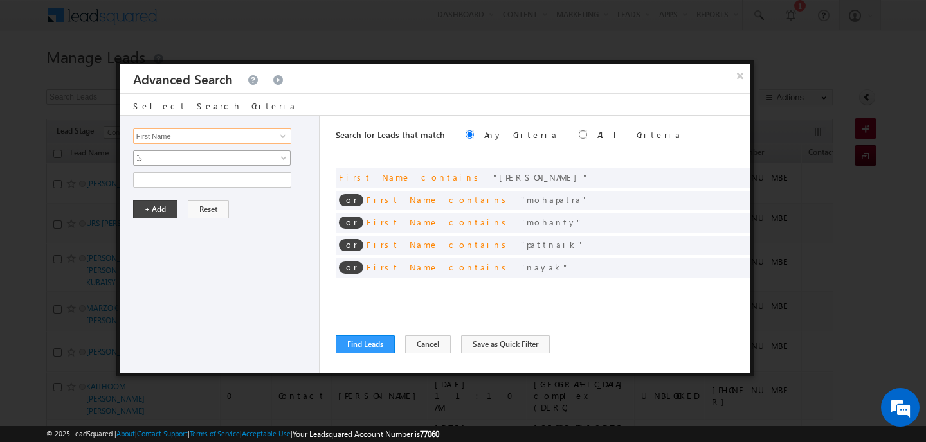
type input "First Name"
click at [156, 158] on span "Is" at bounding box center [204, 158] width 140 height 12
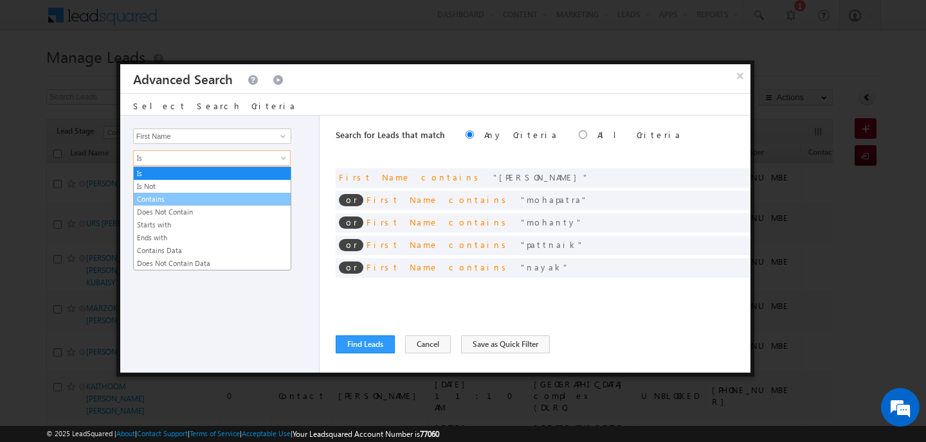
click at [158, 195] on link "Contains" at bounding box center [212, 200] width 157 height 12
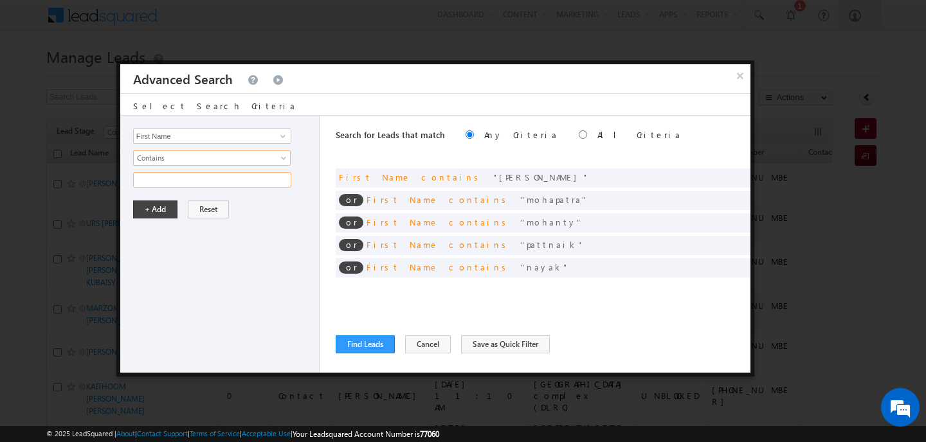
click at [151, 180] on input "text" at bounding box center [212, 179] width 158 height 15
type input "tripathy"
click at [147, 204] on button "+ Add" at bounding box center [155, 210] width 44 height 18
click at [185, 145] on div "Opportunity Type Lead Activity Task Sales Group Prospect Id Address 1 Address 2…" at bounding box center [219, 244] width 199 height 257
click at [185, 143] on input "Opportunity Type" at bounding box center [212, 136] width 158 height 15
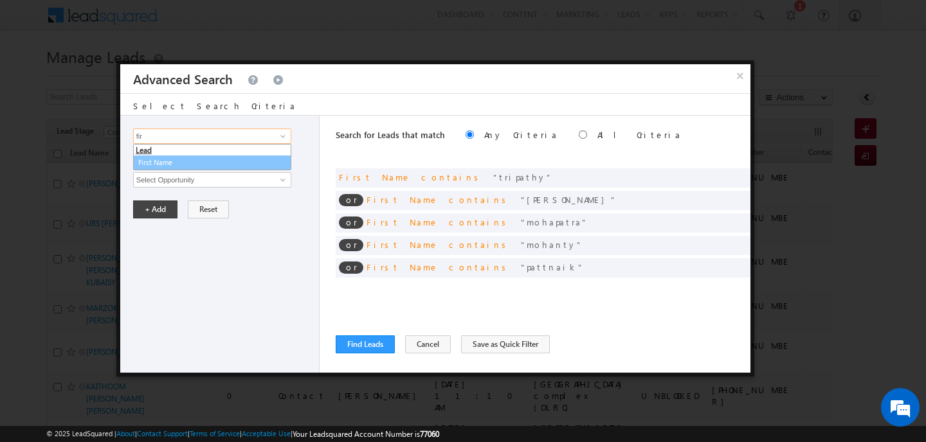
click at [176, 159] on link "First Name" at bounding box center [212, 163] width 158 height 15
type input "First Name"
click at [176, 159] on span "Is" at bounding box center [204, 158] width 140 height 12
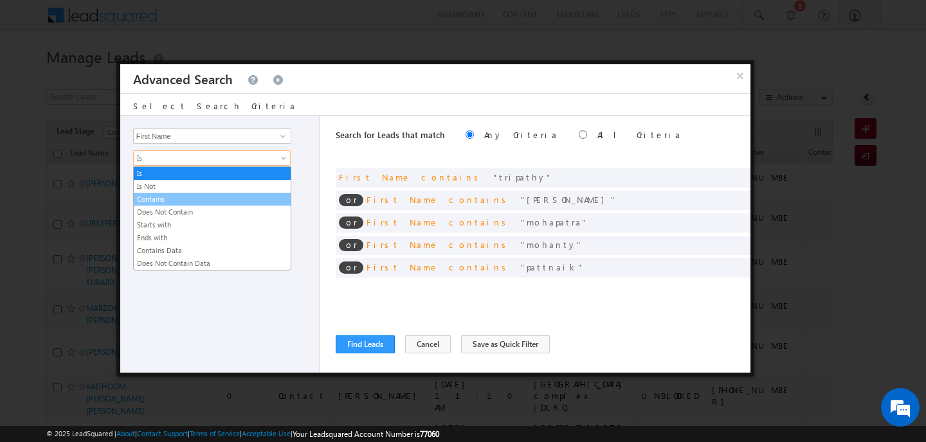
click at [170, 195] on link "Contains" at bounding box center [212, 200] width 157 height 12
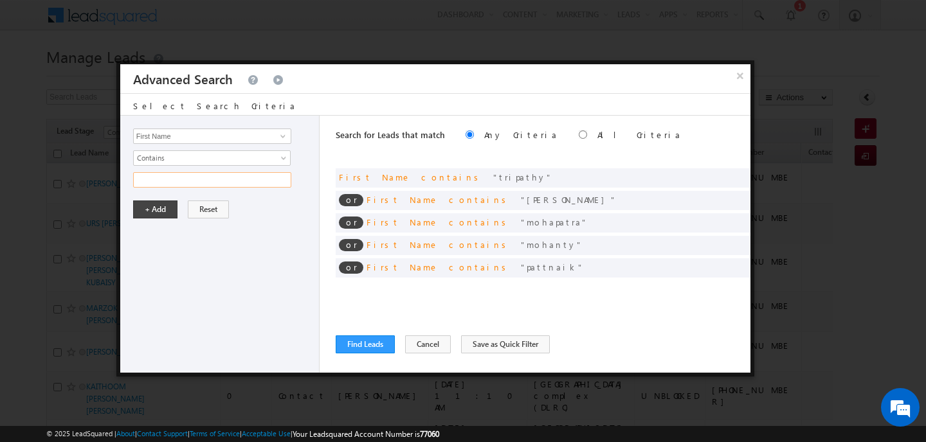
click at [161, 175] on input "text" at bounding box center [212, 179] width 158 height 15
type input "panda"
click at [158, 210] on button "+ Add" at bounding box center [155, 210] width 44 height 18
click at [158, 134] on input "Opportunity Type" at bounding box center [212, 136] width 158 height 15
click at [152, 161] on link "First Name" at bounding box center [212, 163] width 158 height 15
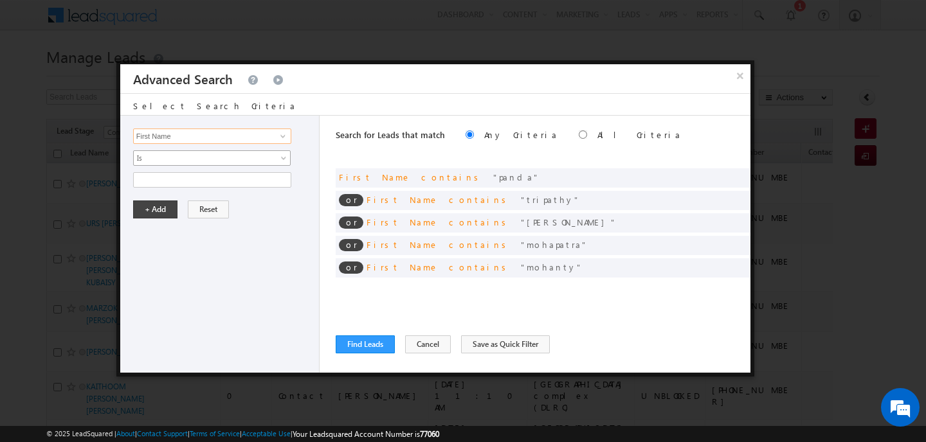
type input "First Name"
click at [152, 161] on span "Is" at bounding box center [204, 158] width 140 height 12
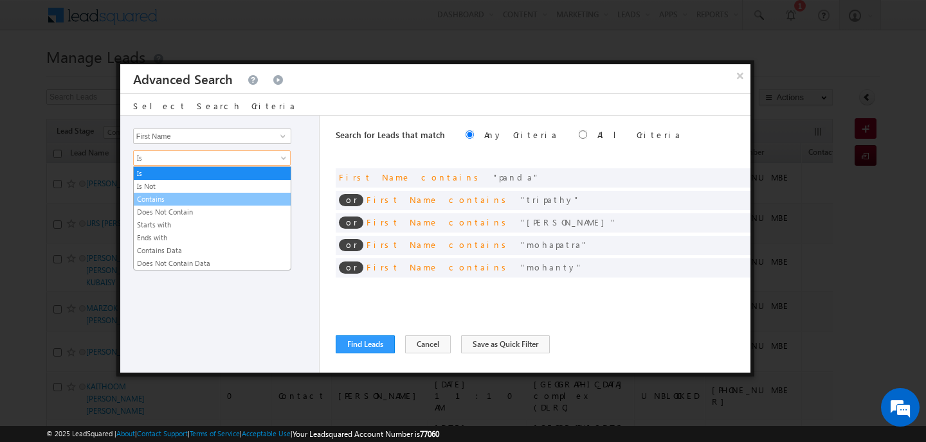
click at [155, 194] on link "Contains" at bounding box center [212, 200] width 157 height 12
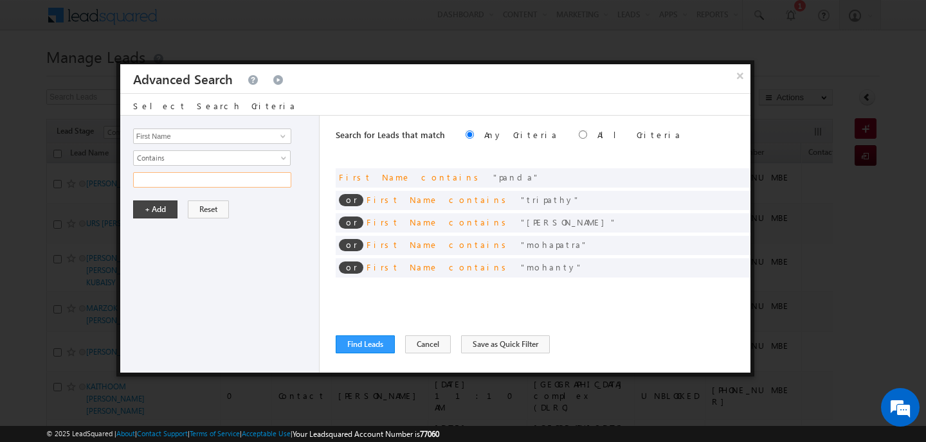
click at [156, 180] on input "text" at bounding box center [212, 179] width 158 height 15
type input "jena"
click at [149, 206] on button "+ Add" at bounding box center [155, 210] width 44 height 18
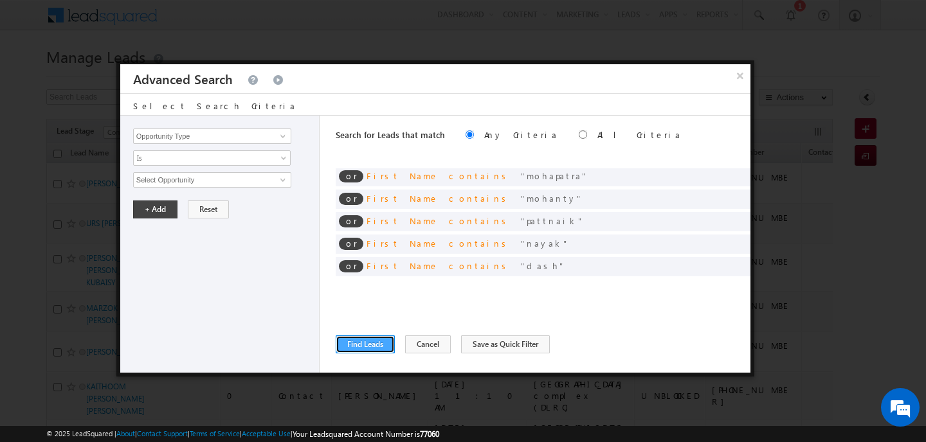
click at [361, 340] on button "Find Leads" at bounding box center [365, 345] width 59 height 18
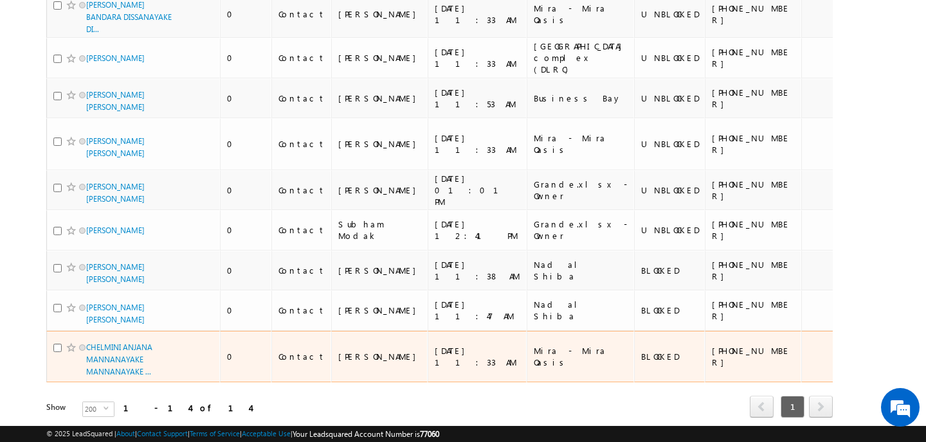
scroll to position [0, 0]
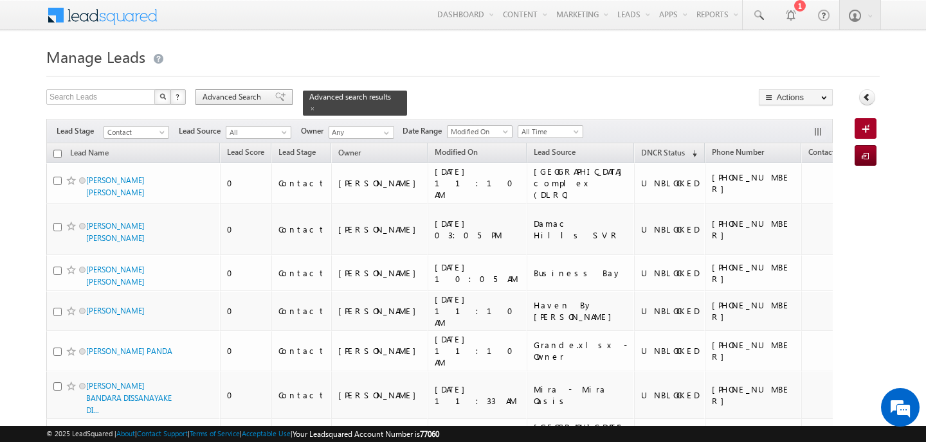
click at [241, 98] on span "Advanced Search" at bounding box center [234, 97] width 62 height 12
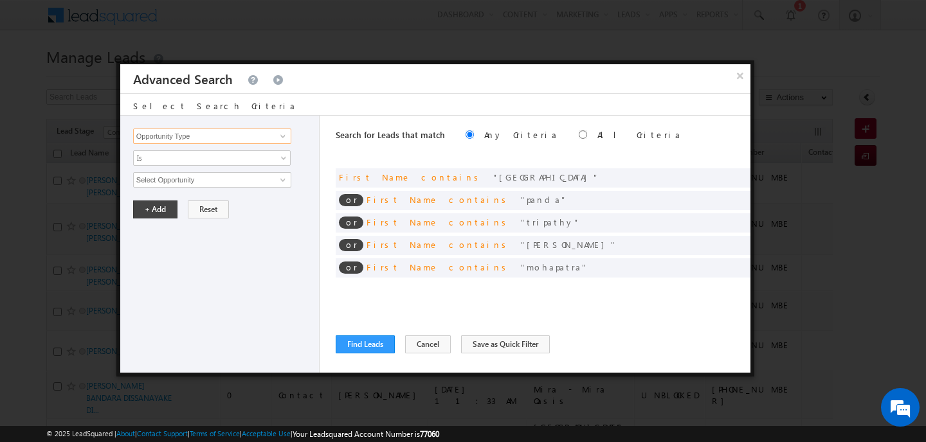
click at [184, 135] on input "Opportunity Type" at bounding box center [212, 136] width 158 height 15
click at [742, 82] on button "×" at bounding box center [739, 75] width 21 height 23
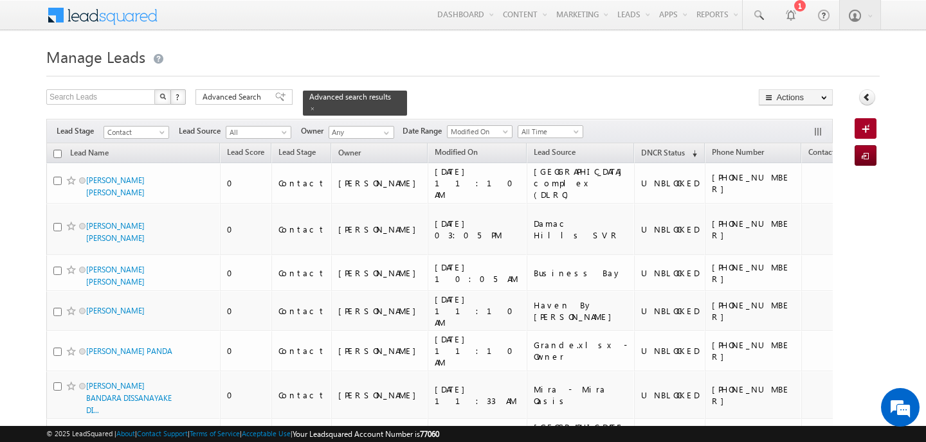
click at [58, 150] on input "checkbox" at bounding box center [57, 154] width 8 height 8
checkbox input "true"
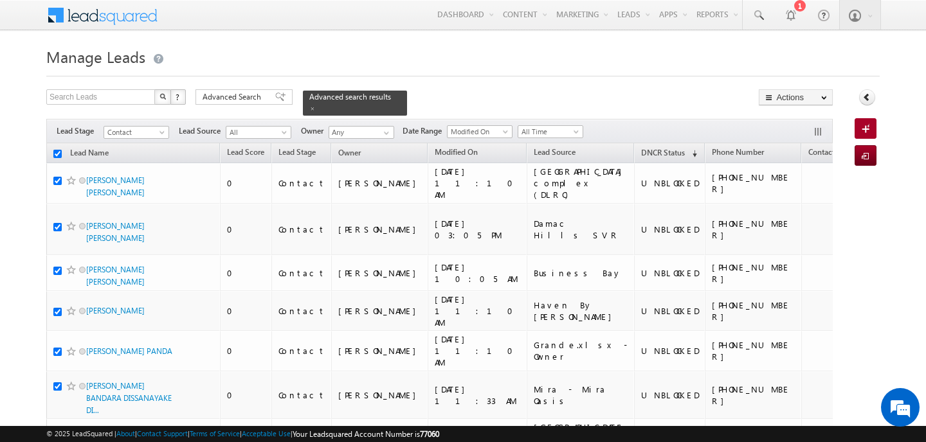
checkbox input "true"
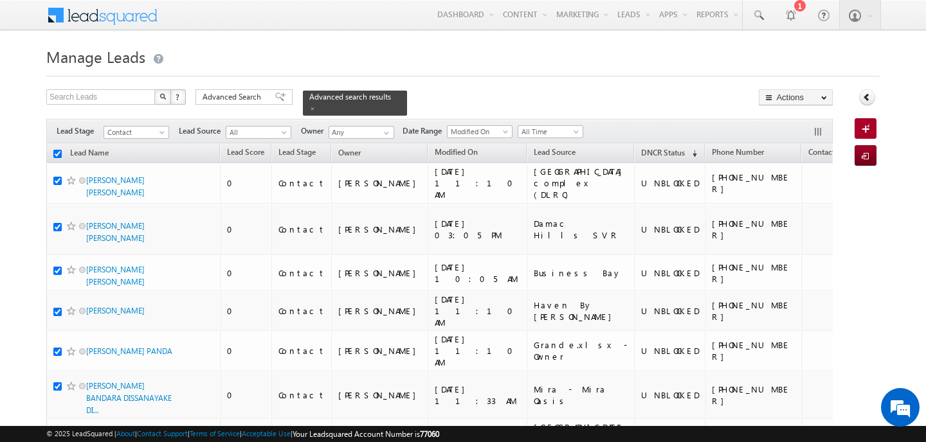
checkbox input "true"
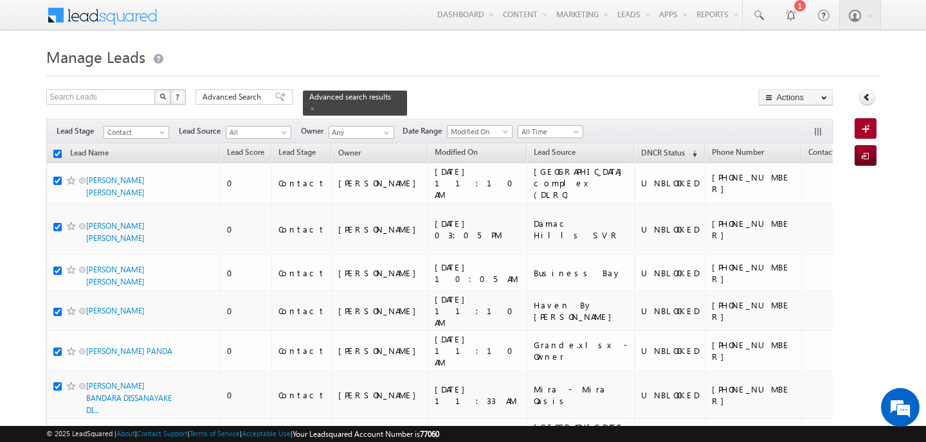
checkbox input "true"
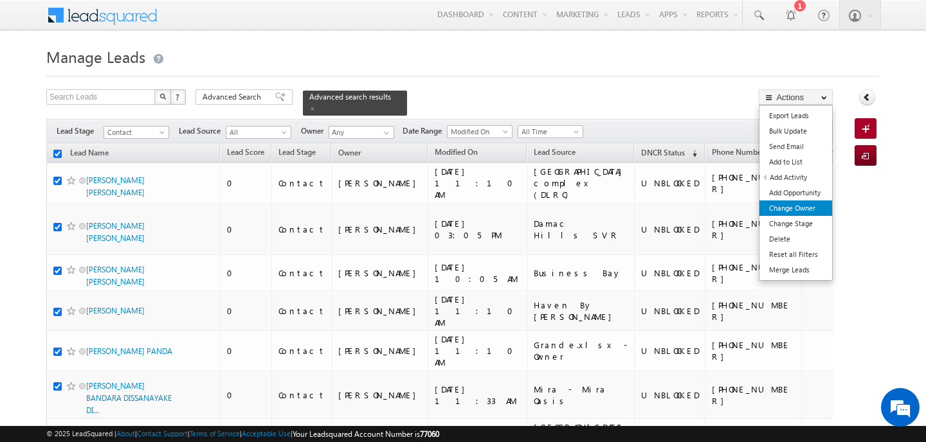
click at [794, 203] on link "Change Owner" at bounding box center [795, 208] width 73 height 15
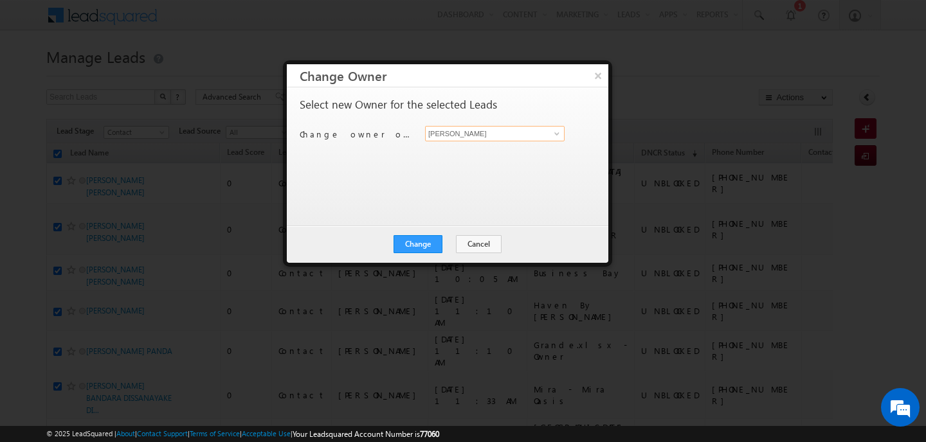
click at [502, 130] on input "[PERSON_NAME]" at bounding box center [495, 133] width 140 height 15
click at [518, 158] on span "pratyush.kuanr@indglobal.ae" at bounding box center [488, 159] width 116 height 10
type input "Pratyush kuanr"
click at [428, 242] on button "Change" at bounding box center [417, 244] width 49 height 18
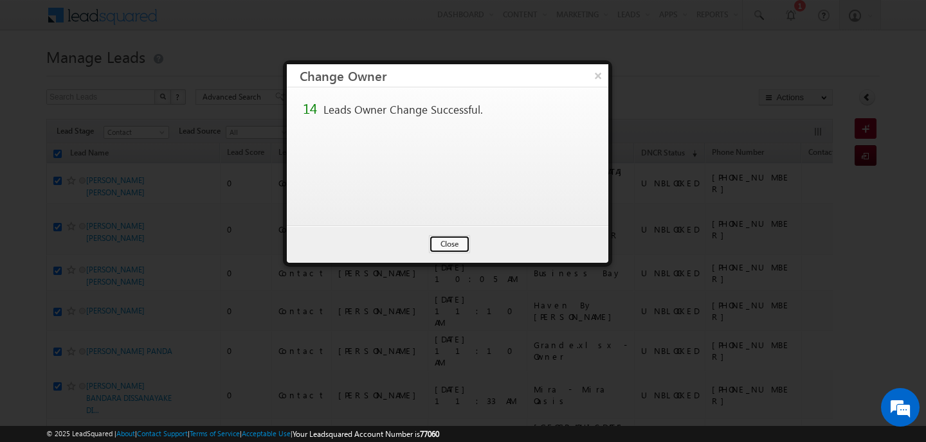
click at [455, 238] on button "Close" at bounding box center [449, 244] width 41 height 18
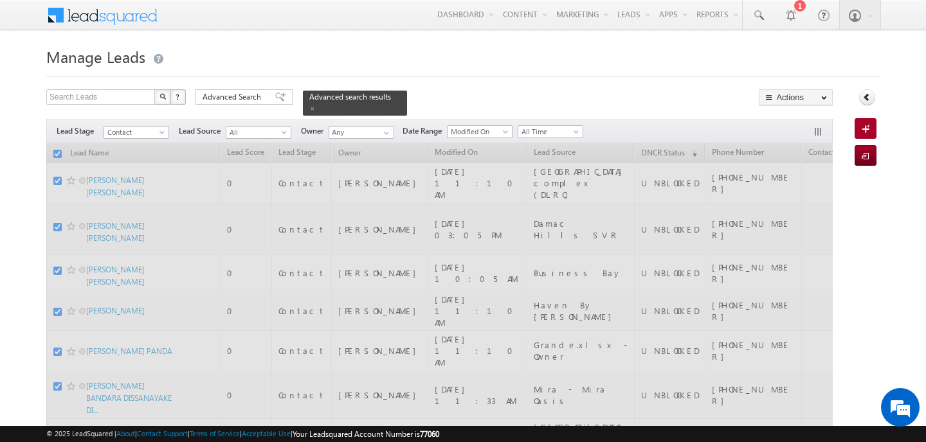
checkbox input "false"
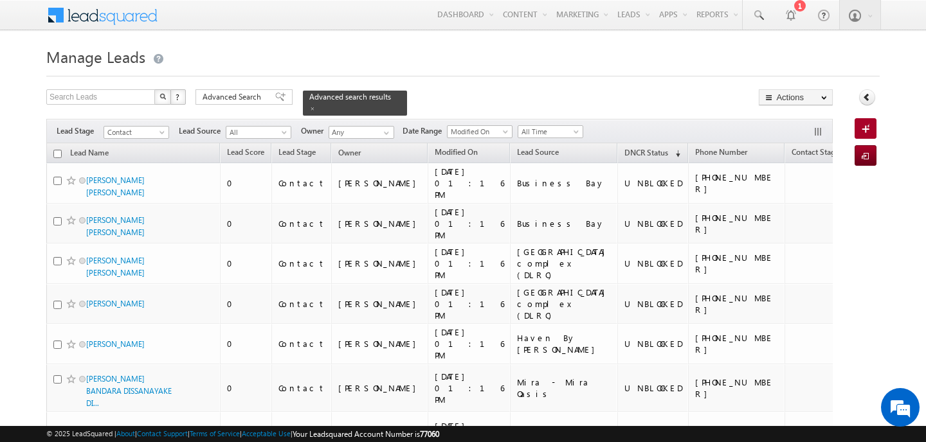
click at [475, 68] on div at bounding box center [462, 72] width 833 height 8
click at [357, 126] on input "Any" at bounding box center [362, 132] width 66 height 13
click at [376, 151] on span "ankitkumar.singh@indglobal.ae" at bounding box center [392, 156] width 116 height 10
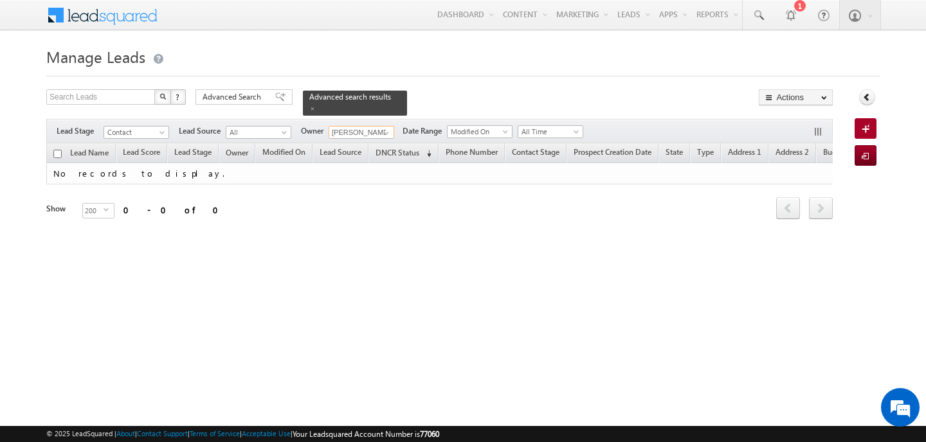
type input "[PERSON_NAME]"
click at [495, 60] on h1 "Manage Leads" at bounding box center [462, 55] width 833 height 25
click at [258, 93] on span "Advanced Search" at bounding box center [234, 97] width 62 height 12
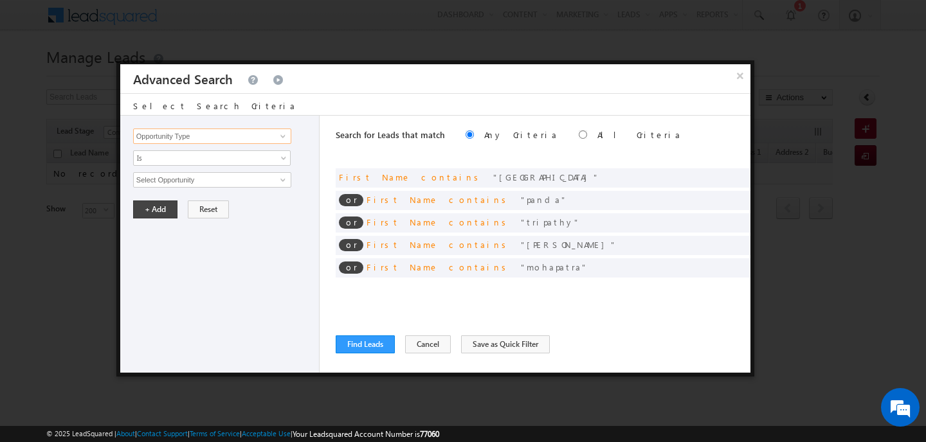
click at [214, 134] on input "Opportunity Type" at bounding box center [212, 136] width 158 height 15
click at [742, 79] on button "×" at bounding box center [739, 75] width 21 height 23
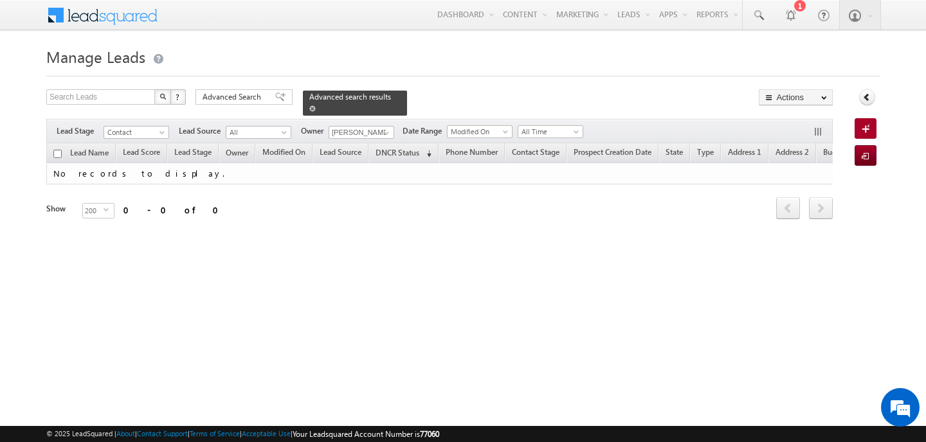
click at [316, 105] on span at bounding box center [312, 108] width 6 height 6
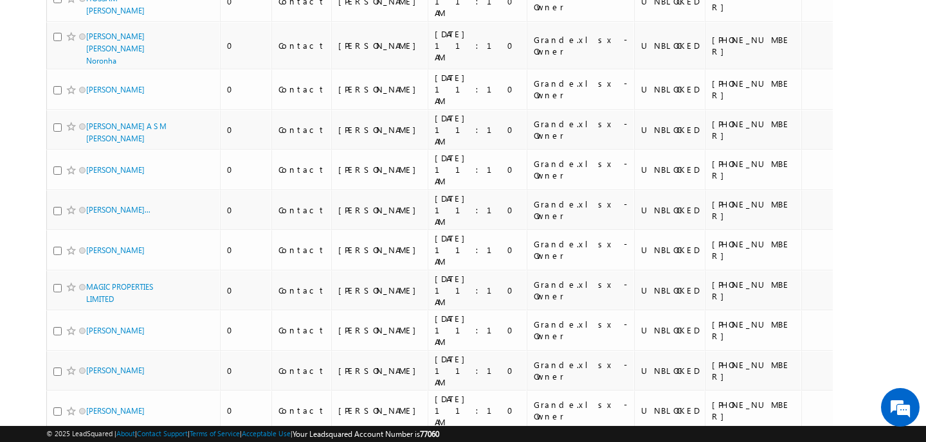
scroll to position [6026, 0]
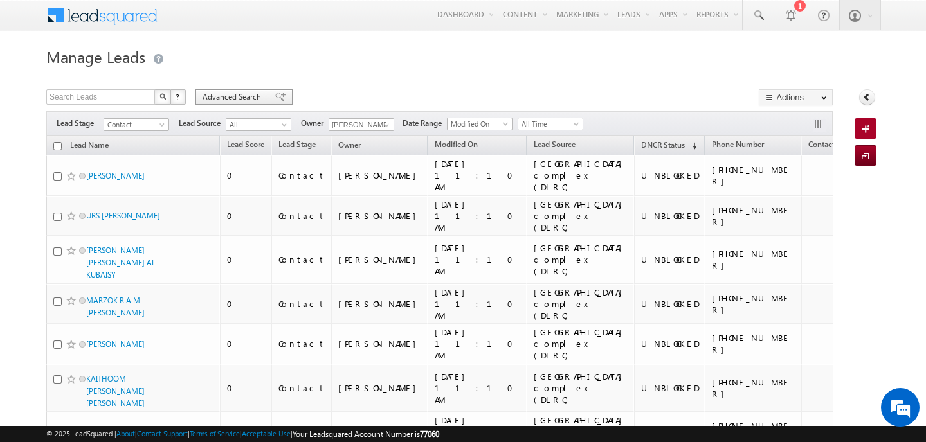
click at [259, 99] on span "Advanced Search" at bounding box center [234, 97] width 62 height 12
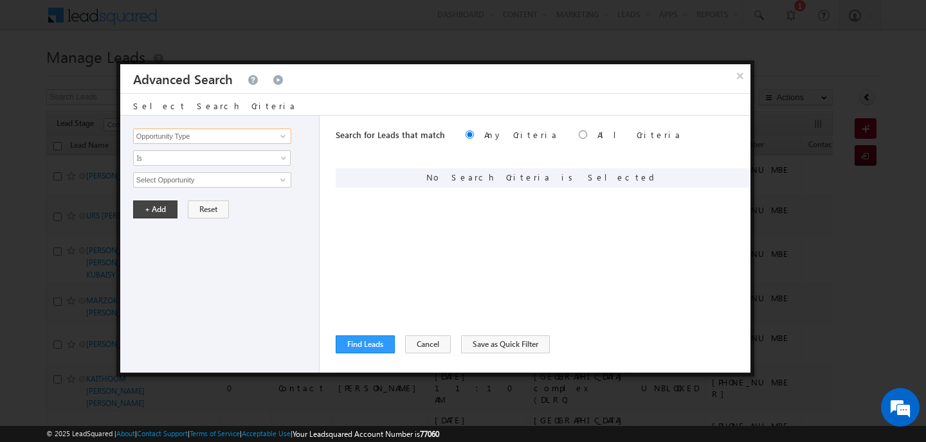
click at [255, 142] on input "Opportunity Type" at bounding box center [212, 136] width 158 height 15
click at [226, 158] on link "Emirate" at bounding box center [212, 163] width 158 height 15
type input "Emirate"
click at [226, 158] on span "Is" at bounding box center [204, 158] width 140 height 12
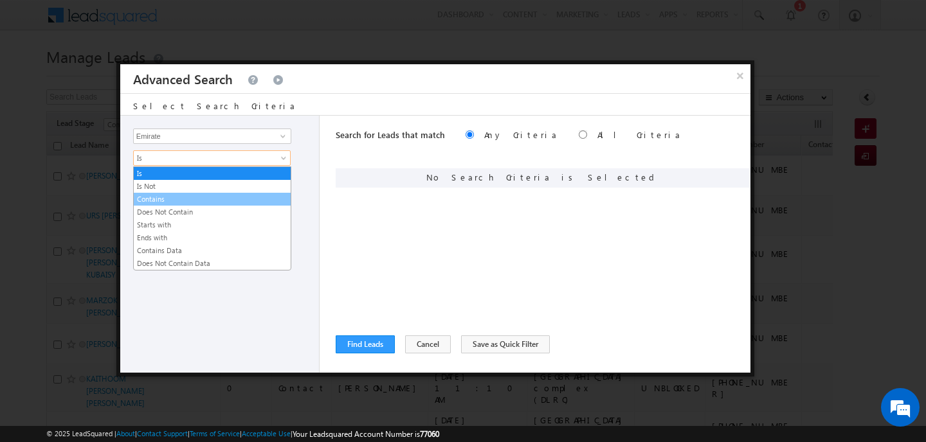
click at [210, 197] on link "Contains" at bounding box center [212, 200] width 157 height 12
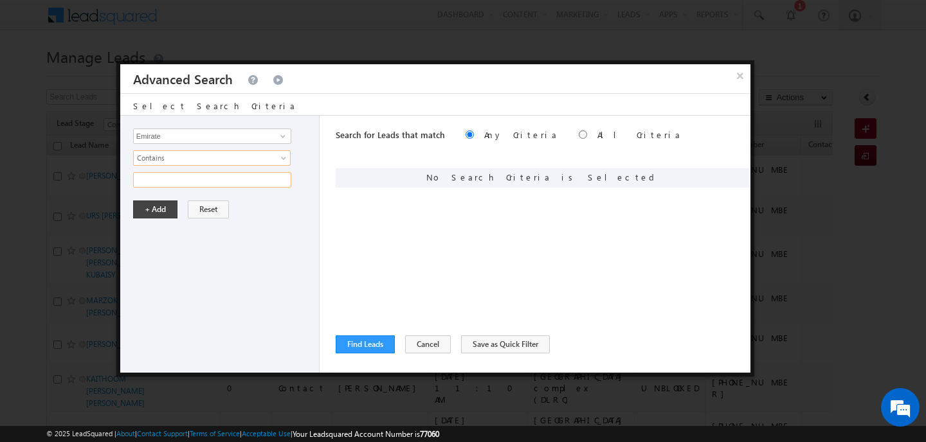
click at [183, 175] on input "text" at bounding box center [212, 179] width 158 height 15
type input "sharjah"
click at [164, 209] on button "+ Add" at bounding box center [155, 210] width 44 height 18
click at [371, 338] on button "Find Leads" at bounding box center [365, 345] width 59 height 18
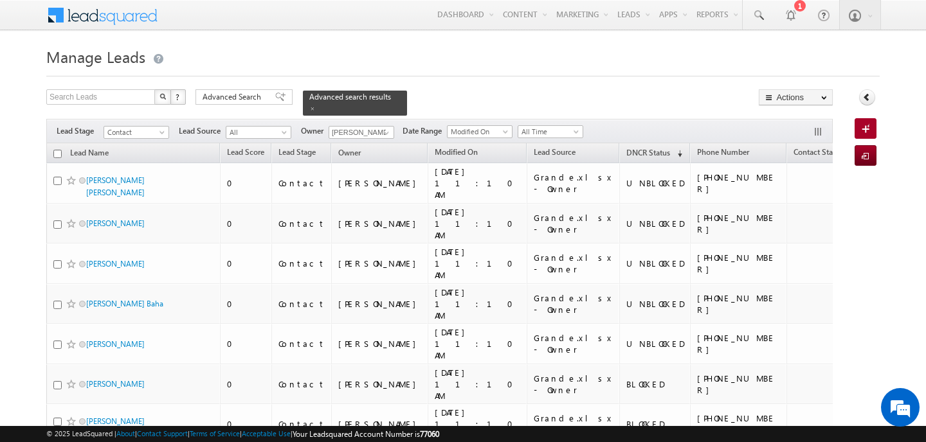
click at [57, 150] on input "checkbox" at bounding box center [57, 154] width 8 height 8
checkbox input "true"
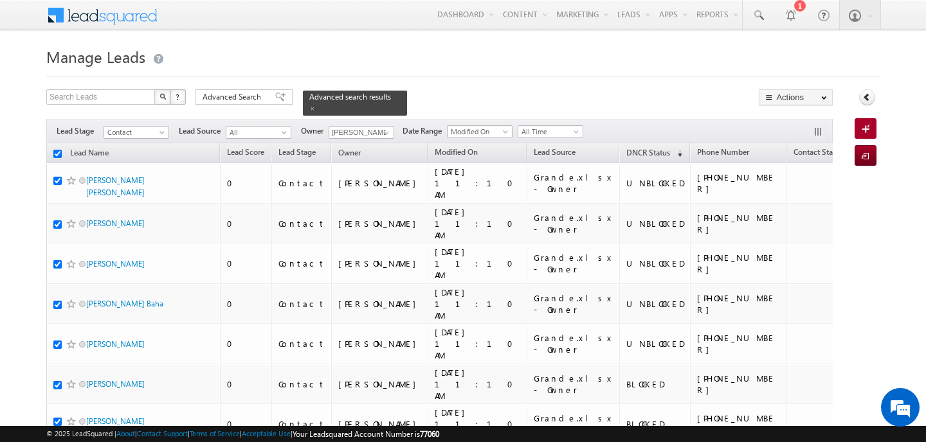
checkbox input "true"
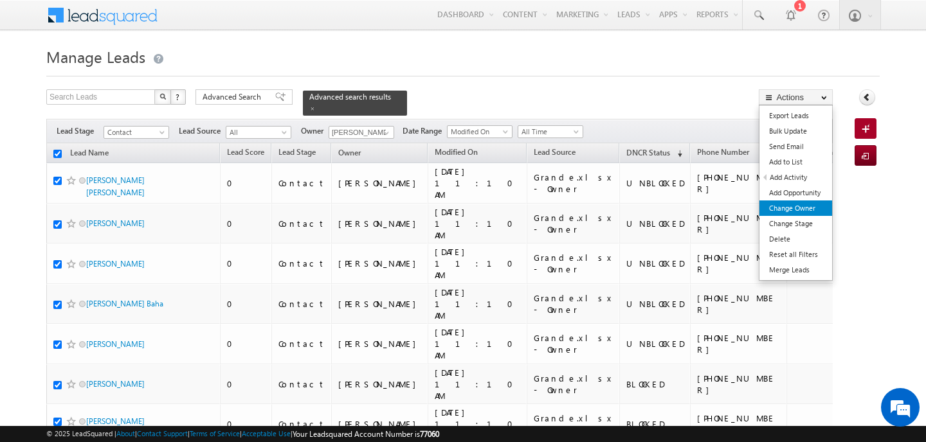
click at [788, 206] on link "Change Owner" at bounding box center [795, 208] width 73 height 15
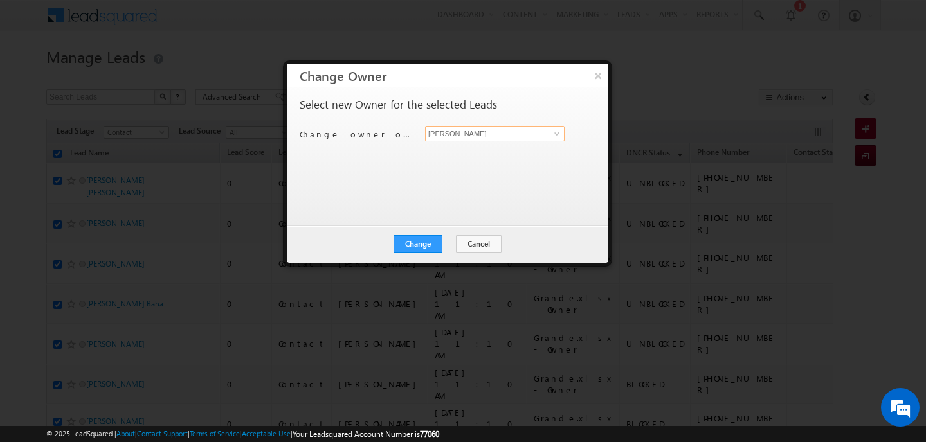
click at [459, 138] on input "[PERSON_NAME]" at bounding box center [495, 133] width 140 height 15
type input "w"
click at [470, 151] on link "Swarup Chandradas [EMAIL_ADDRESS][DOMAIN_NAME]" at bounding box center [495, 153] width 140 height 24
type input "[PERSON_NAME]"
click at [442, 249] on button "Change" at bounding box center [417, 244] width 49 height 18
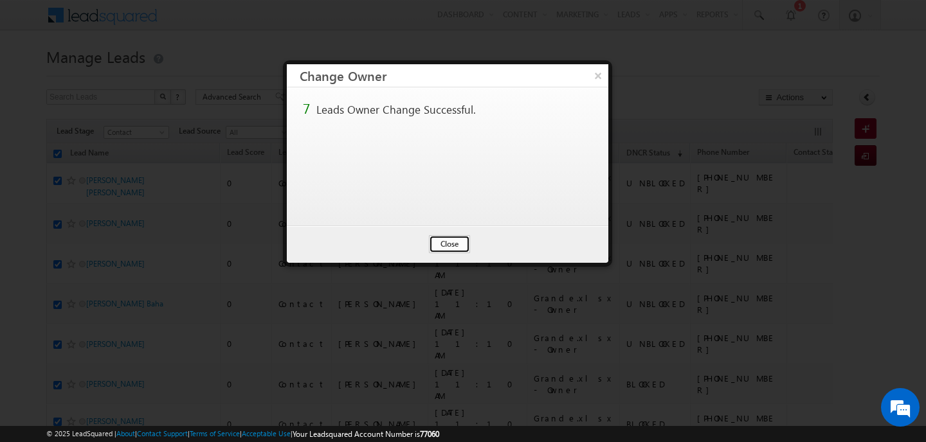
click at [442, 246] on button "Close" at bounding box center [449, 244] width 41 height 18
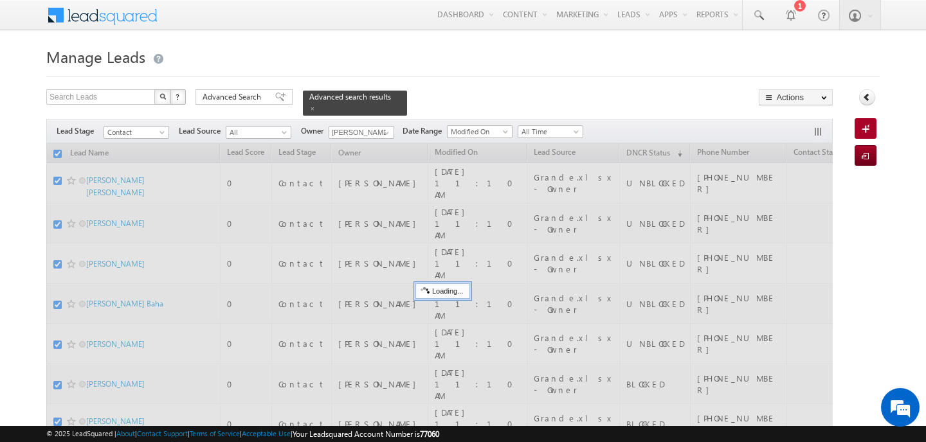
checkbox input "false"
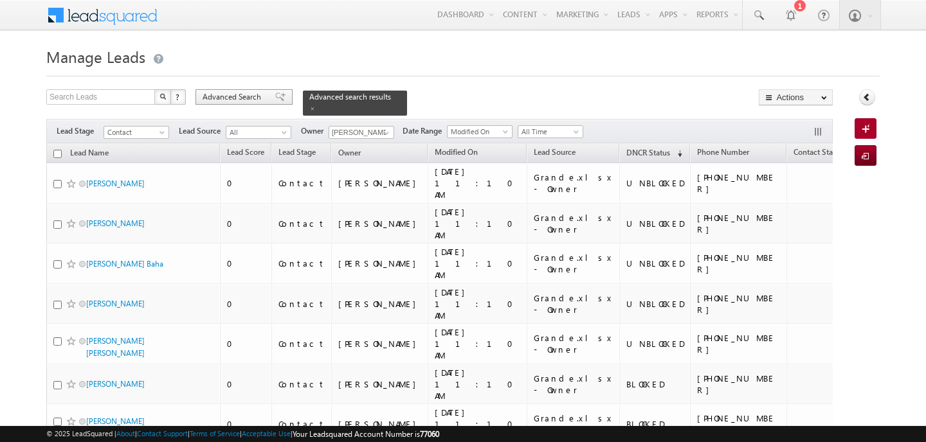
click at [258, 102] on span "Advanced Search" at bounding box center [234, 97] width 62 height 12
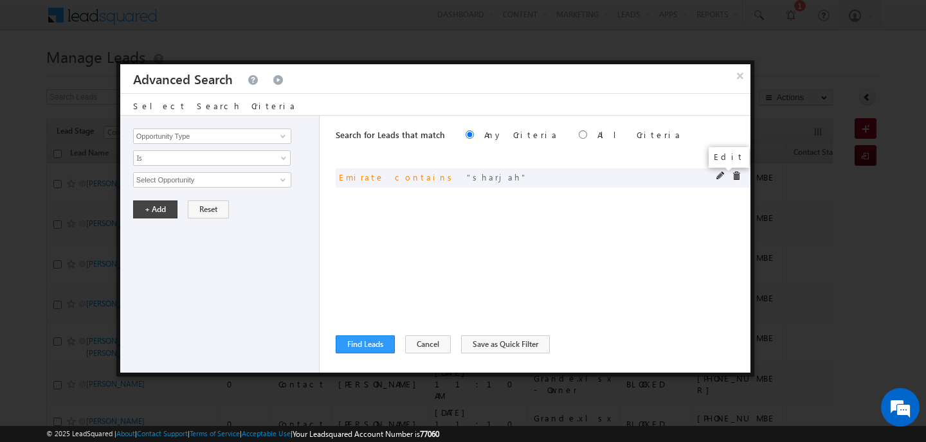
click at [720, 177] on span at bounding box center [720, 176] width 9 height 9
click at [183, 184] on input "sharjah" at bounding box center [212, 179] width 158 height 15
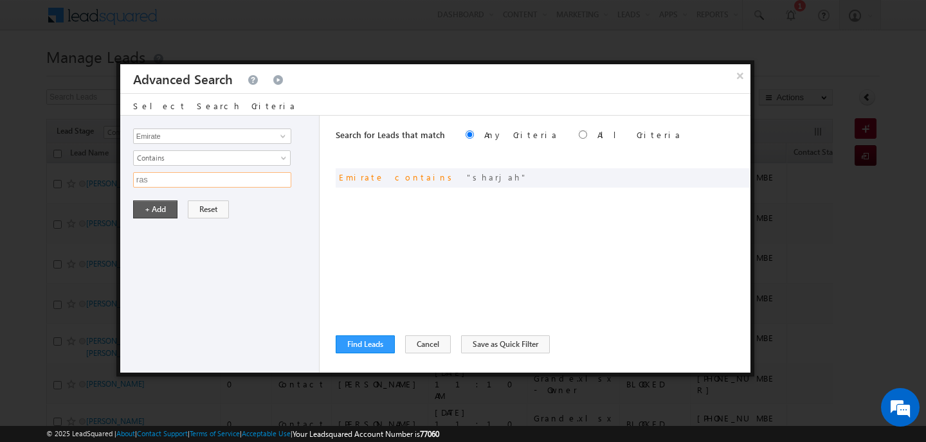
type input "ras"
click at [153, 214] on button "+ Add" at bounding box center [155, 210] width 44 height 18
click at [367, 339] on button "Find Leads" at bounding box center [365, 345] width 59 height 18
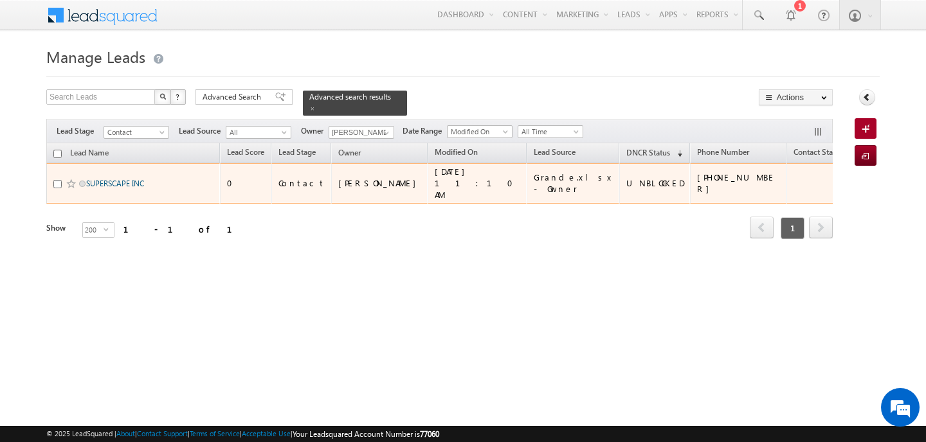
click at [134, 179] on link "SUPERSCAPE INC" at bounding box center [115, 184] width 58 height 10
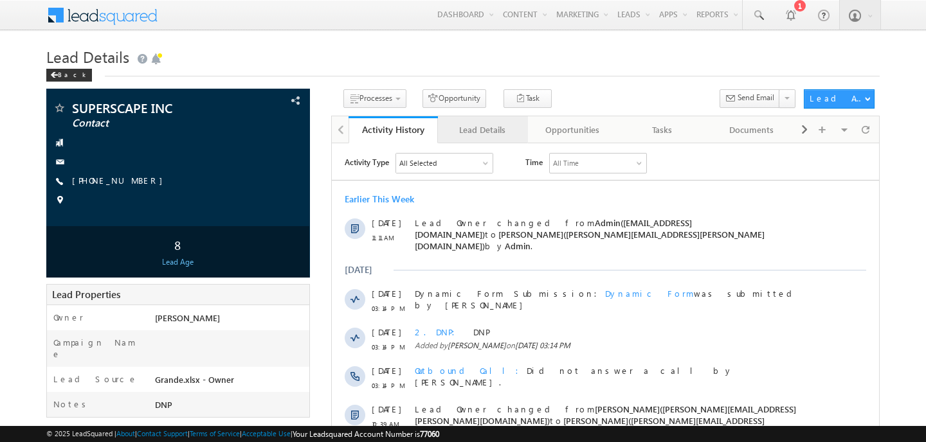
click at [474, 139] on link "Lead Details" at bounding box center [483, 129] width 90 height 27
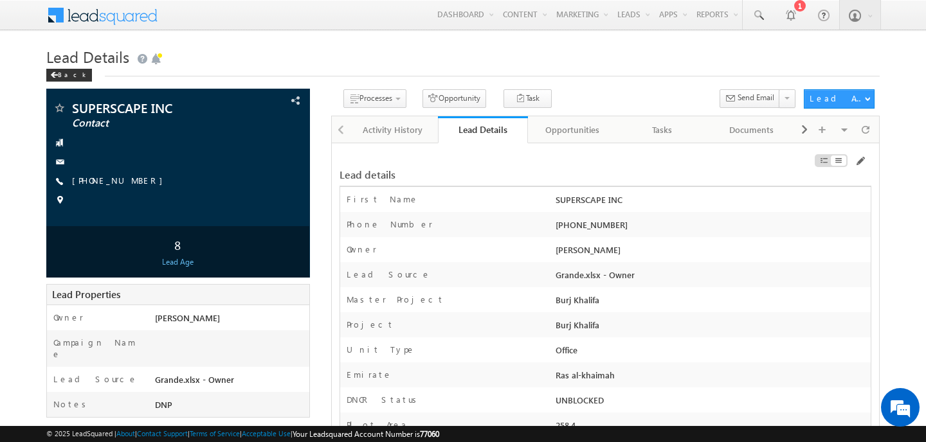
click at [26, 61] on body "Menu [PERSON_NAME] [PERSON_NAME] .sing h@ind globa [DOMAIN_NAME] obal. Settings" at bounding box center [463, 332] width 926 height 664
drag, startPoint x: 147, startPoint y: 180, endPoint x: 73, endPoint y: 102, distance: 108.2
click at [73, 102] on div "SUPERSCAPE INC Contact [PHONE_NUMBER]" at bounding box center [178, 158] width 251 height 112
click at [0, 193] on body "Menu [PERSON_NAME] [PERSON_NAME] .sing h@ind globa [DOMAIN_NAME] obal. Settings" at bounding box center [463, 332] width 926 height 664
drag, startPoint x: 138, startPoint y: 181, endPoint x: 61, endPoint y: 102, distance: 110.0
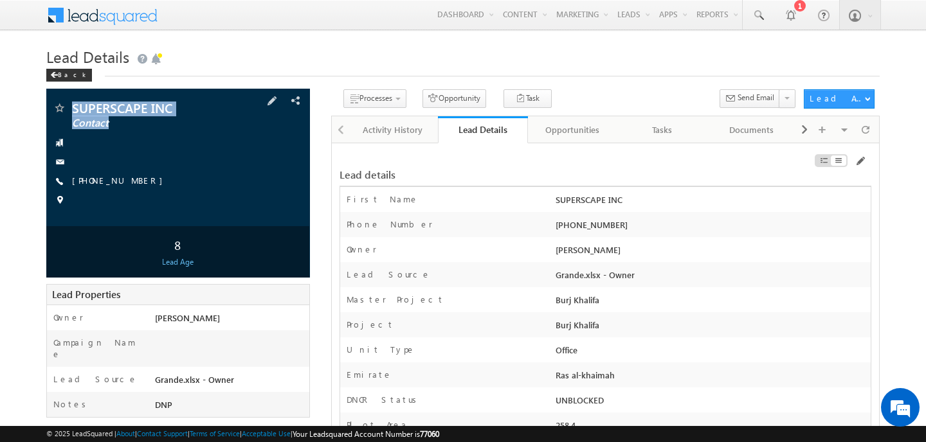
click at [61, 102] on div "SUPERSCAPE INC Contact [PHONE_NUMBER]" at bounding box center [178, 158] width 251 height 112
click at [26, 215] on body "Menu [PERSON_NAME] [PERSON_NAME] .sing h@ind globa [DOMAIN_NAME] obal. Settings" at bounding box center [463, 332] width 926 height 664
drag, startPoint x: 625, startPoint y: 229, endPoint x: 410, endPoint y: 205, distance: 216.7
click at [410, 205] on div "First Name SUPERSCAPE INC Last Name Email Phone Number * [PHONE_NUMBER] Owner *…" at bounding box center [605, 337] width 532 height 302
copy div "First Name SUPERSCAPE INC Last Name Email Phone Number * [PHONE_NUMBER]"
